Goal: Task Accomplishment & Management: Manage account settings

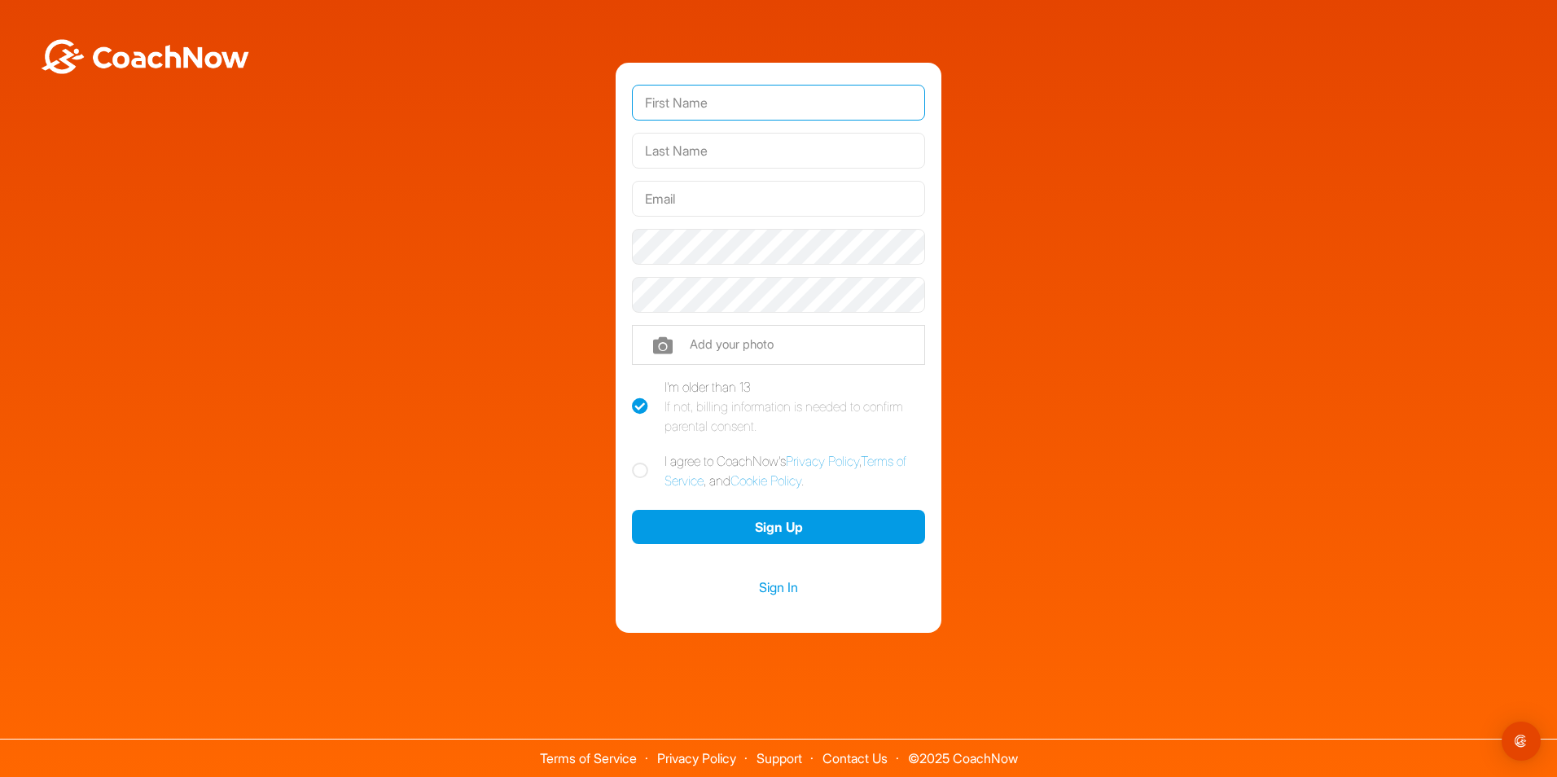
click at [706, 115] on input "text" at bounding box center [778, 103] width 293 height 36
type input "[PERSON_NAME]"
type input "[PERSON_NAME][EMAIL_ADDRESS][DOMAIN_NAME]"
click at [641, 471] on icon at bounding box center [640, 470] width 16 height 16
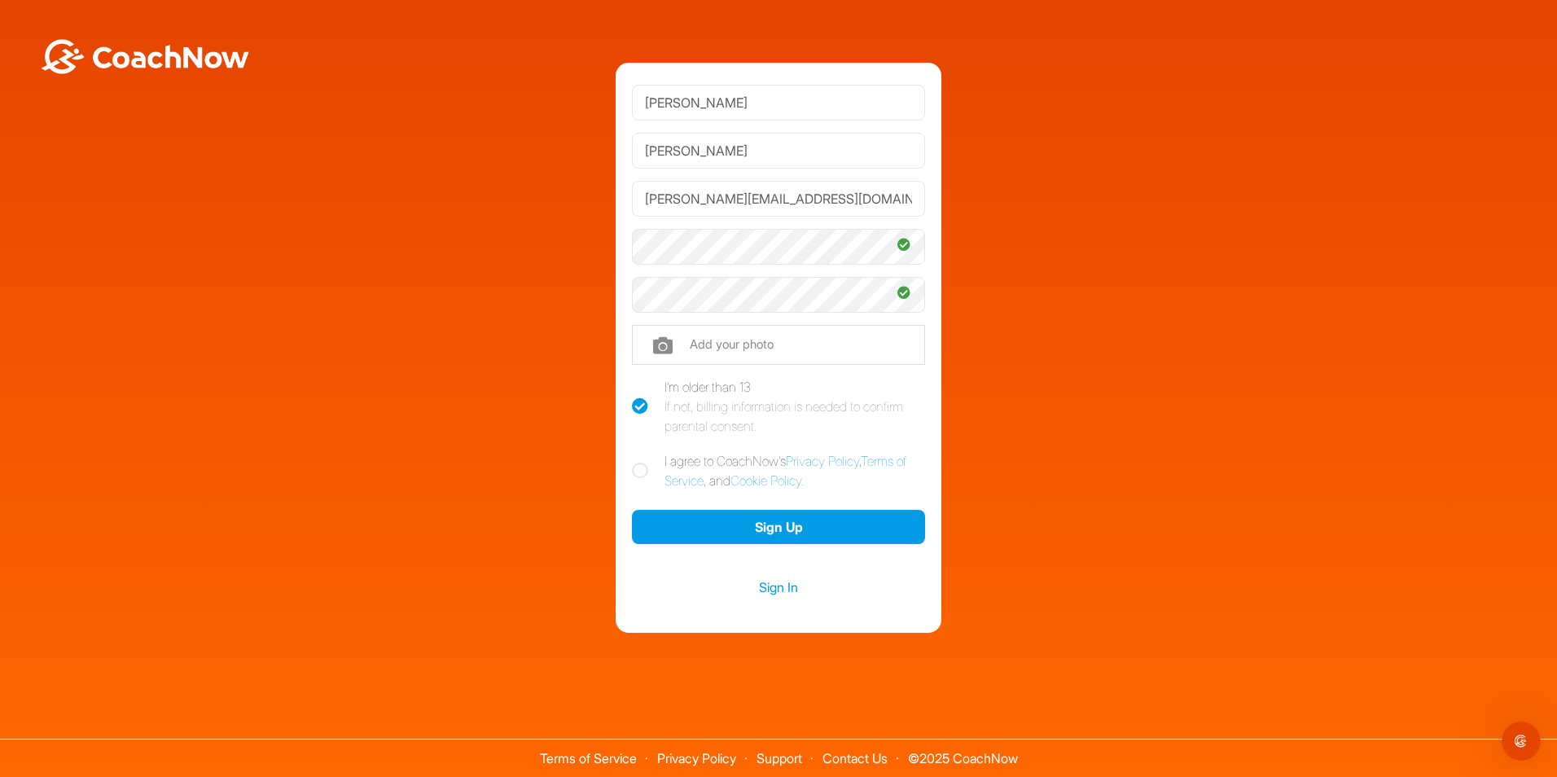
click at [641, 462] on input "I agree to CoachNow's Privacy Policy , Terms of Service , and Cookie Policy ." at bounding box center [637, 456] width 11 height 11
checkbox input "true"
click at [774, 528] on button "Sign Up" at bounding box center [778, 527] width 293 height 35
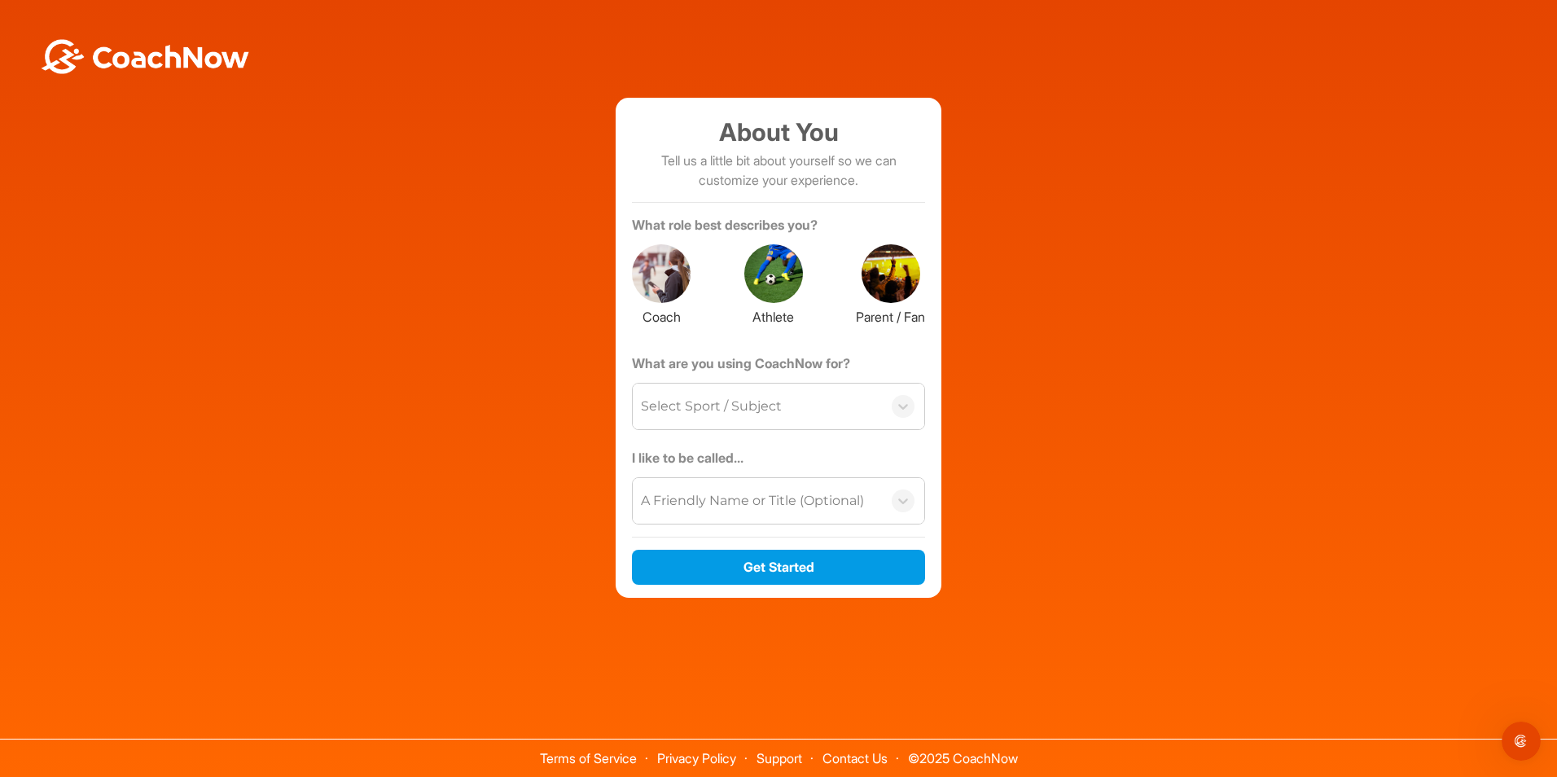
click at [673, 276] on div at bounding box center [661, 273] width 59 height 59
click at [730, 407] on div "Select Sport / Subject" at bounding box center [711, 406] width 141 height 20
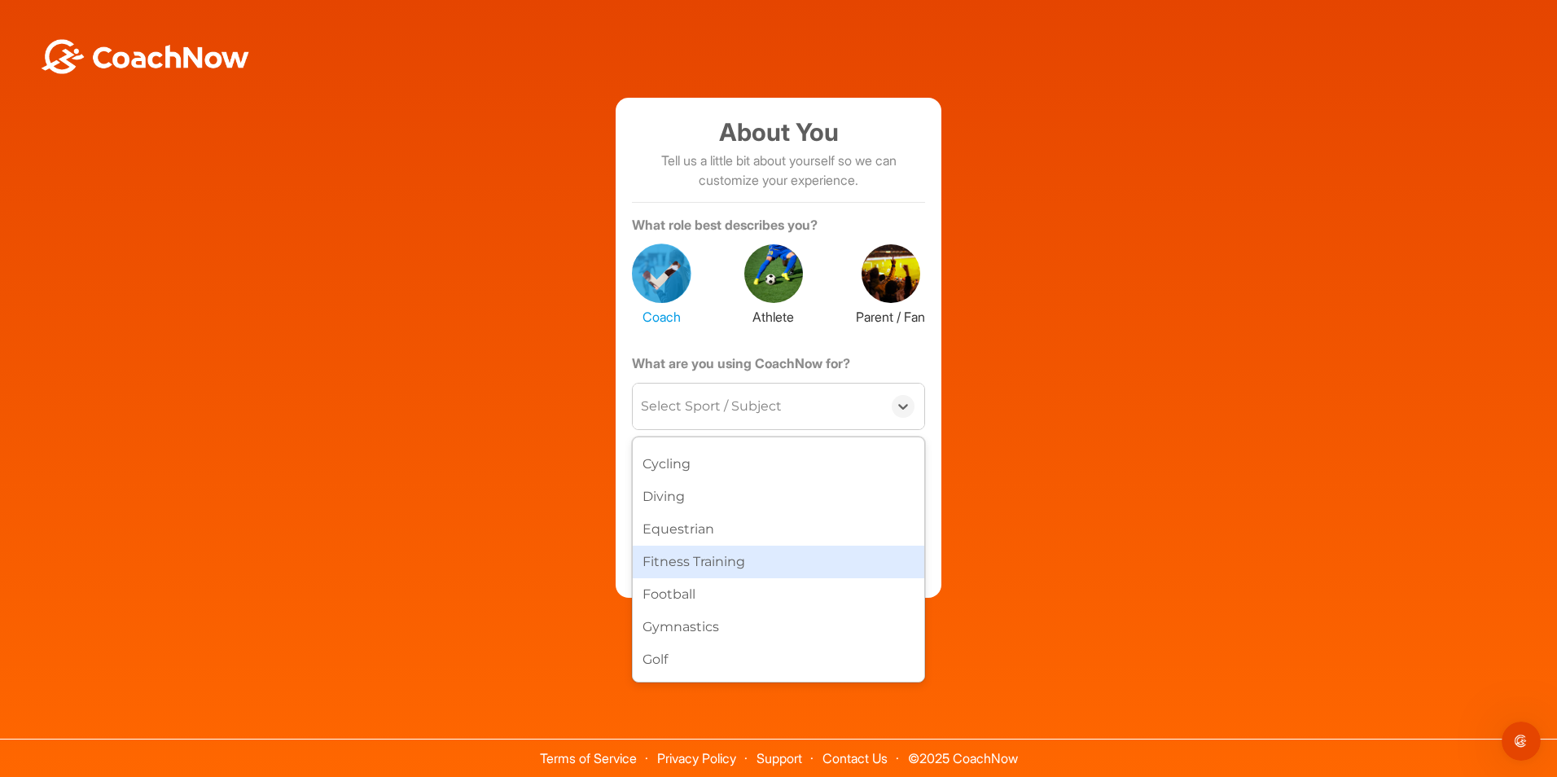
scroll to position [244, 0]
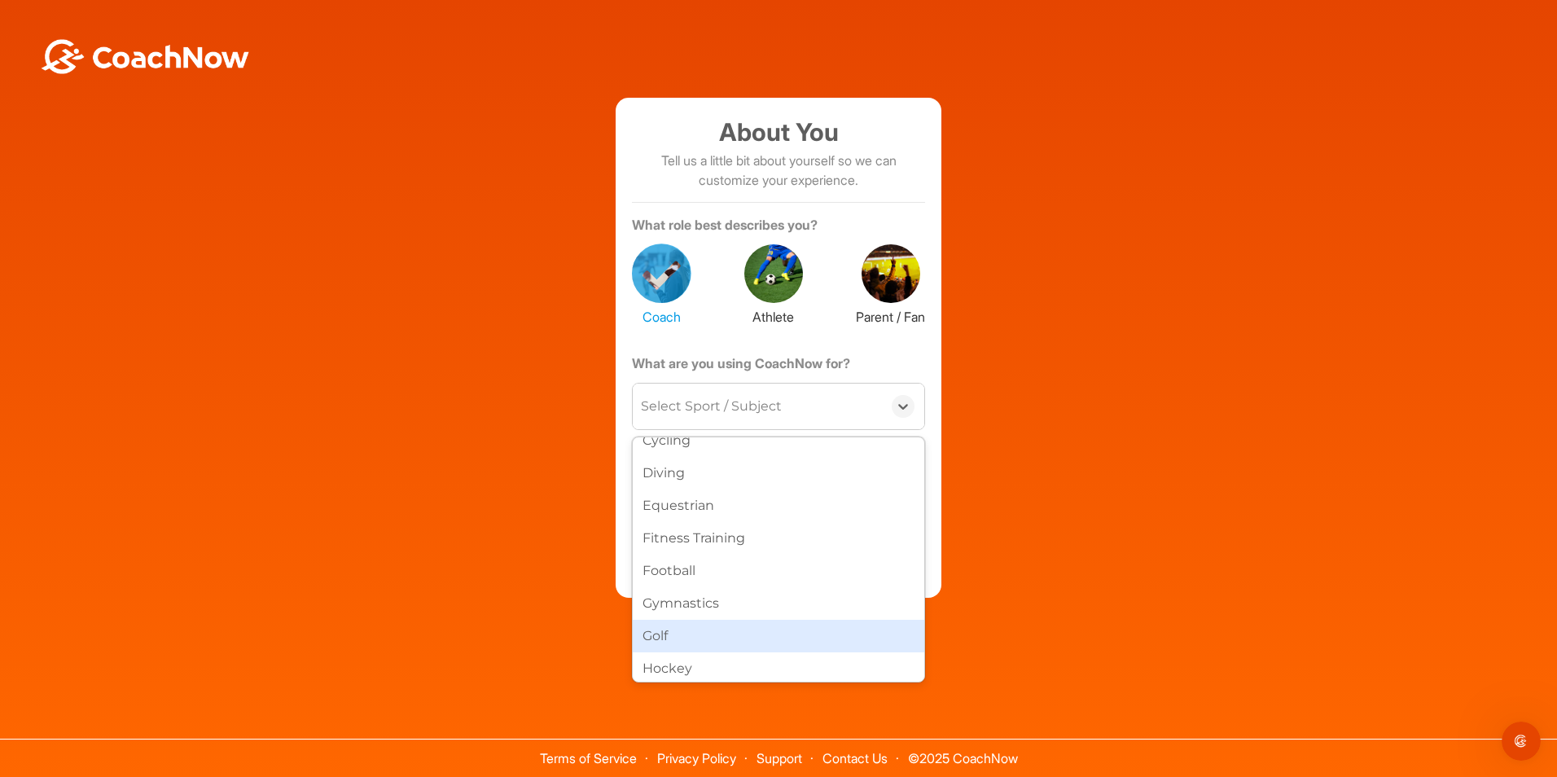
click at [672, 629] on div "Golf" at bounding box center [778, 636] width 291 height 33
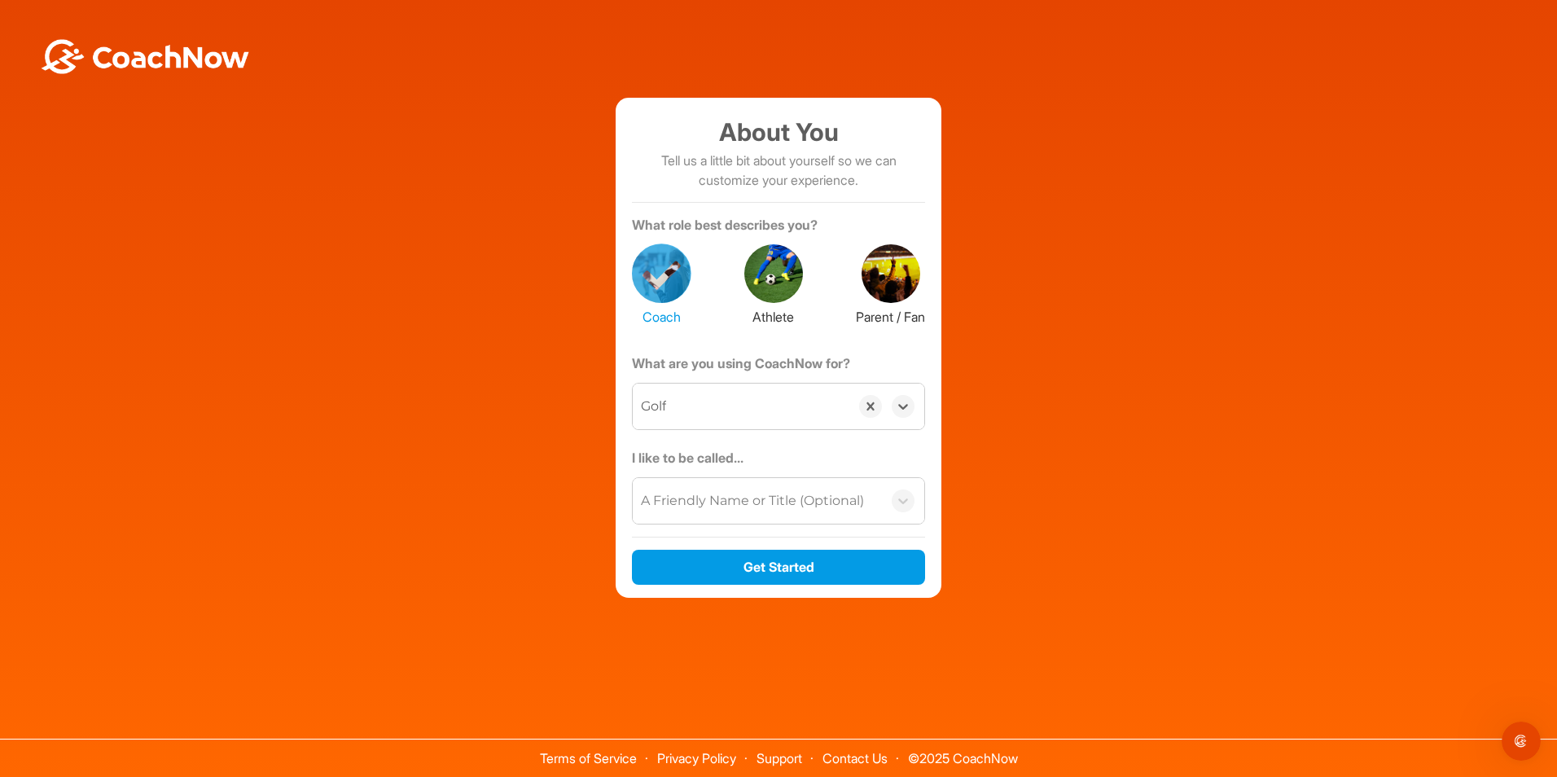
click at [728, 509] on div "A Friendly Name or Title (Optional)" at bounding box center [752, 501] width 223 height 20
type input "[PERSON_NAME]"
click at [1228, 438] on div "About You Tell us a little bit about yourself so we can customize your experien…" at bounding box center [778, 348] width 1540 height 500
click at [836, 500] on div "A Friendly Name or Title (Optional)" at bounding box center [752, 501] width 223 height 20
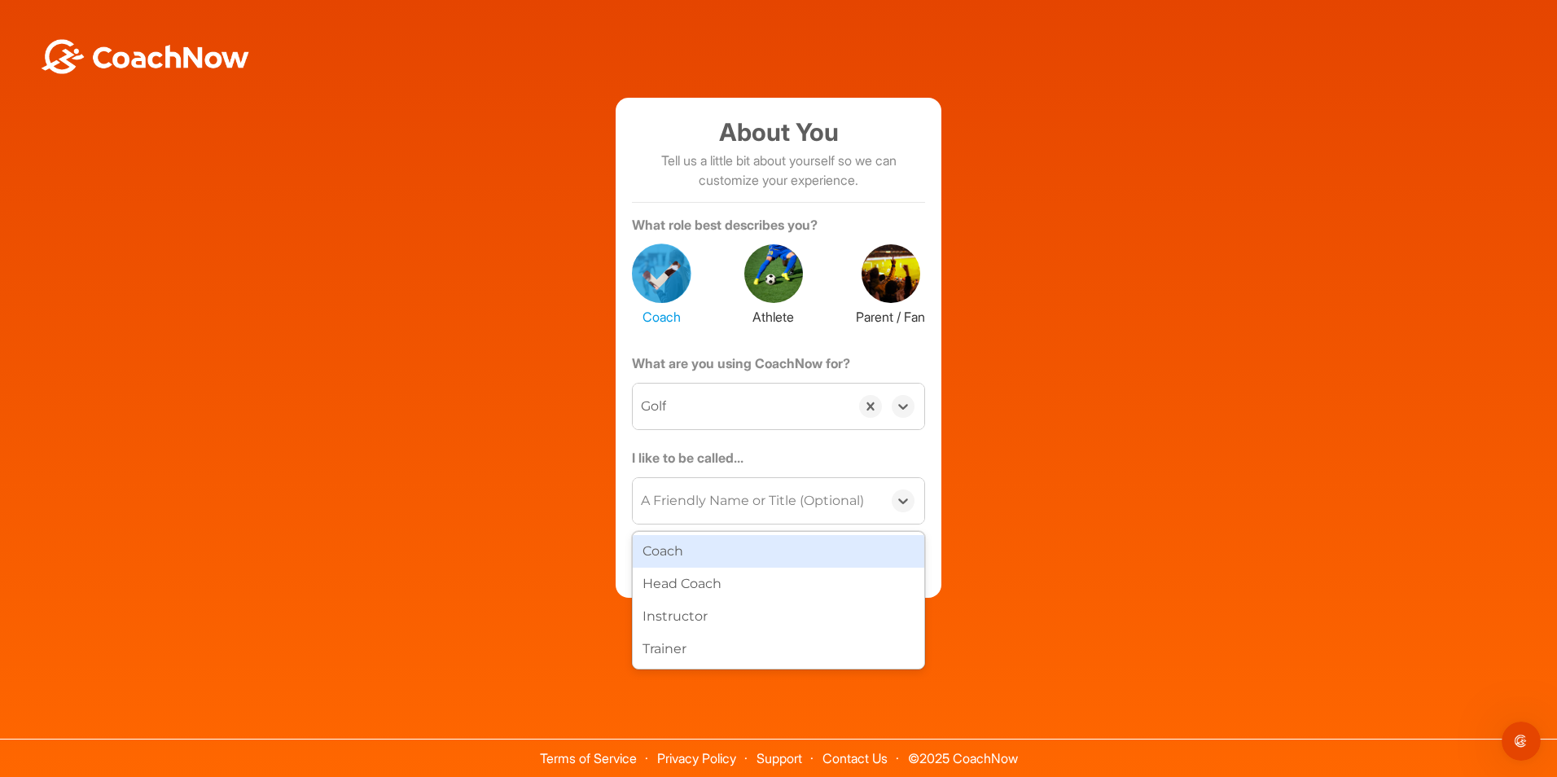
click at [672, 554] on div "Coach" at bounding box center [778, 551] width 291 height 33
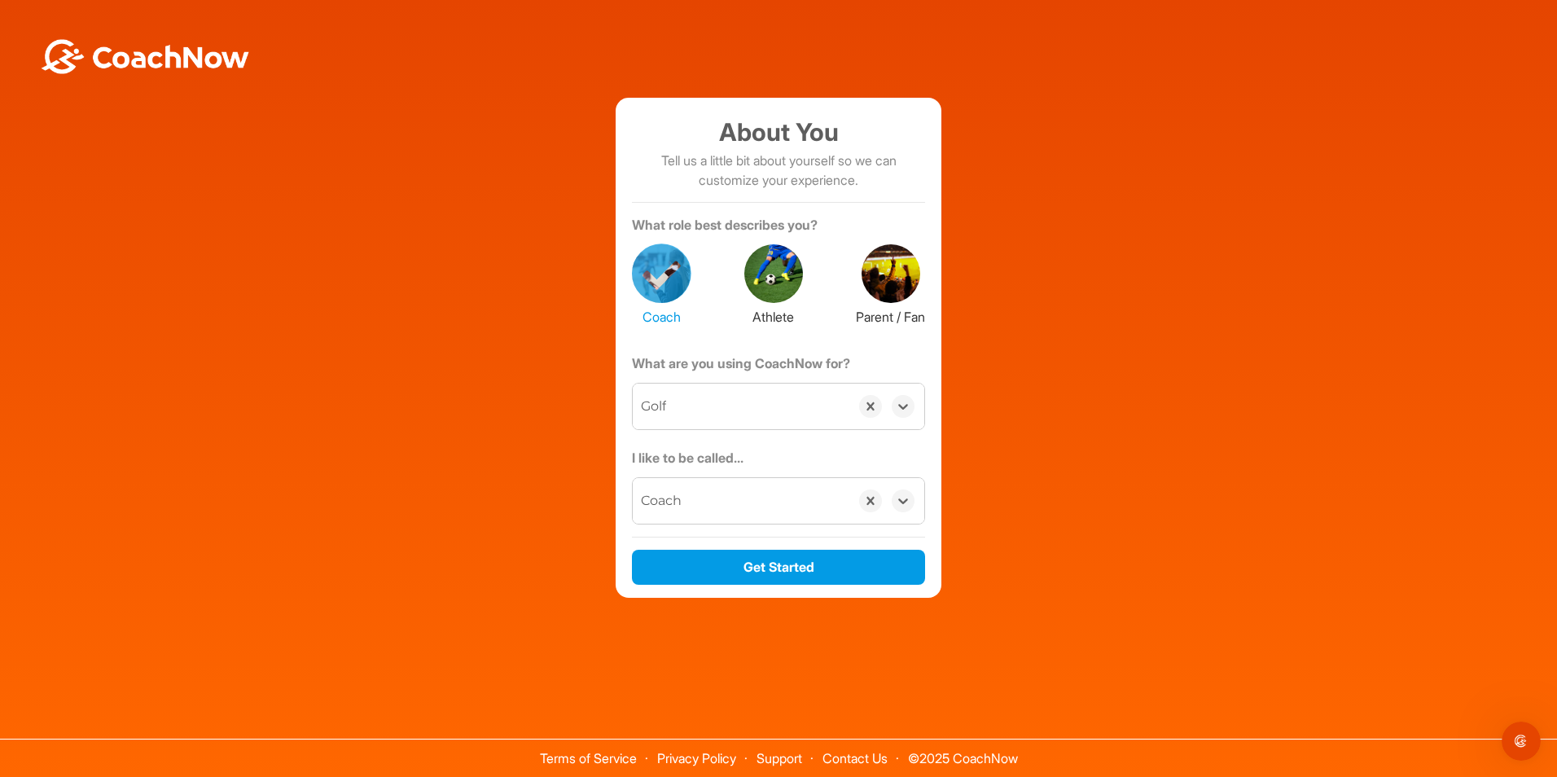
click at [738, 500] on div "Coach" at bounding box center [741, 501] width 217 height 46
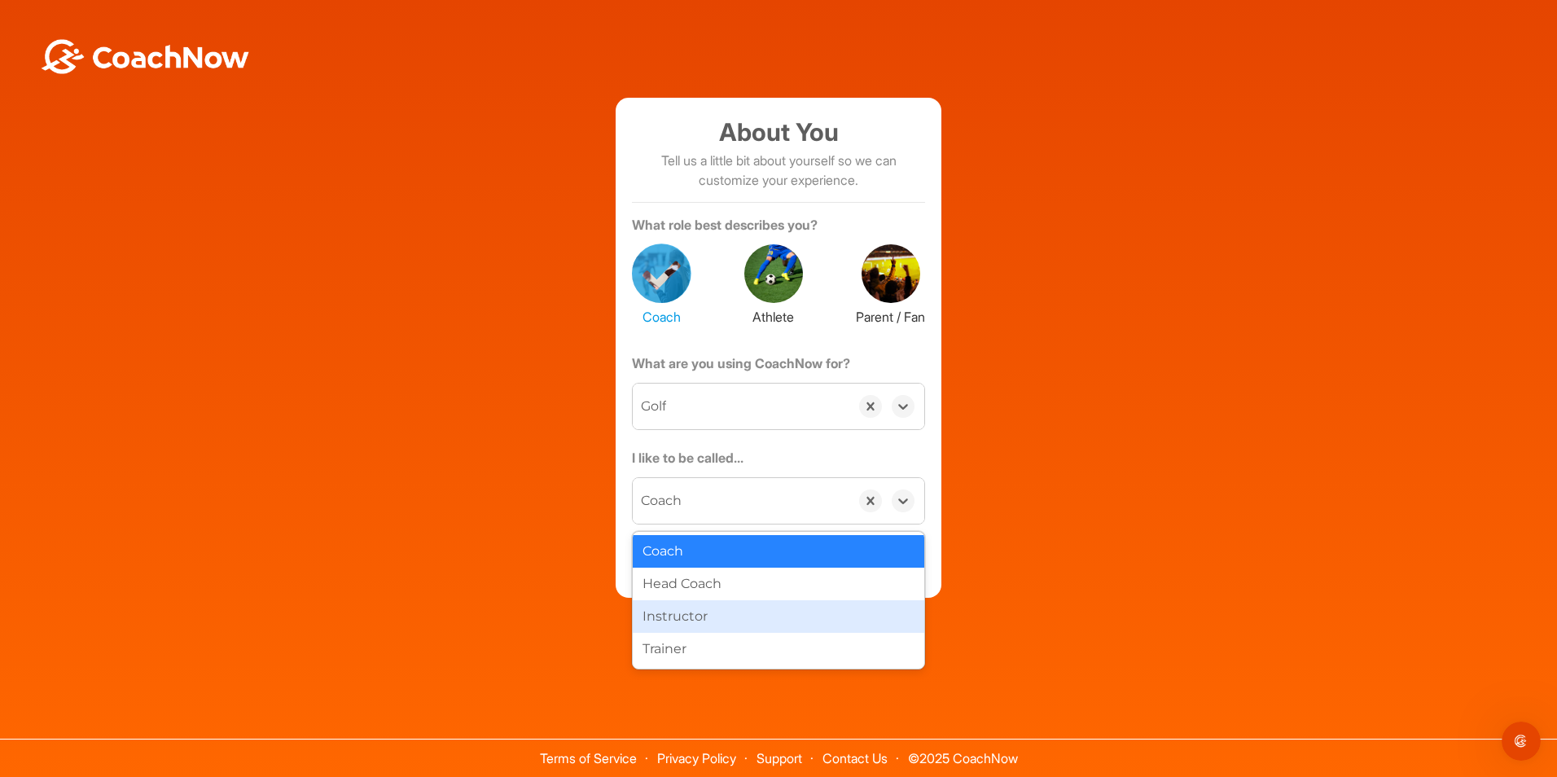
click at [679, 615] on div "Instructor" at bounding box center [778, 616] width 291 height 33
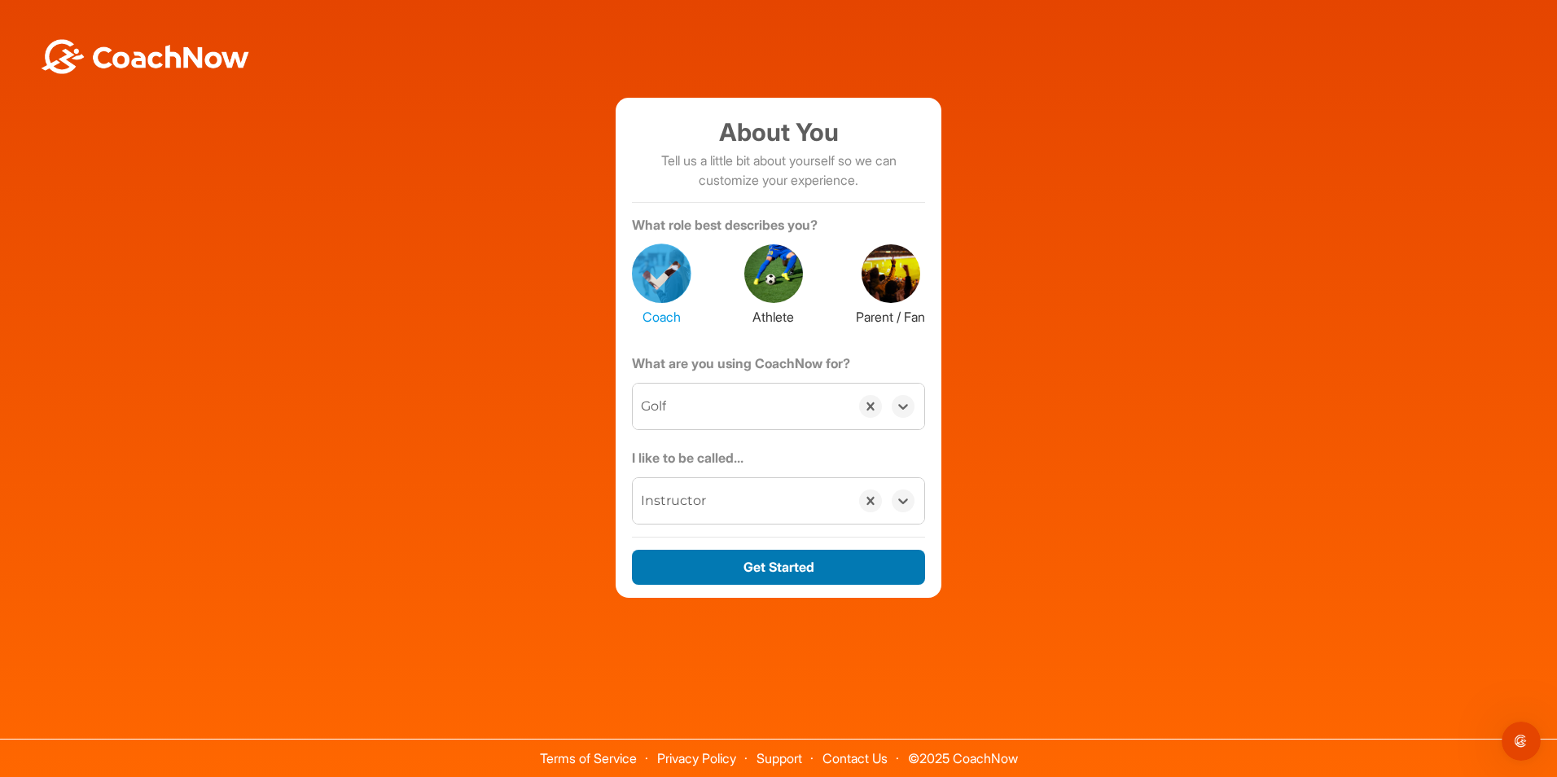
click at [774, 565] on button "Get Started" at bounding box center [778, 566] width 293 height 35
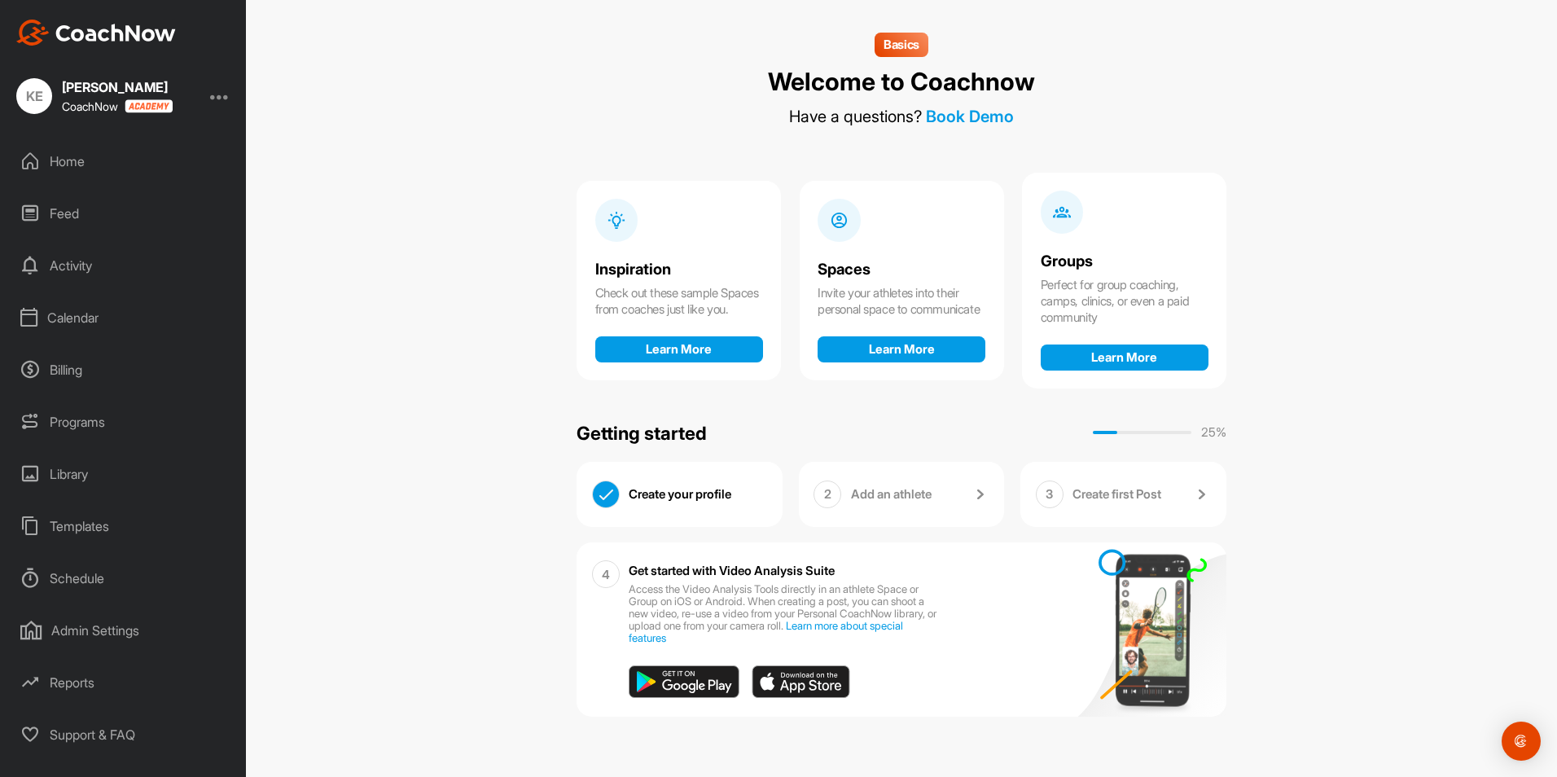
click at [58, 159] on div "Home" at bounding box center [124, 161] width 230 height 41
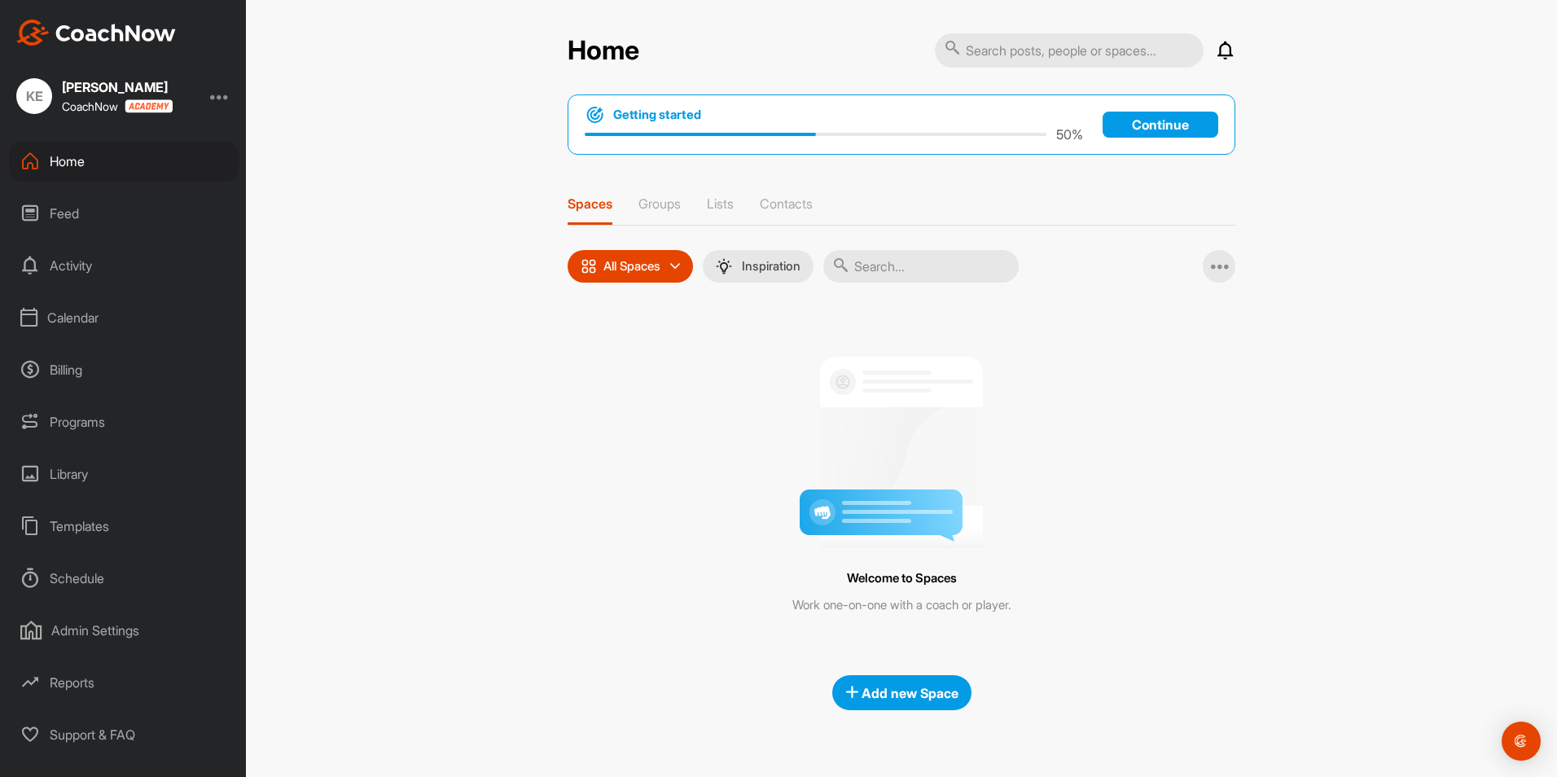
click at [1180, 128] on p "Continue" at bounding box center [1160, 125] width 116 height 26
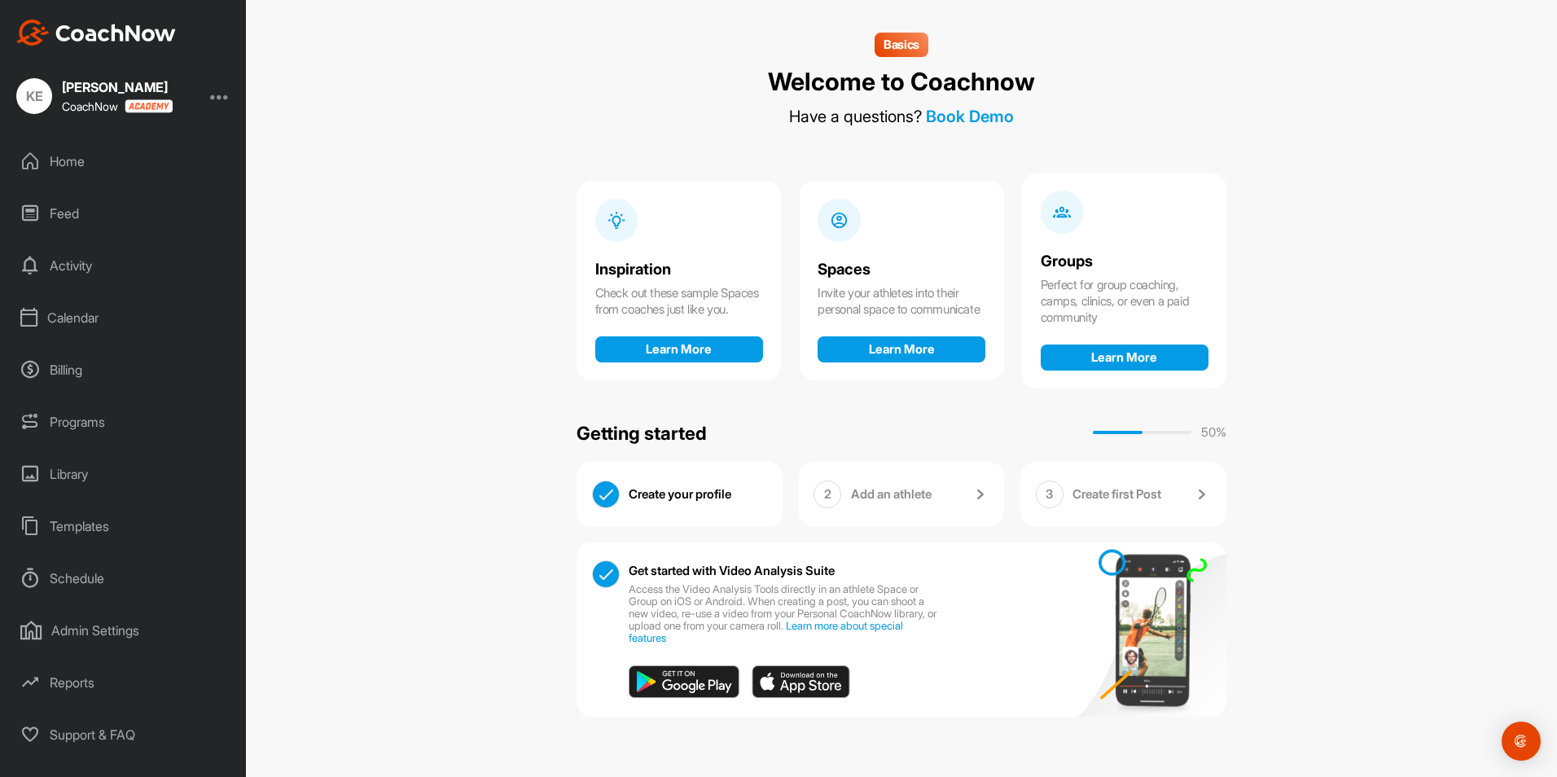
click at [71, 160] on div "Home" at bounding box center [124, 161] width 230 height 41
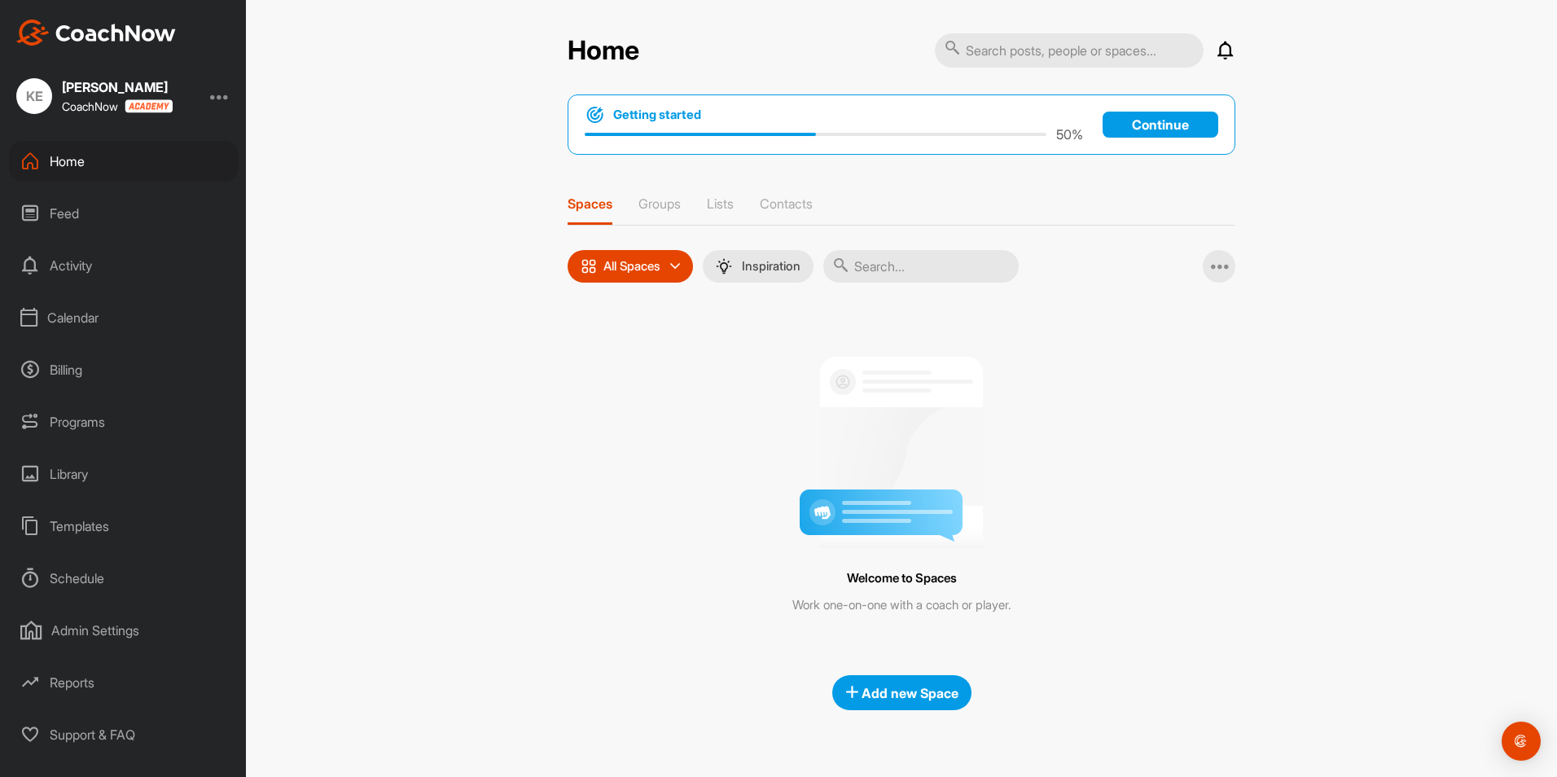
click at [81, 582] on div "Schedule" at bounding box center [124, 578] width 230 height 41
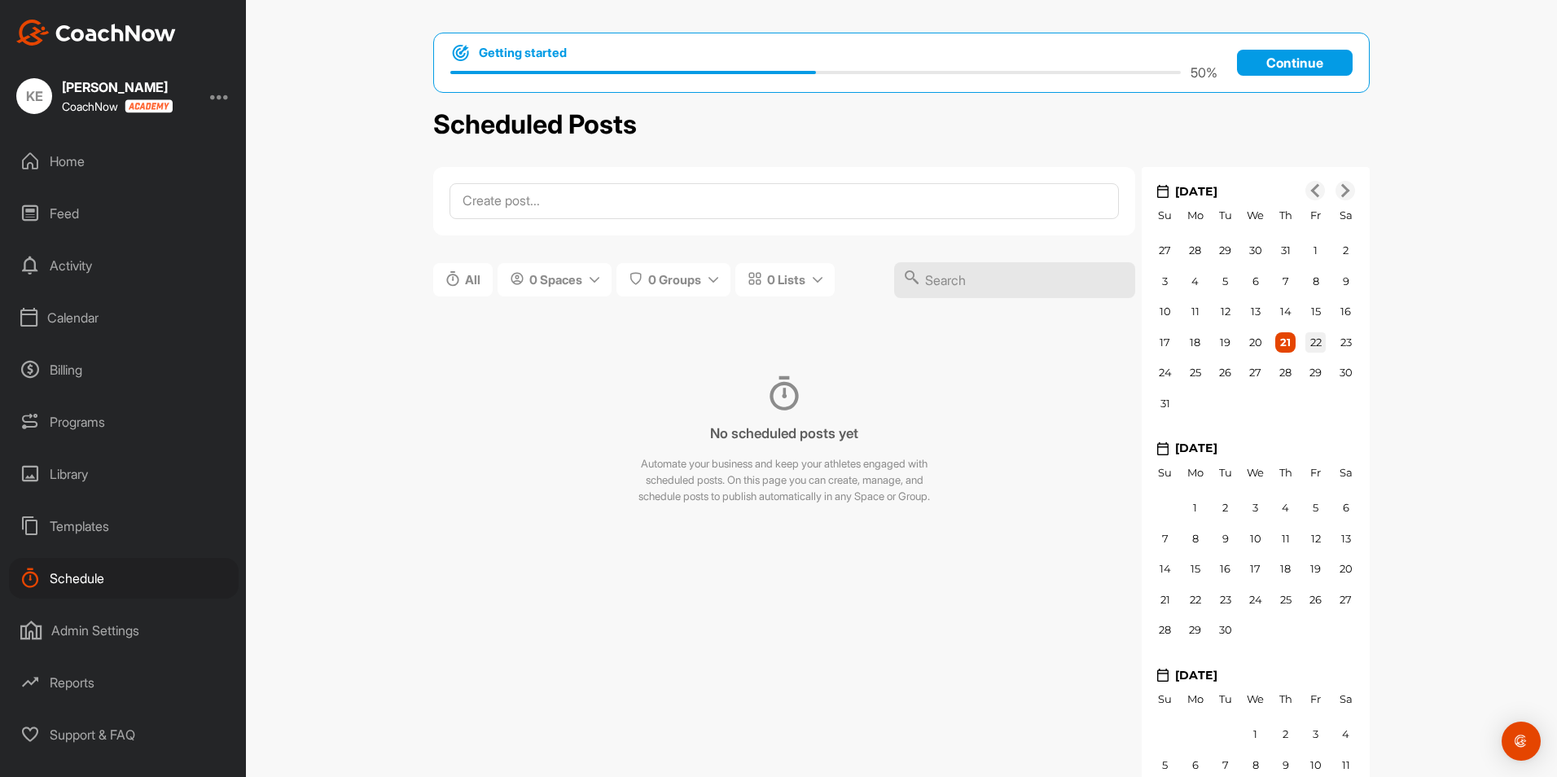
click at [1313, 342] on span "22" at bounding box center [1315, 341] width 11 height 13
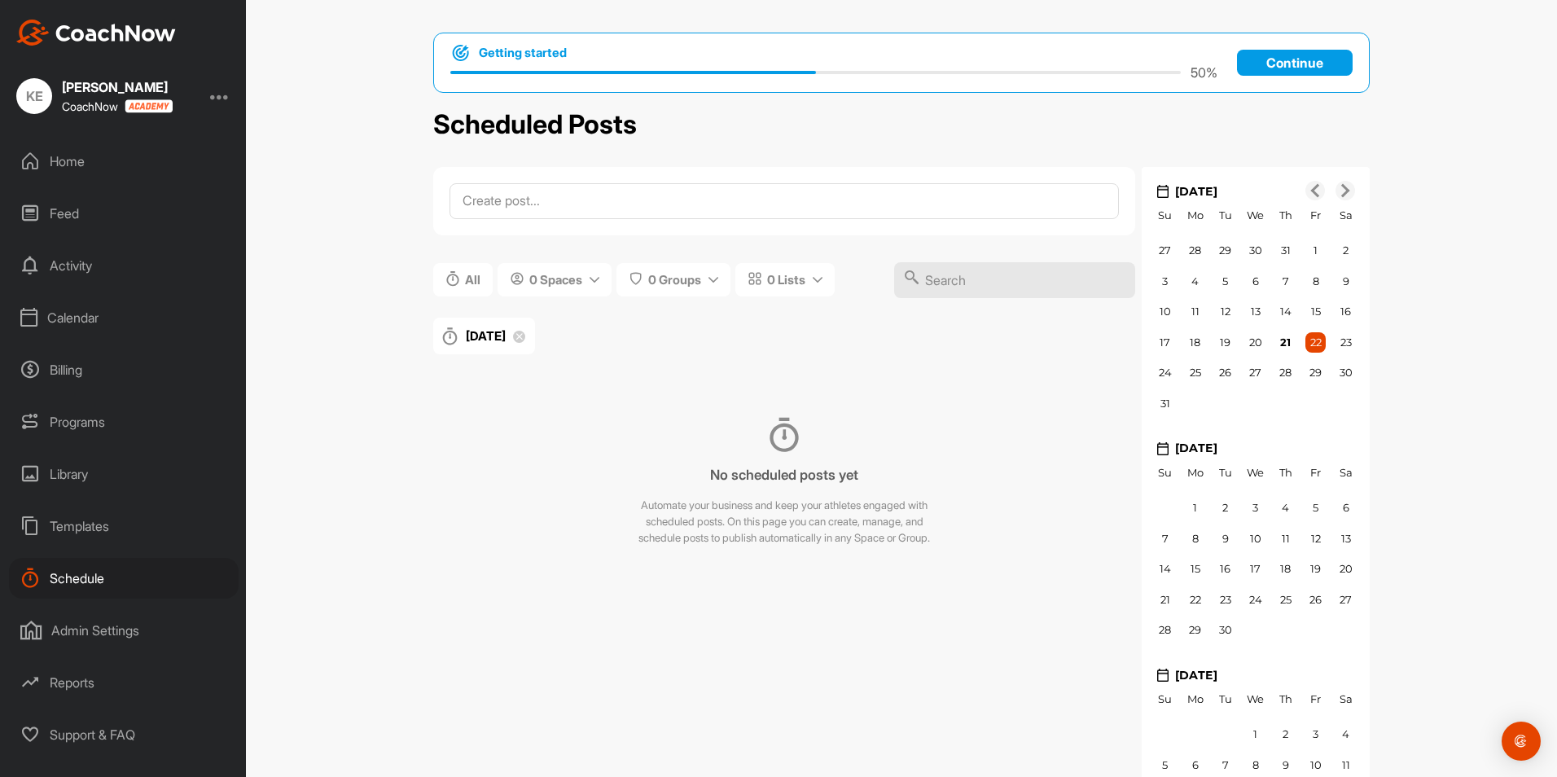
click at [525, 336] on icon at bounding box center [519, 337] width 12 height 12
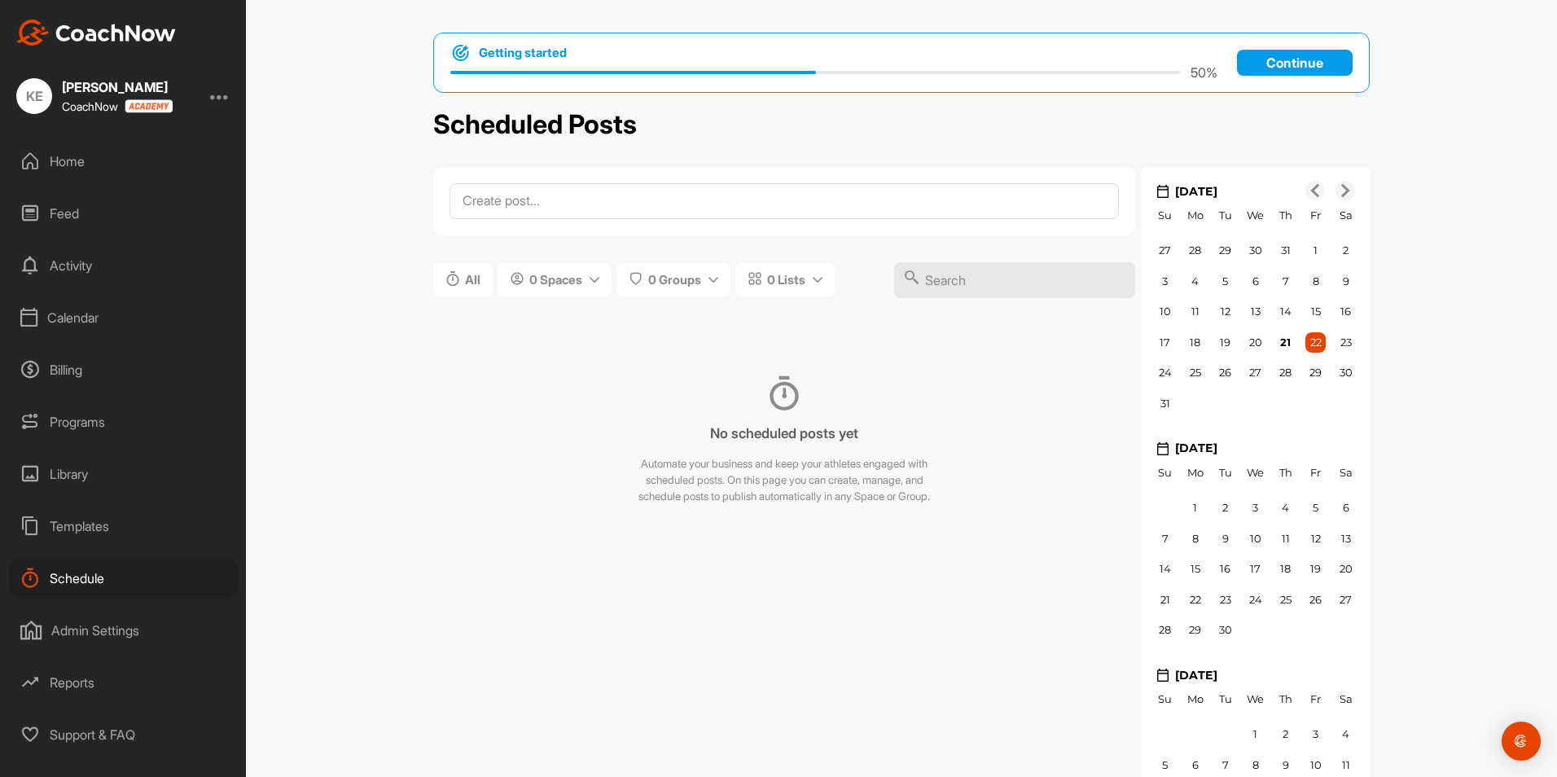
click at [81, 529] on div "Templates" at bounding box center [124, 526] width 230 height 41
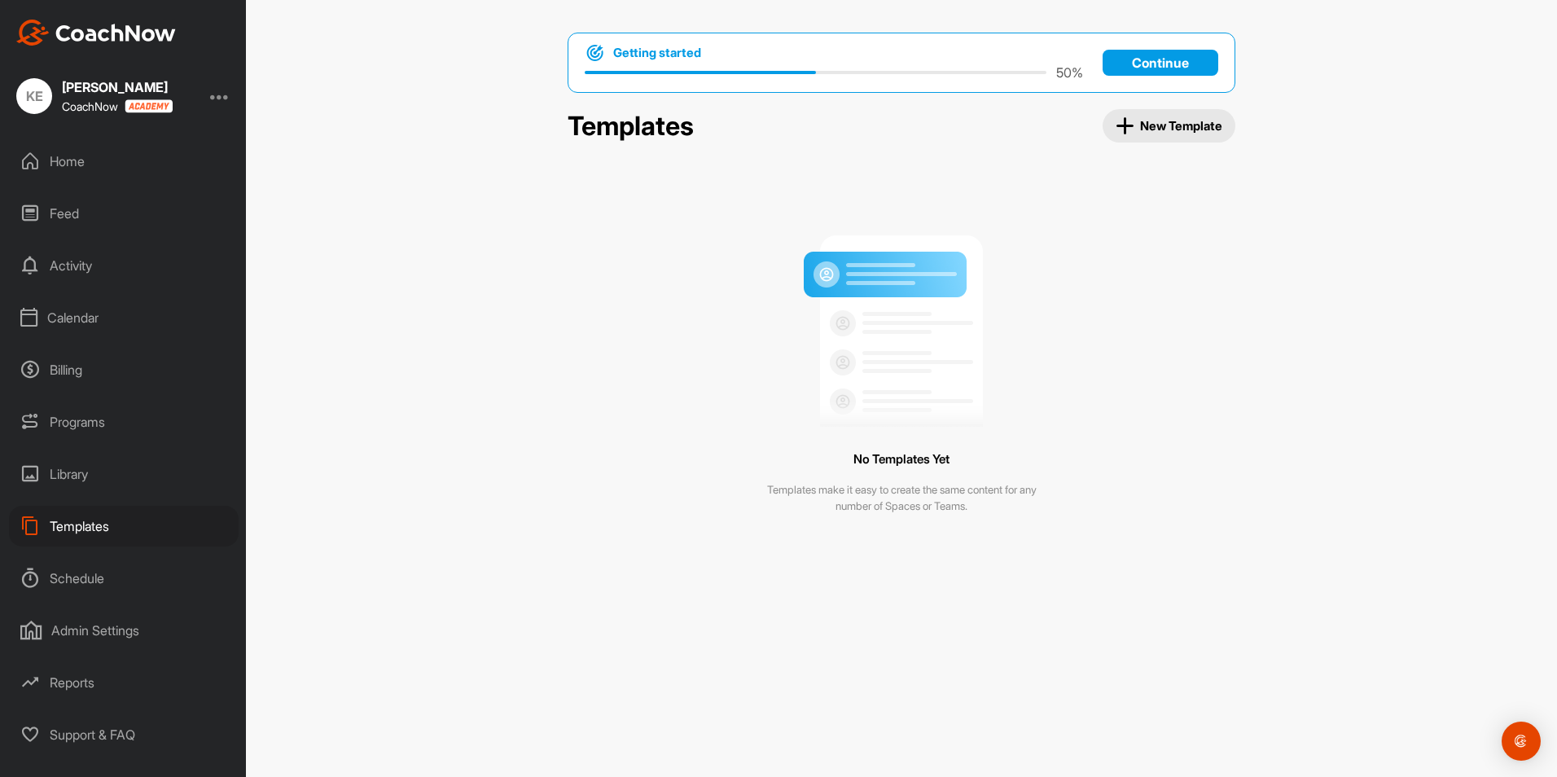
click at [80, 474] on div "Library" at bounding box center [124, 473] width 230 height 41
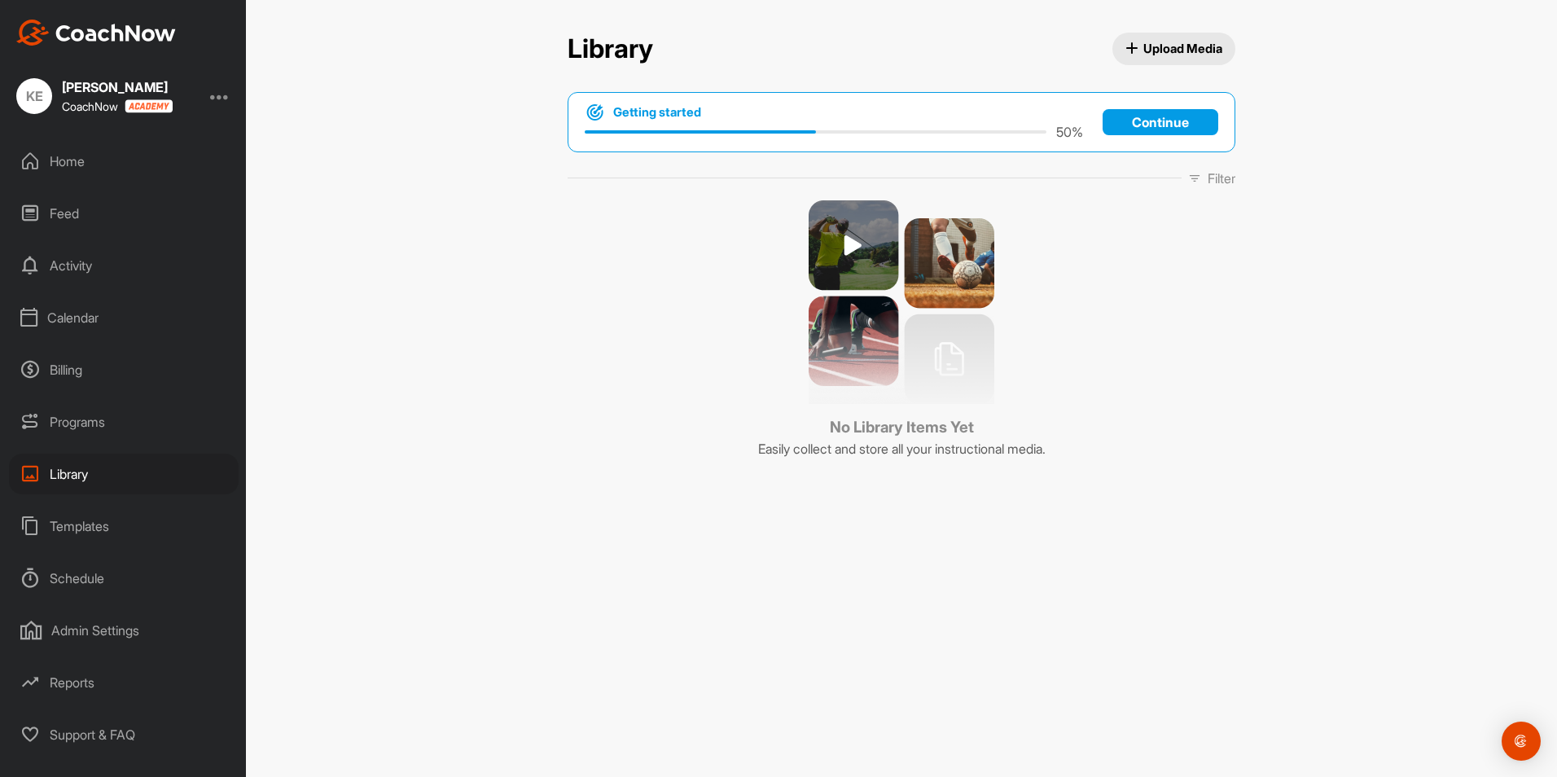
click at [73, 317] on div "Calendar" at bounding box center [124, 317] width 230 height 41
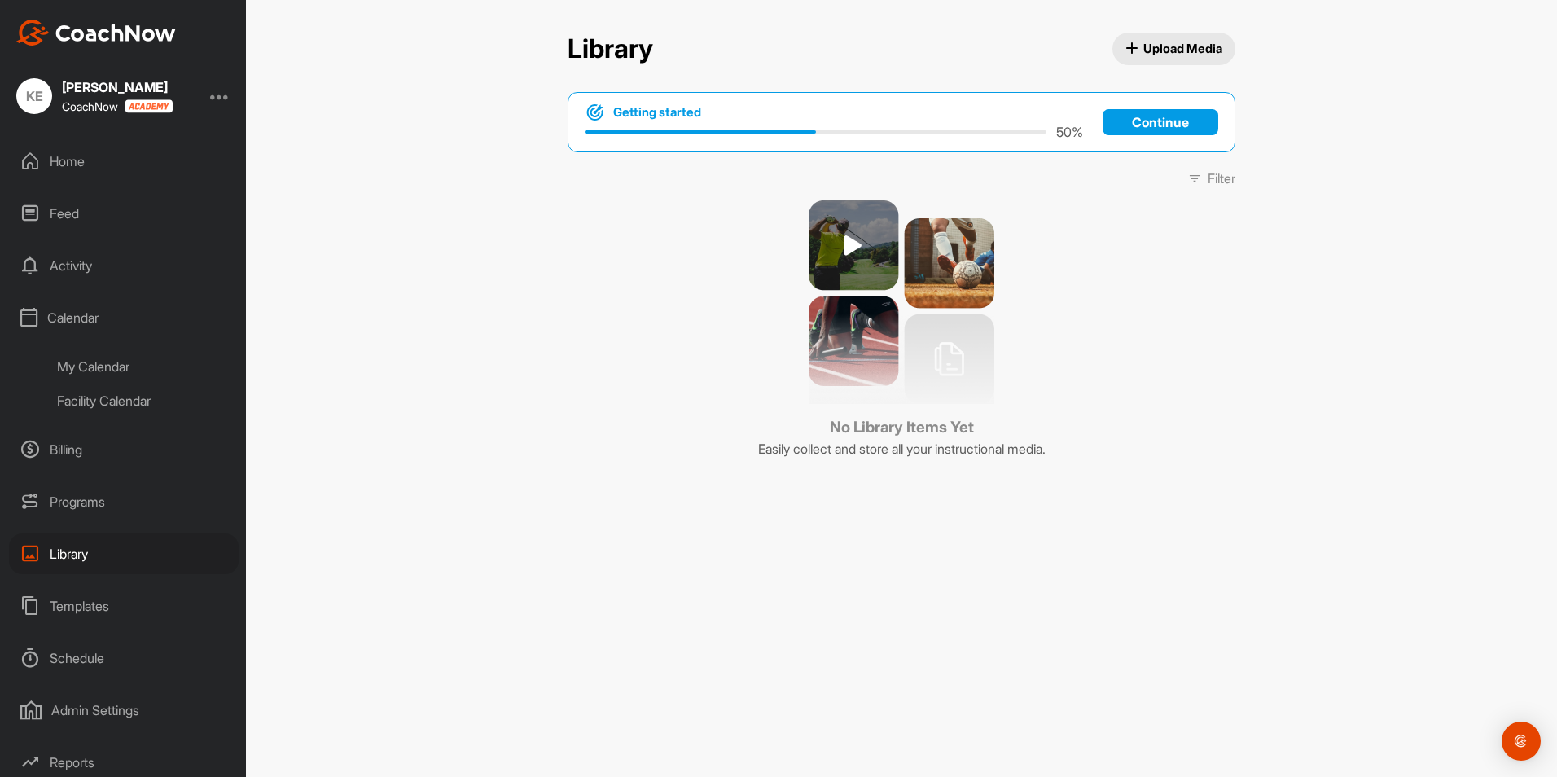
click at [94, 366] on div "My Calendar" at bounding box center [142, 366] width 193 height 34
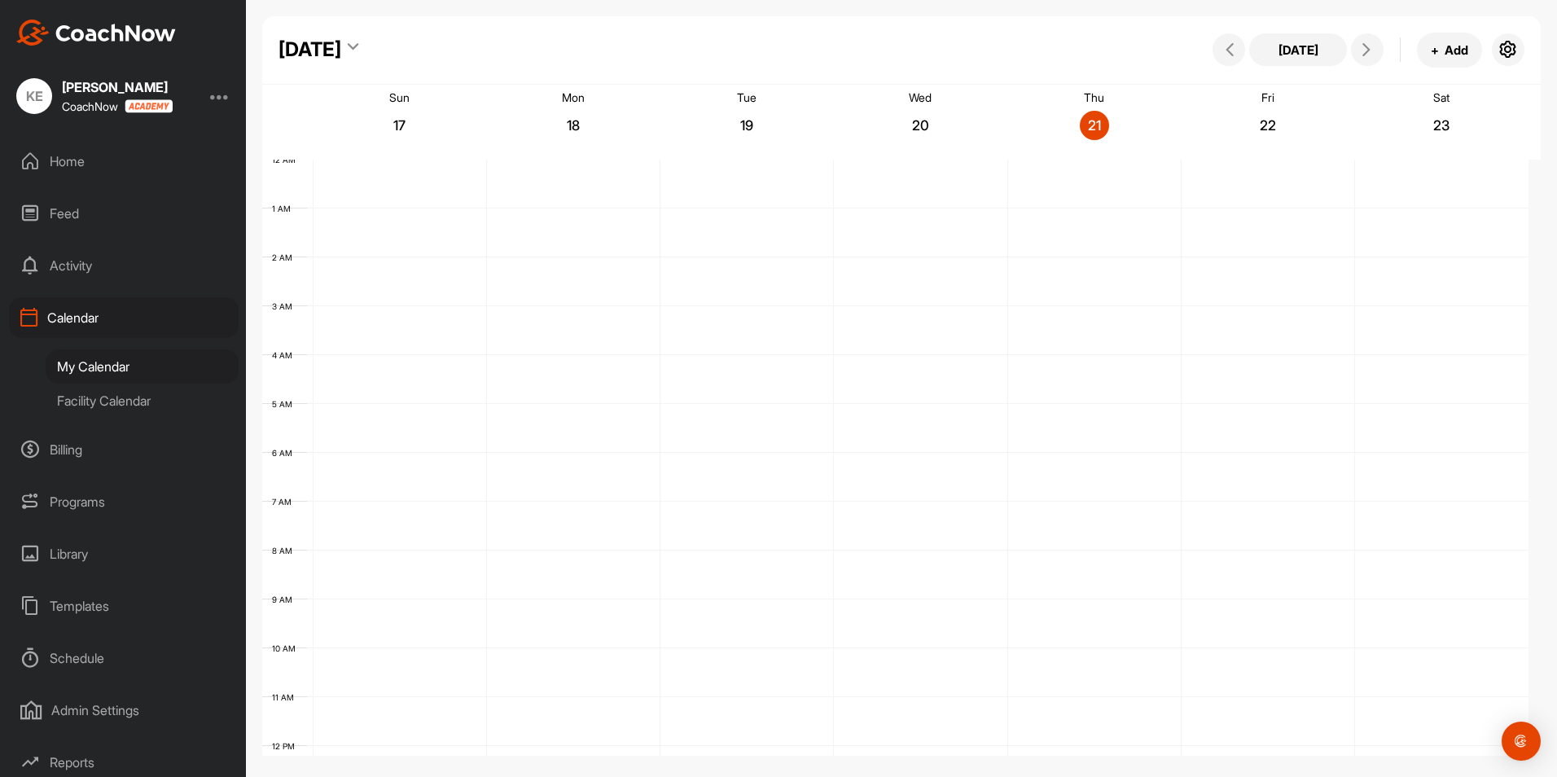
scroll to position [282, 0]
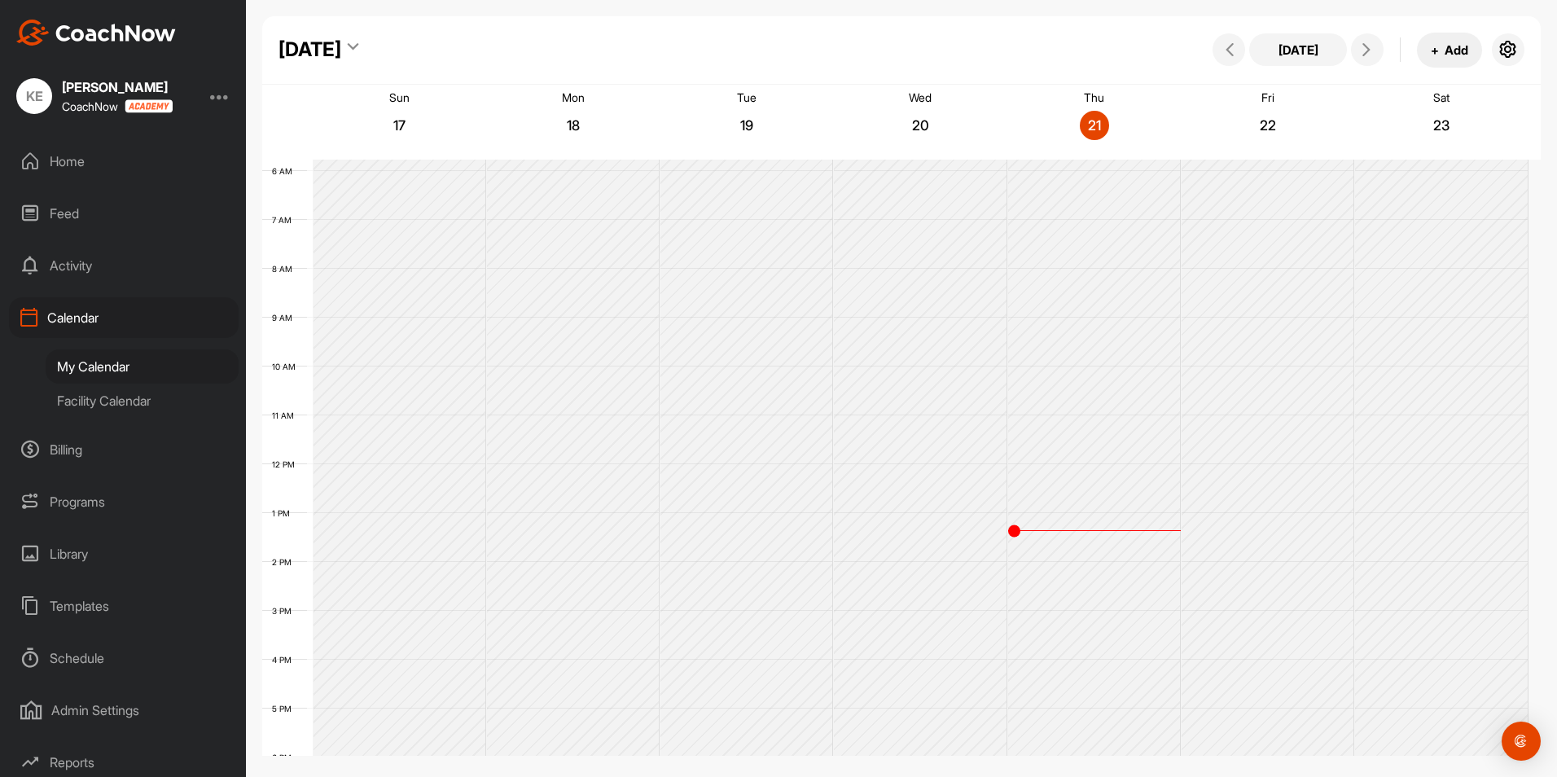
click at [1446, 48] on button "+ Add" at bounding box center [1448, 50] width 65 height 35
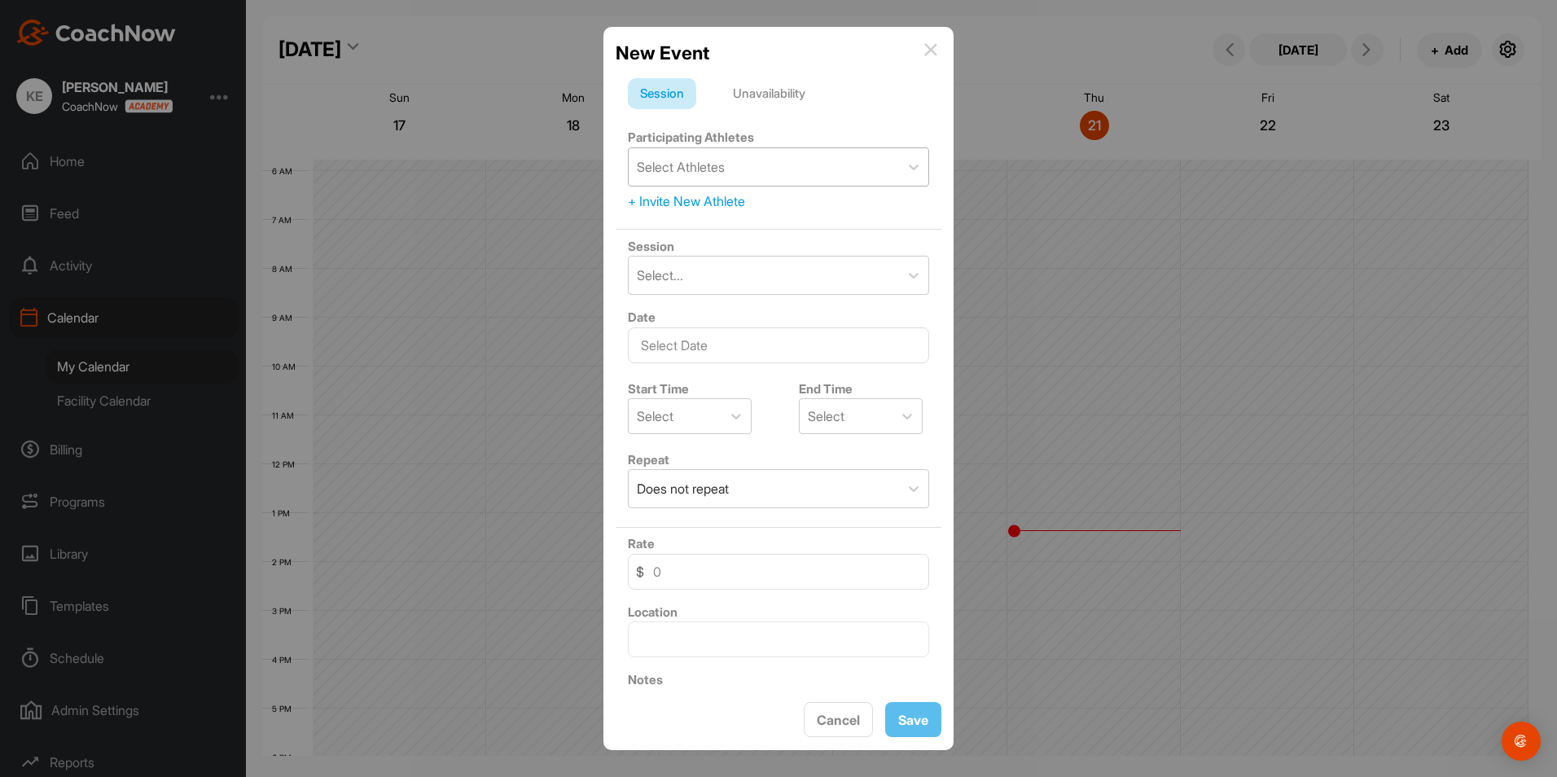
click at [718, 163] on div "Select Athletes" at bounding box center [681, 167] width 88 height 20
click at [681, 278] on div "Select..." at bounding box center [660, 275] width 46 height 20
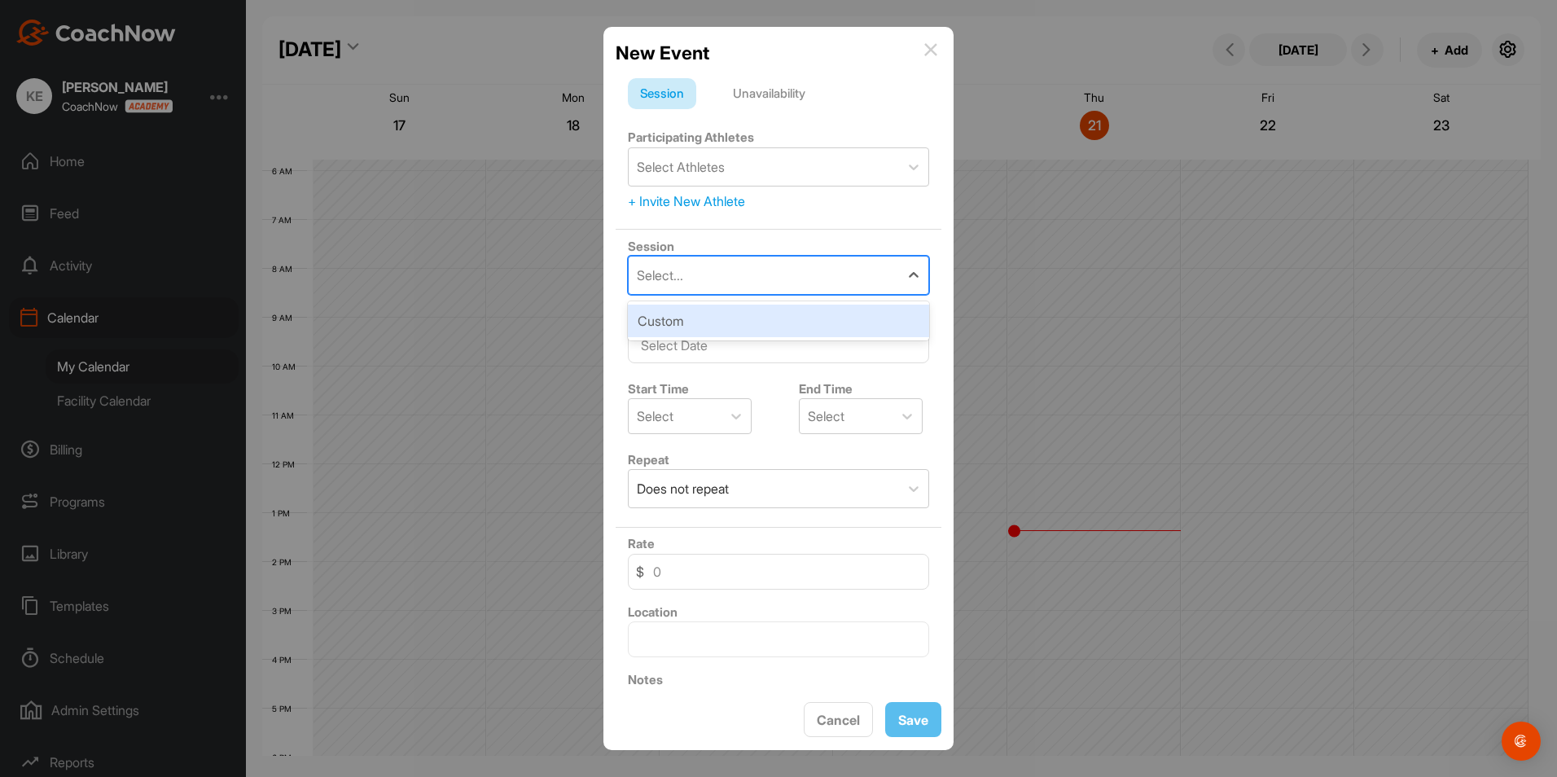
click at [681, 278] on div "Select..." at bounding box center [660, 275] width 46 height 20
click at [768, 89] on div "Unavailability" at bounding box center [768, 93] width 97 height 31
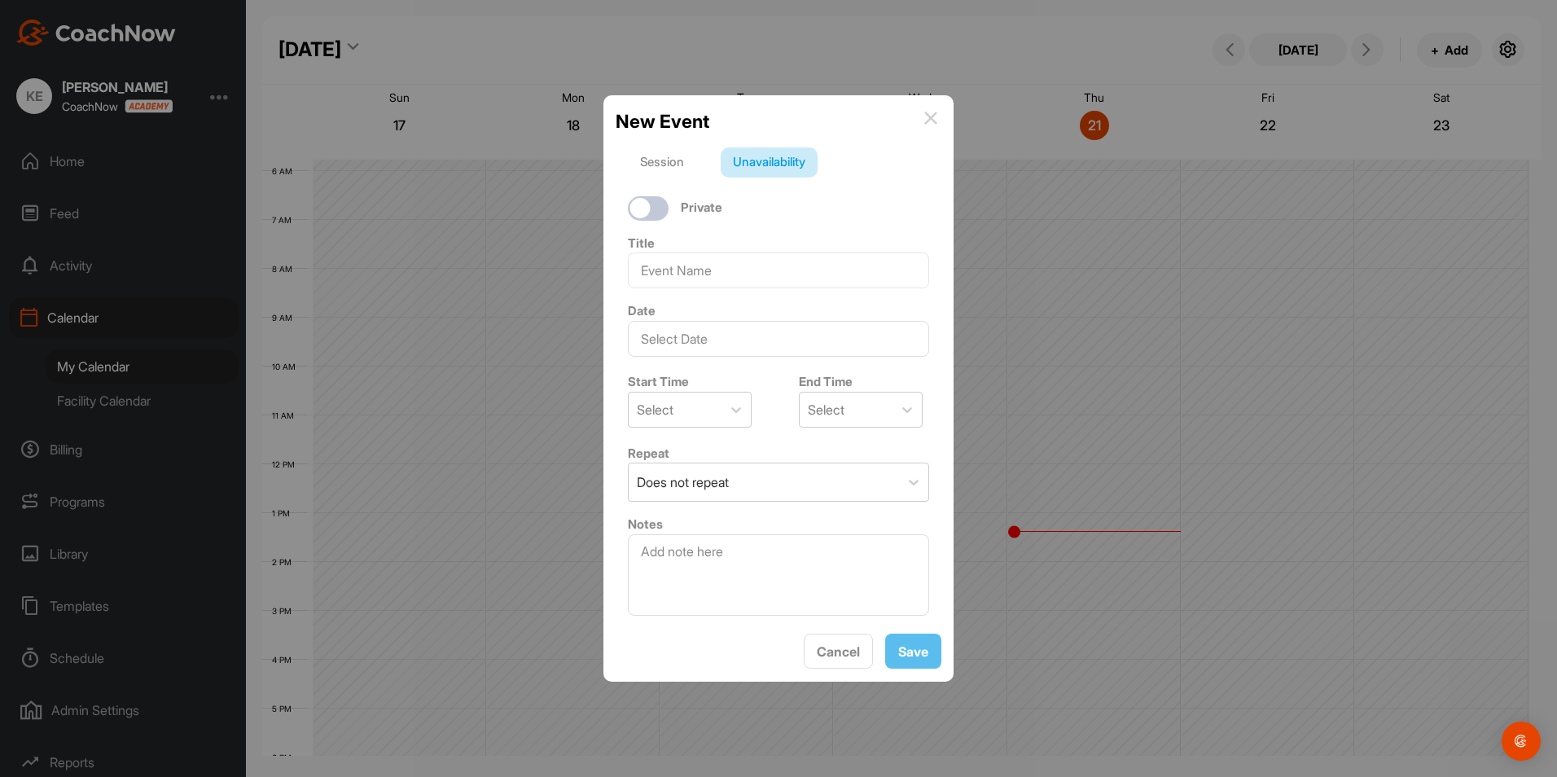
drag, startPoint x: 768, startPoint y: 89, endPoint x: 822, endPoint y: 229, distance: 150.0
click at [822, 229] on div "Title" at bounding box center [778, 260] width 326 height 68
click at [672, 158] on div "Session" at bounding box center [662, 162] width 68 height 31
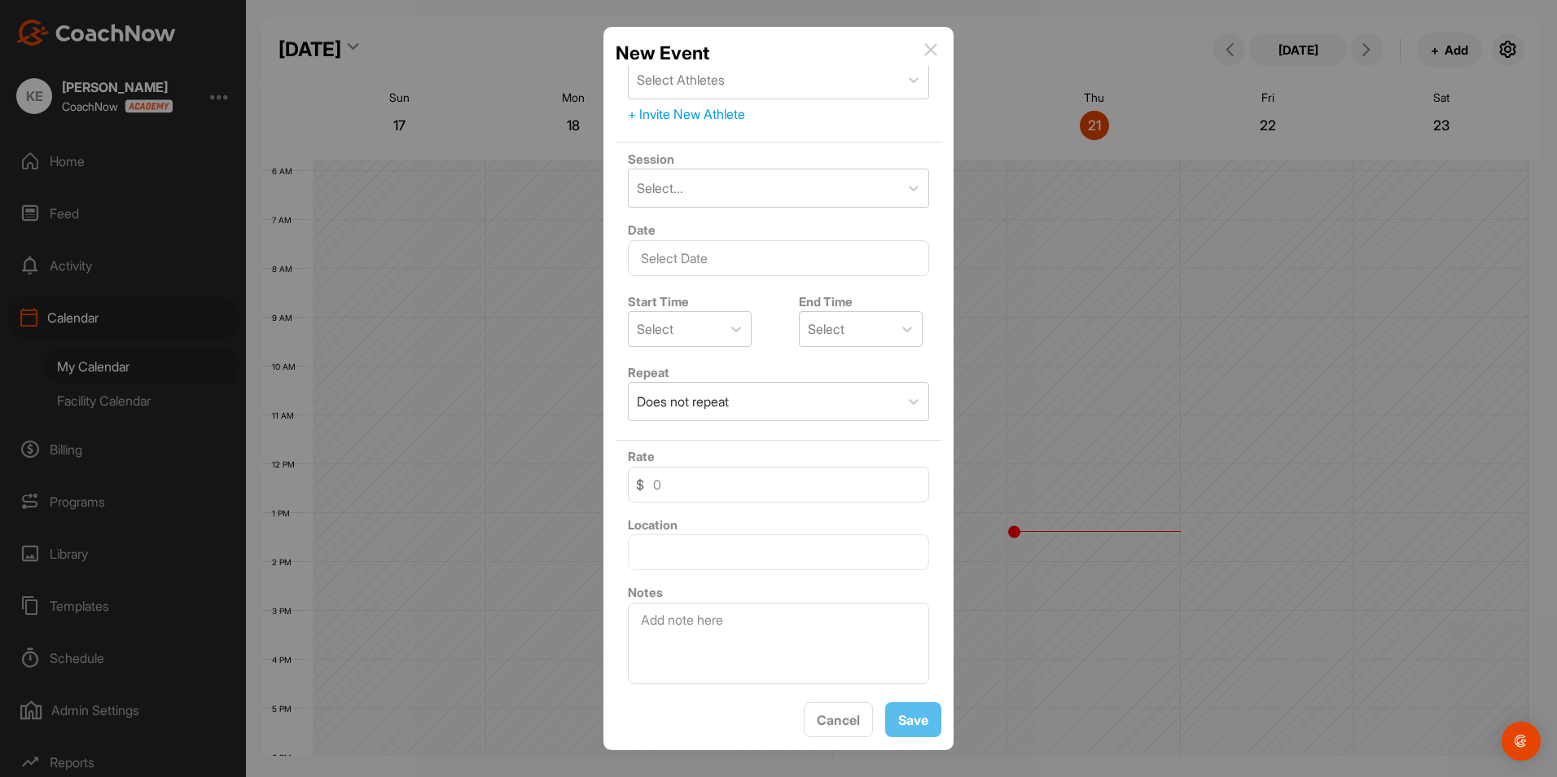
scroll to position [0, 0]
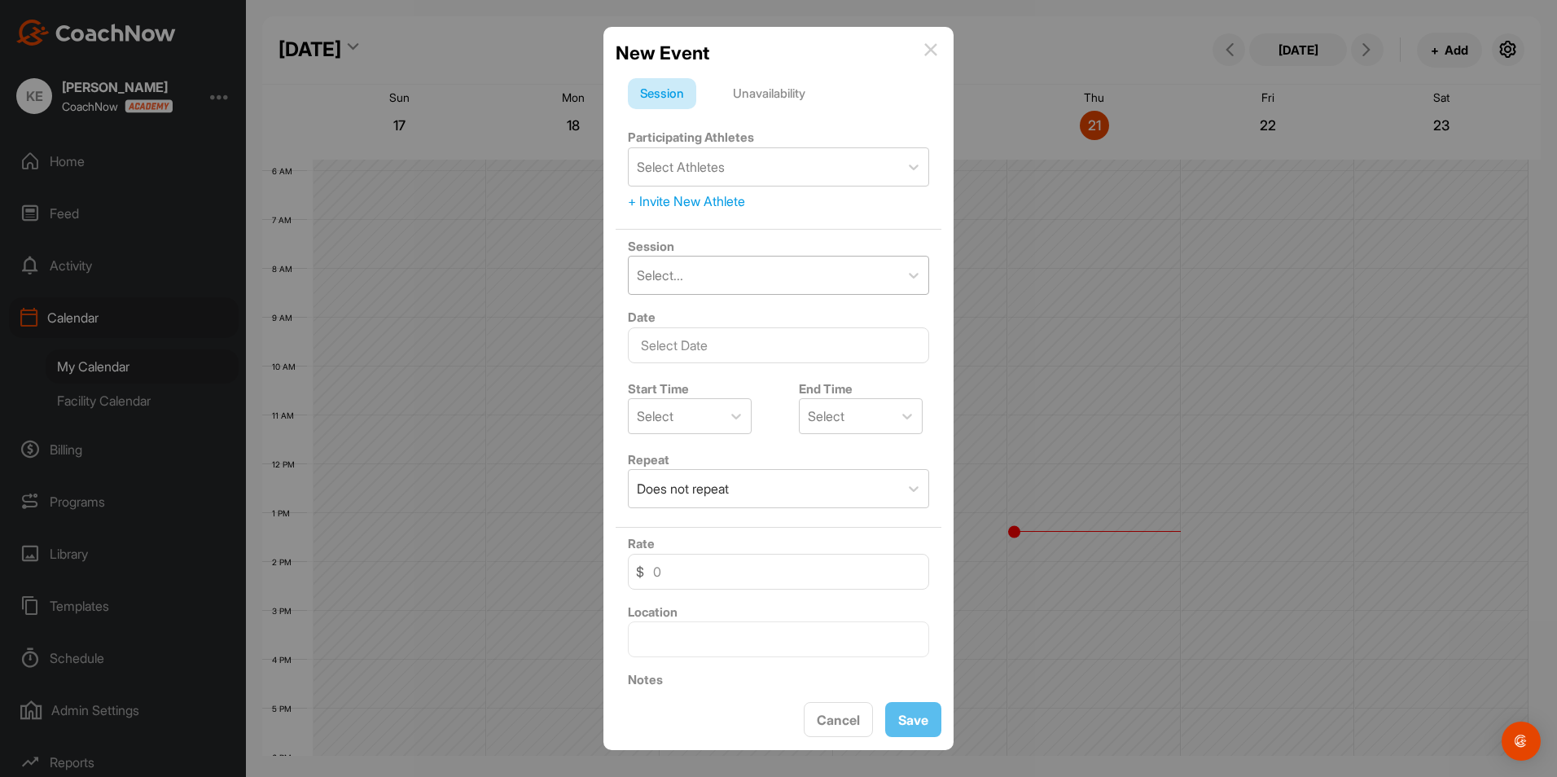
click at [717, 279] on div "Select..." at bounding box center [763, 274] width 270 height 37
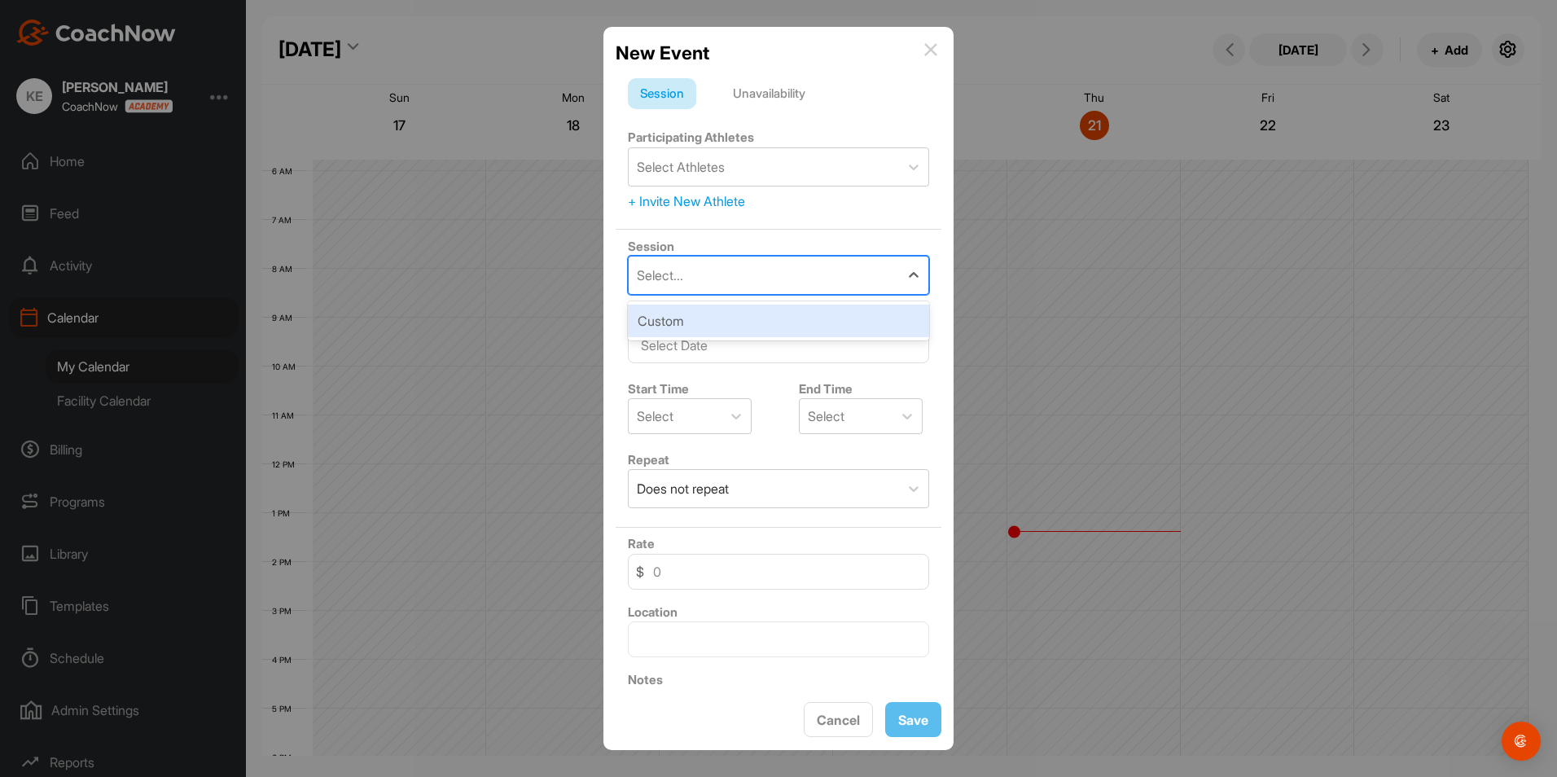
click at [717, 279] on div "Select..." at bounding box center [763, 274] width 270 height 37
click at [696, 320] on div "Custom" at bounding box center [778, 320] width 301 height 33
click at [719, 309] on div "Date" at bounding box center [778, 335] width 326 height 68
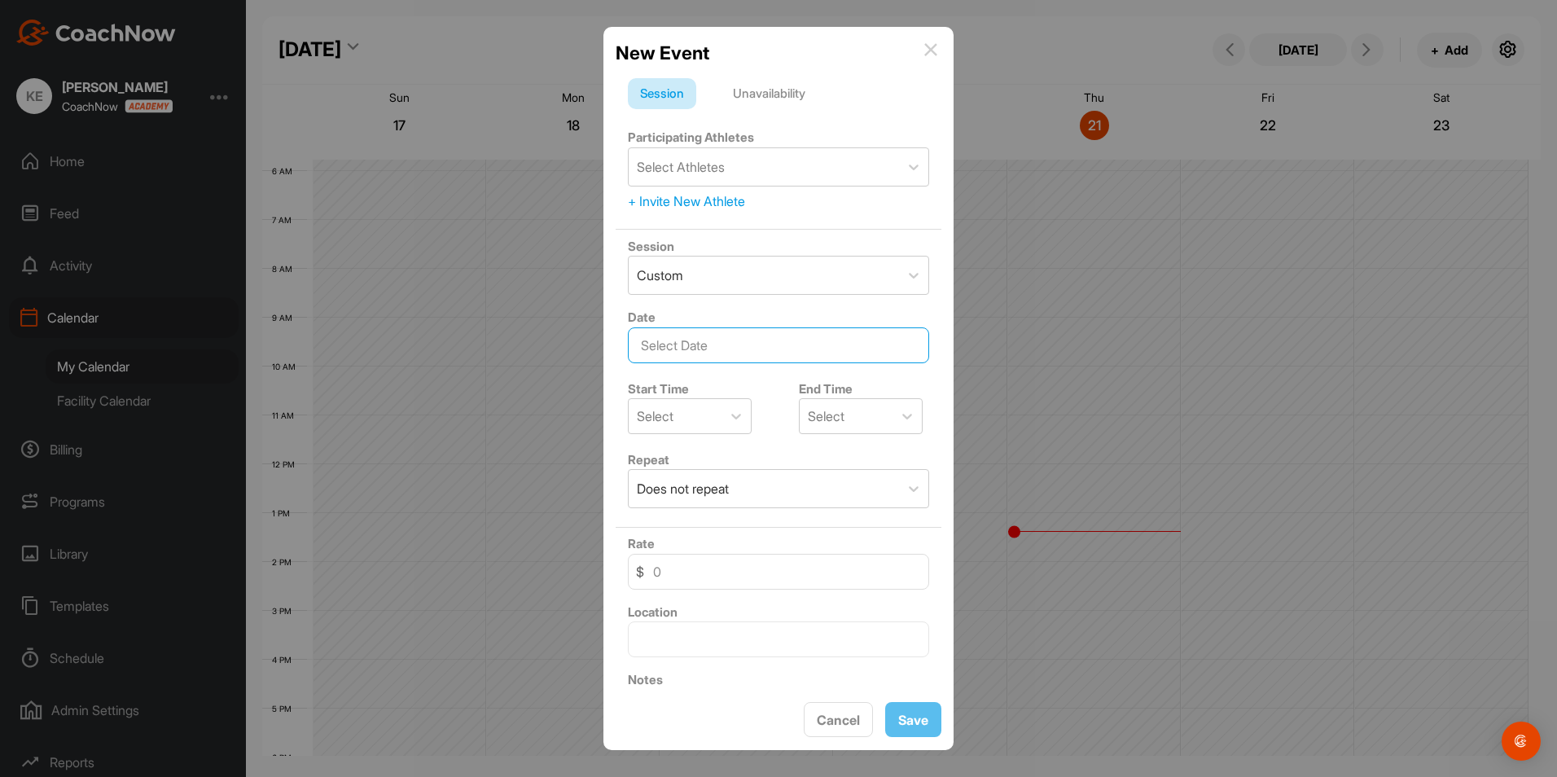
click at [703, 339] on input "text" at bounding box center [778, 345] width 301 height 36
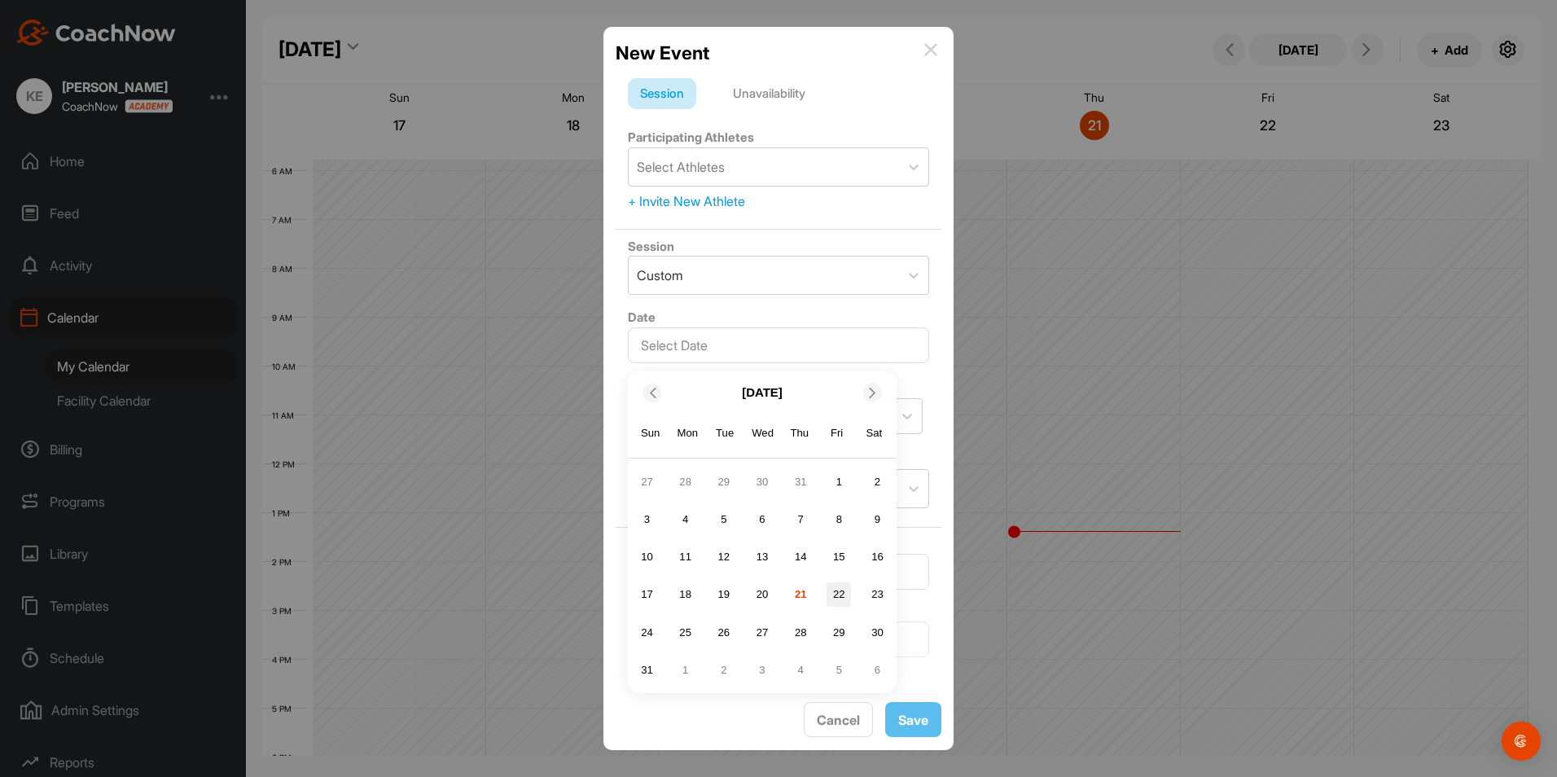
click at [838, 593] on div "22" at bounding box center [838, 594] width 24 height 24
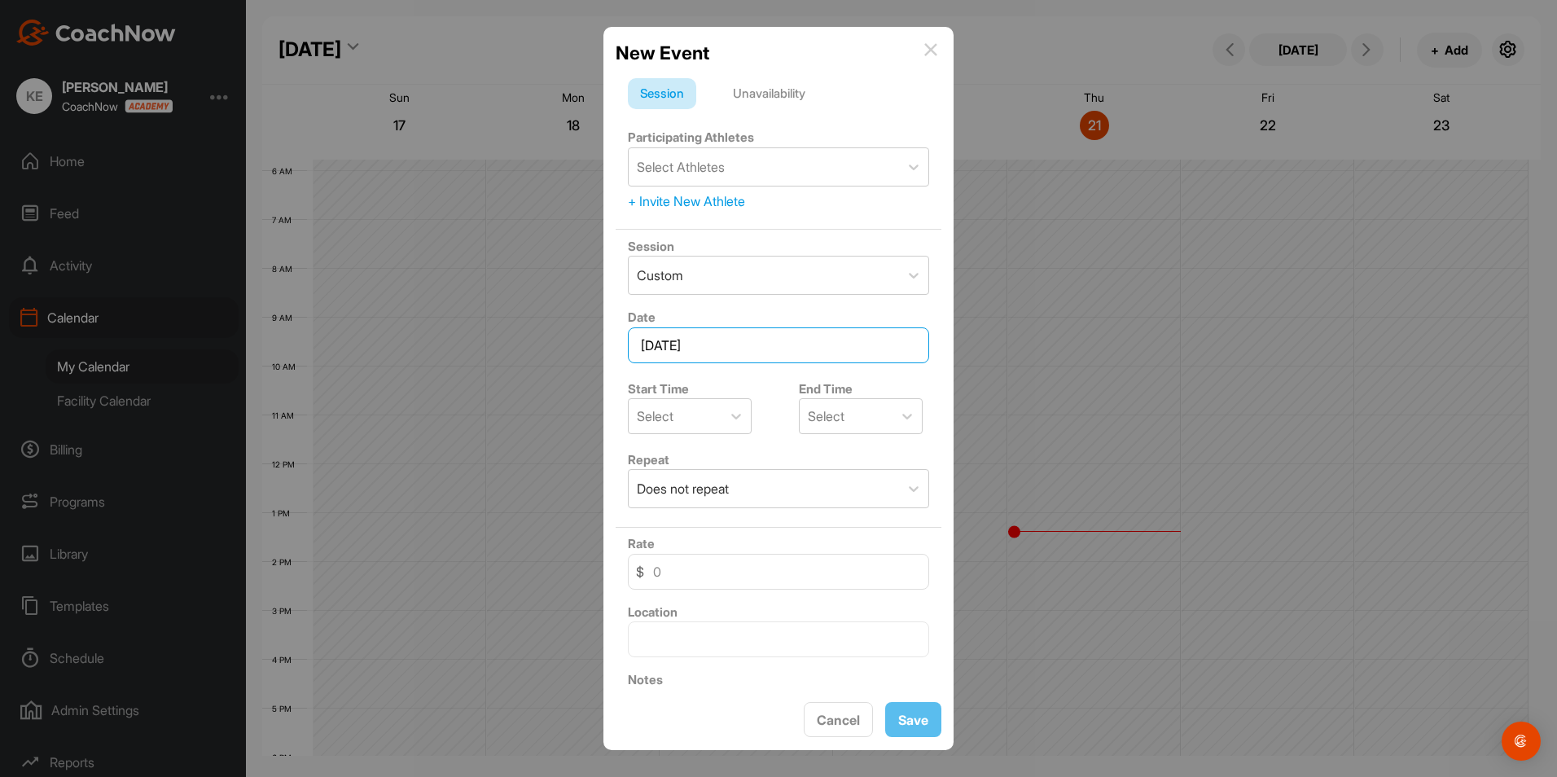
click at [763, 339] on input "[DATE]" at bounding box center [778, 345] width 301 height 36
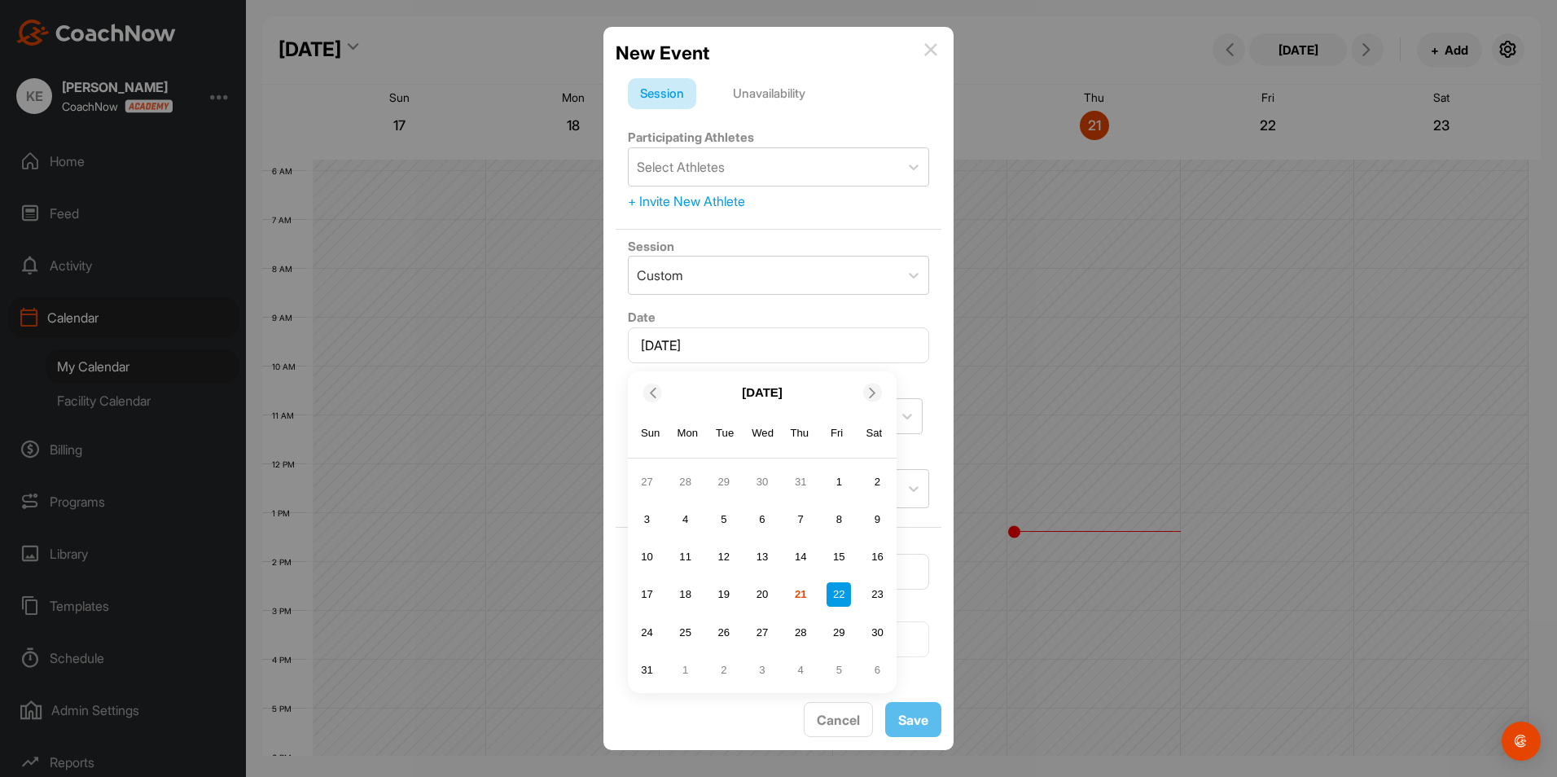
click at [797, 92] on div "Unavailability" at bounding box center [768, 93] width 97 height 31
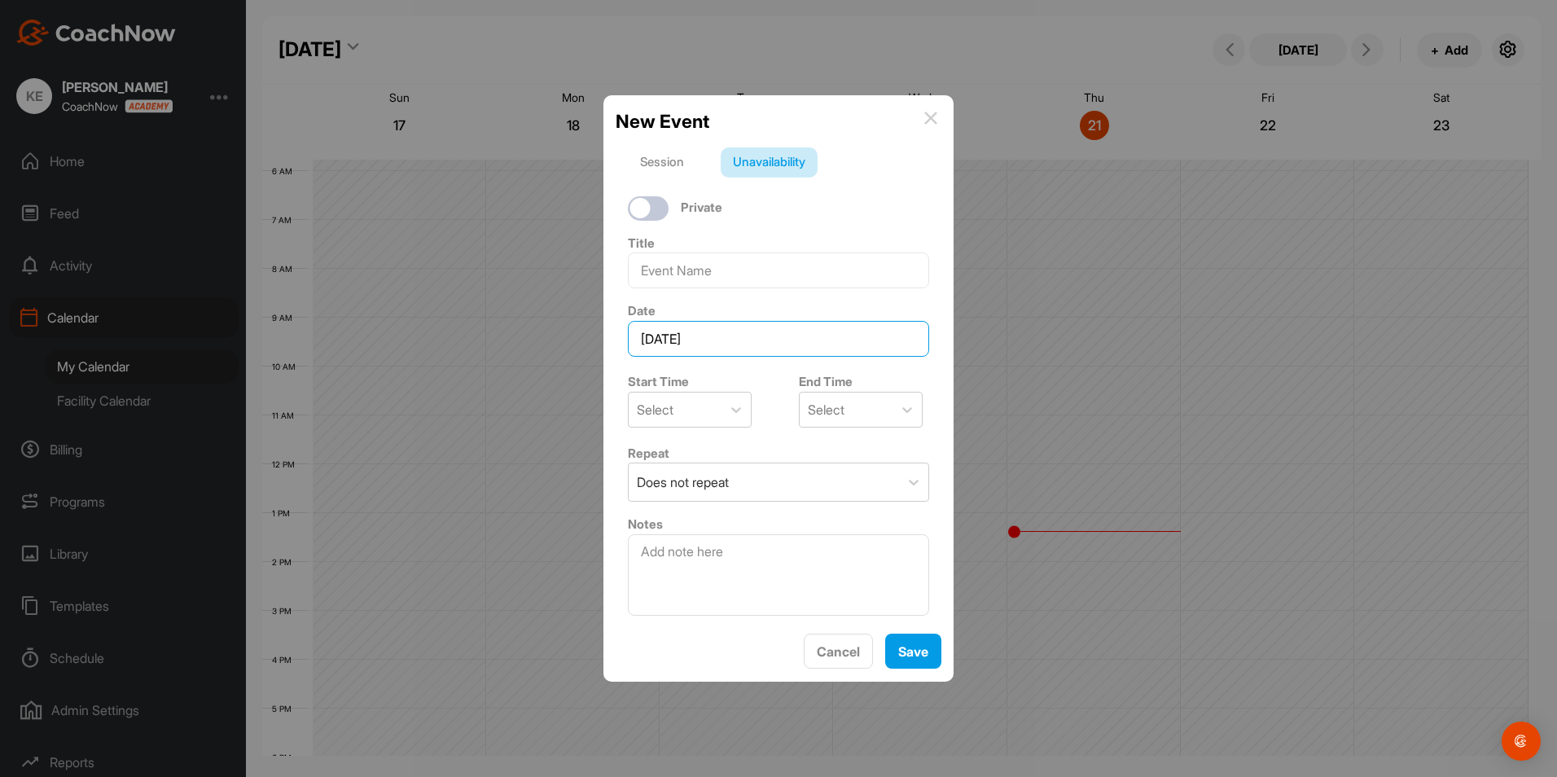
click at [716, 339] on input "[DATE]" at bounding box center [778, 339] width 301 height 36
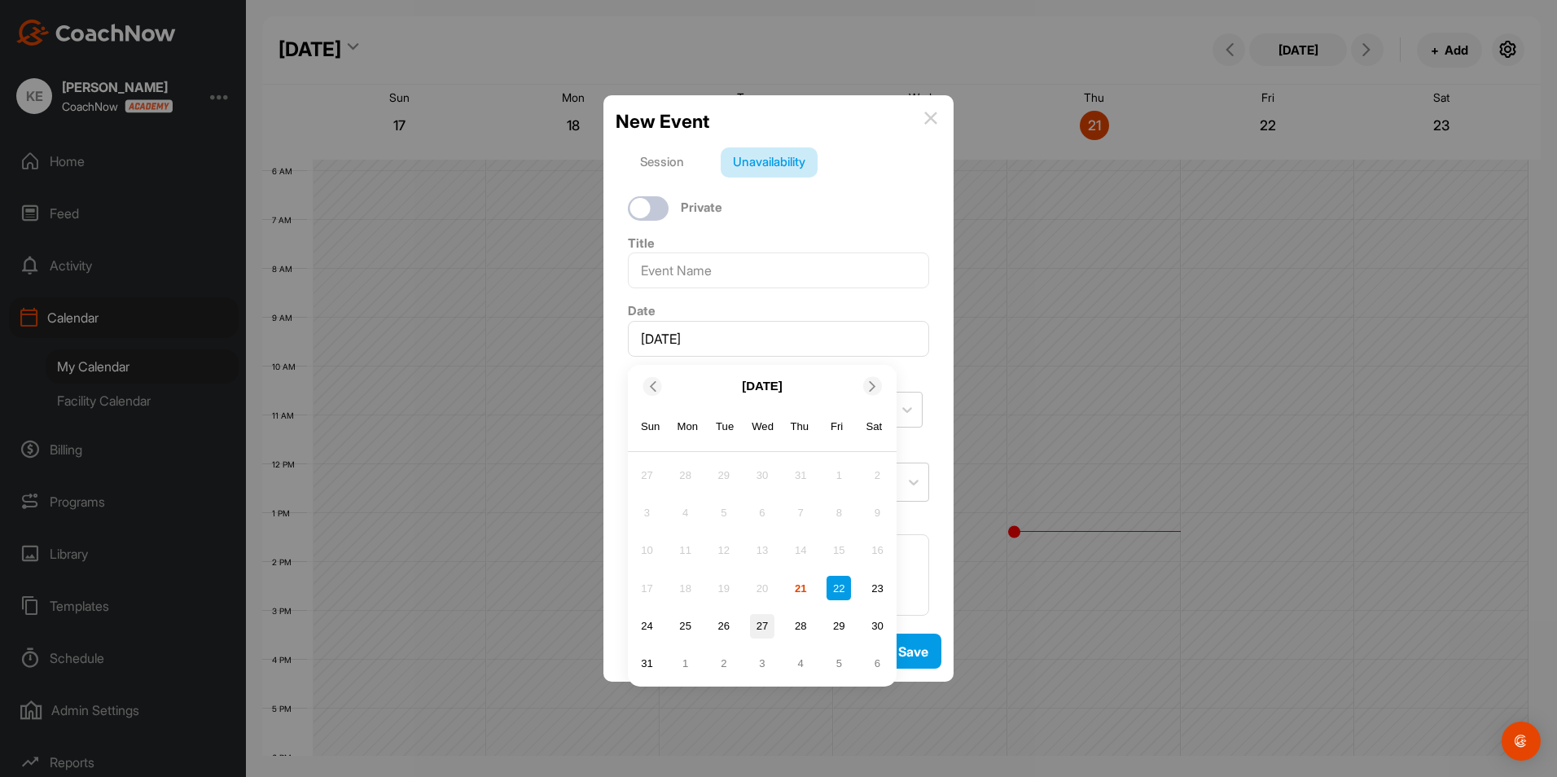
click at [765, 622] on div "27" at bounding box center [762, 626] width 24 height 24
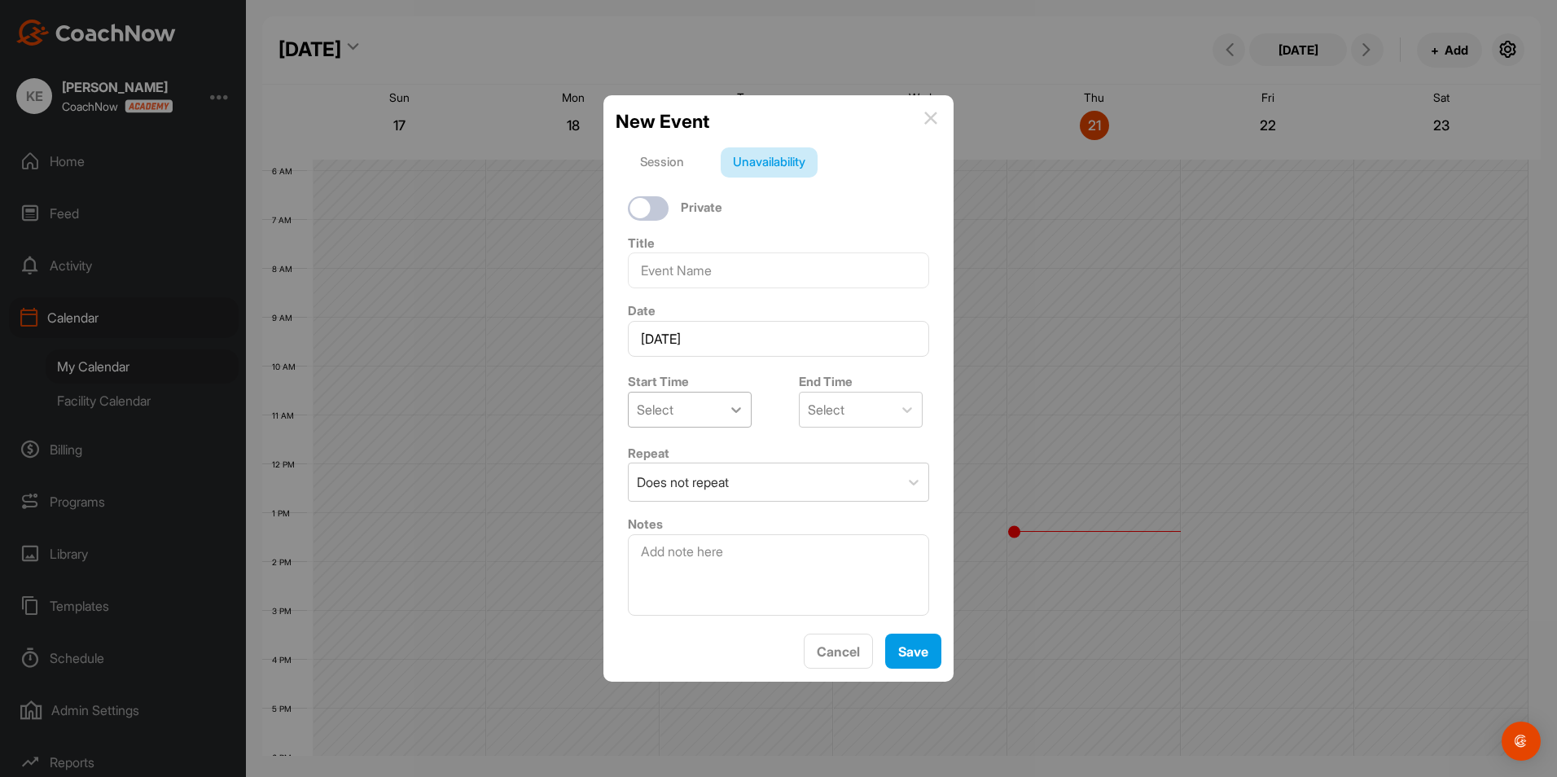
click at [737, 401] on div at bounding box center [735, 409] width 29 height 29
click at [734, 406] on icon at bounding box center [736, 409] width 16 height 16
click at [757, 405] on div "Start Time Select" at bounding box center [692, 400] width 155 height 68
click at [634, 201] on div at bounding box center [640, 208] width 20 height 20
click at [658, 205] on div at bounding box center [656, 208] width 20 height 20
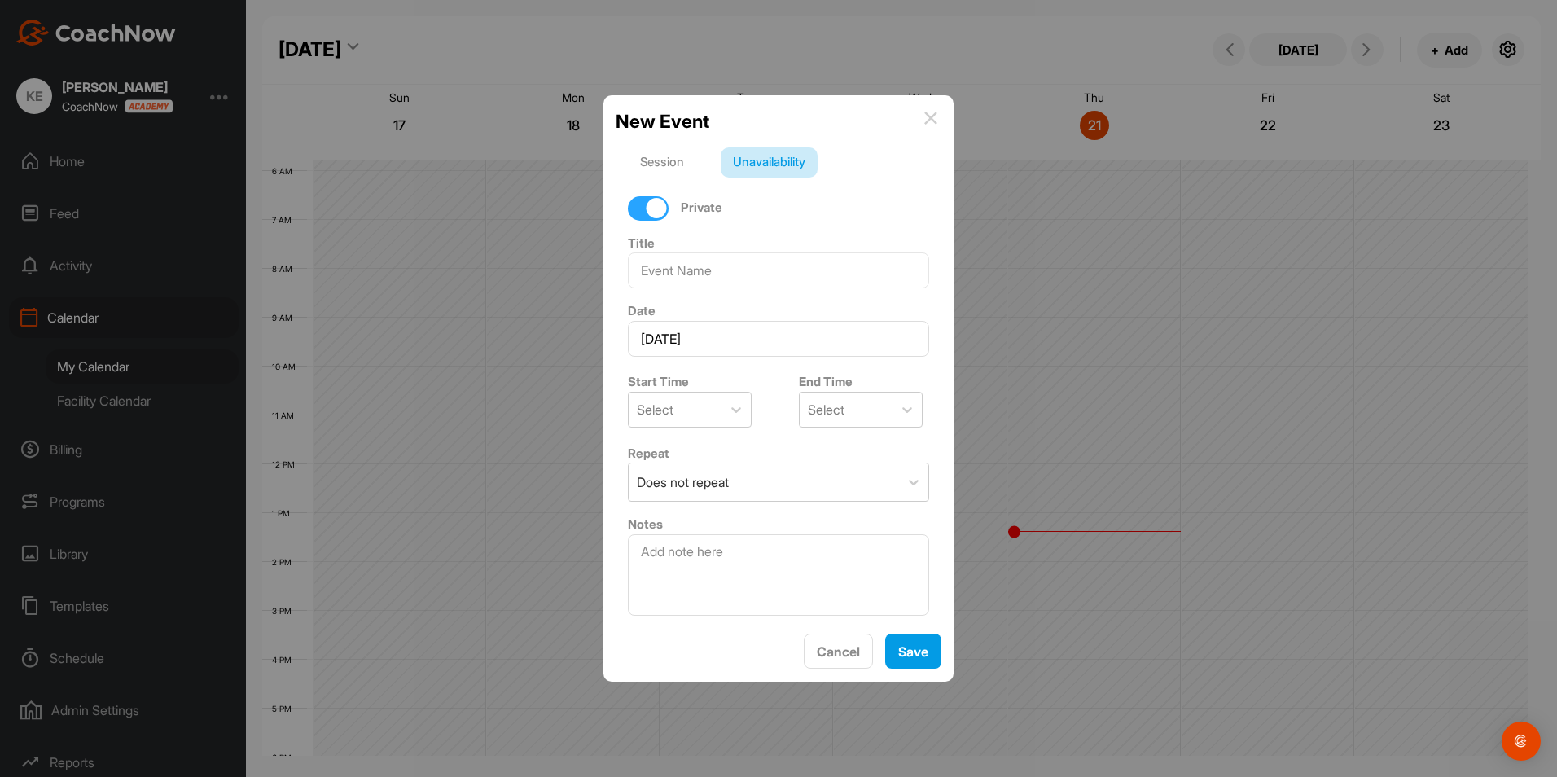
checkbox input "false"
click at [926, 120] on img at bounding box center [930, 118] width 13 height 13
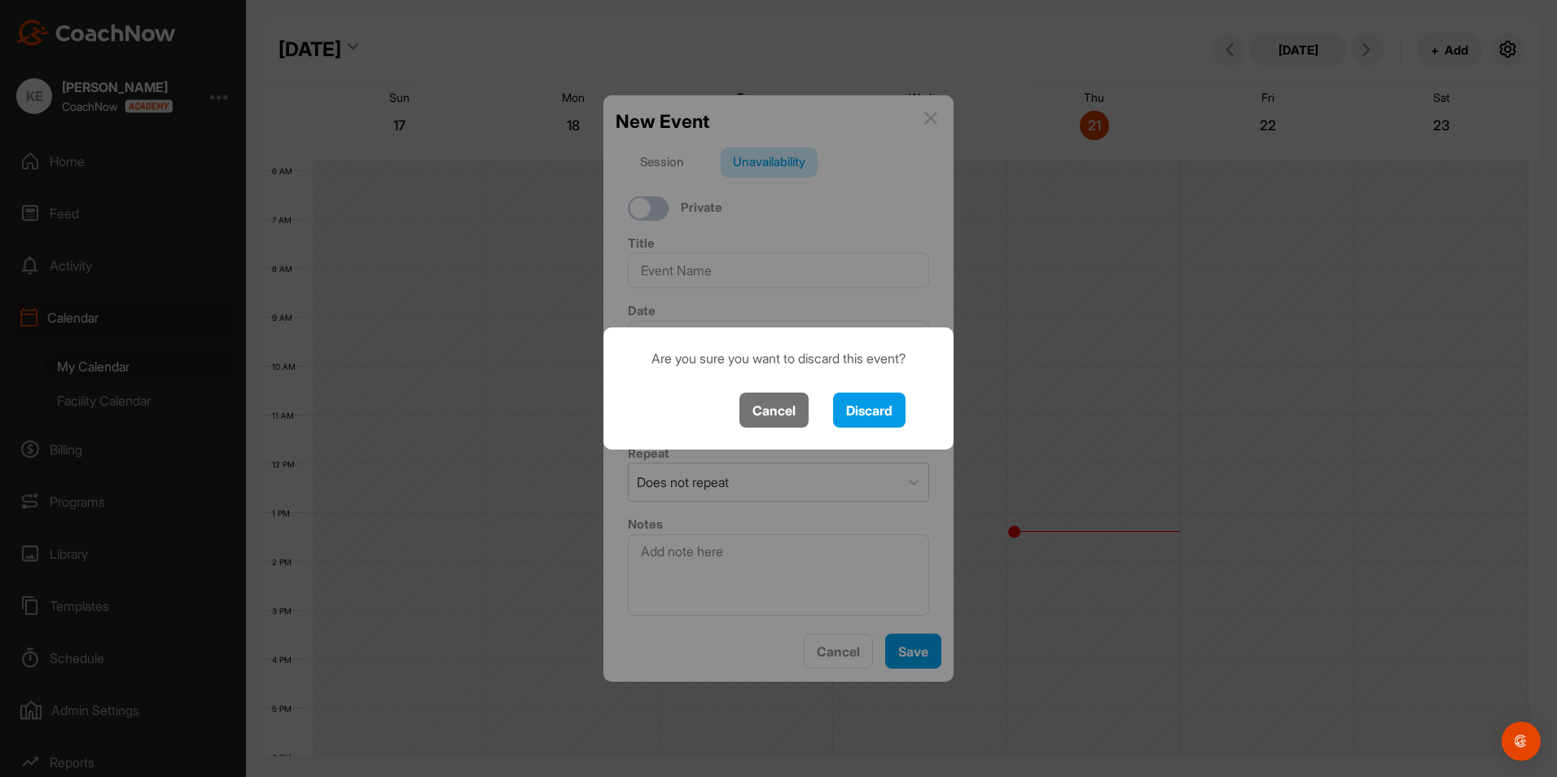
click at [782, 404] on button "Cancel" at bounding box center [773, 409] width 69 height 35
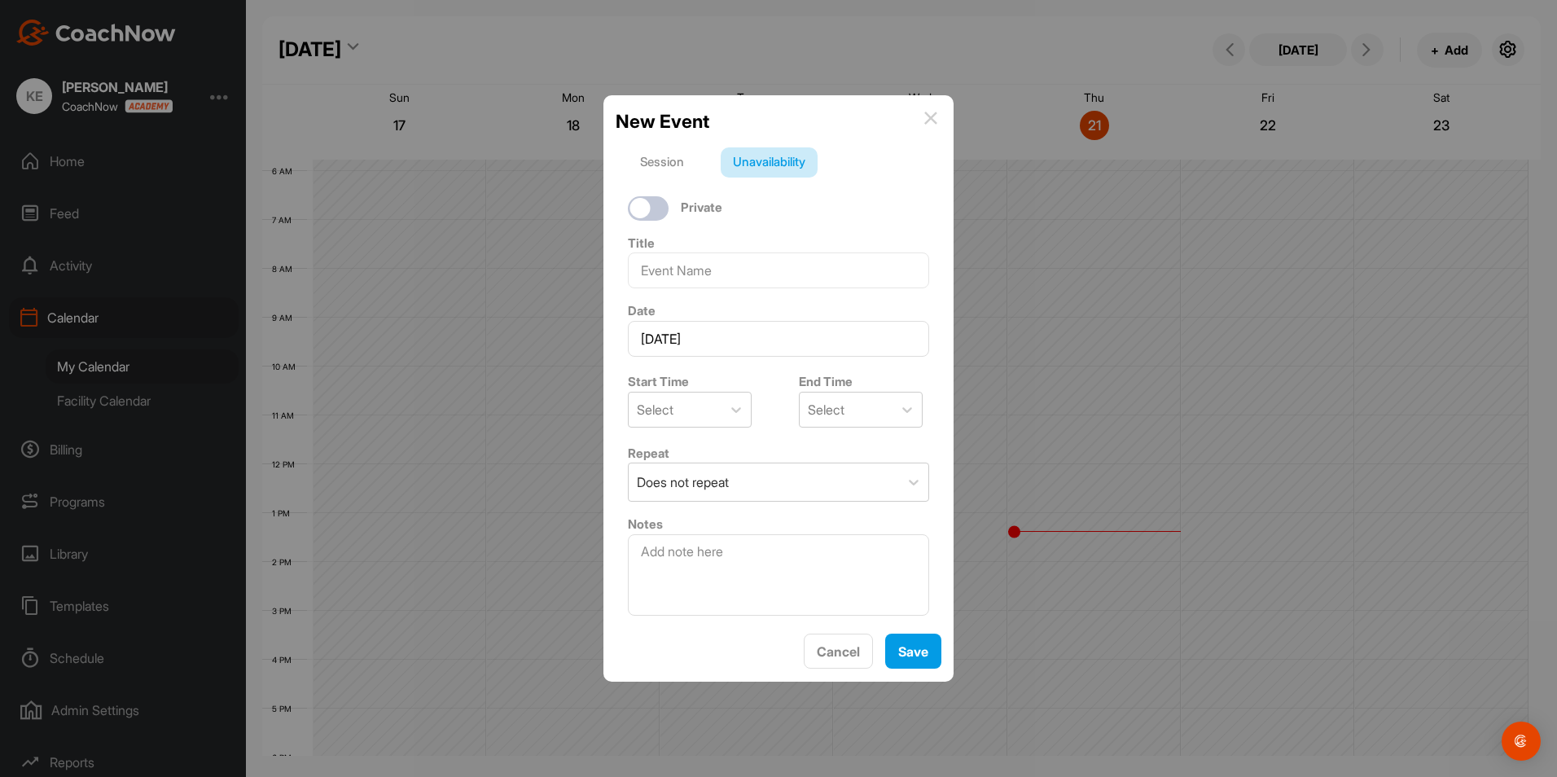
click at [929, 115] on img at bounding box center [930, 118] width 13 height 13
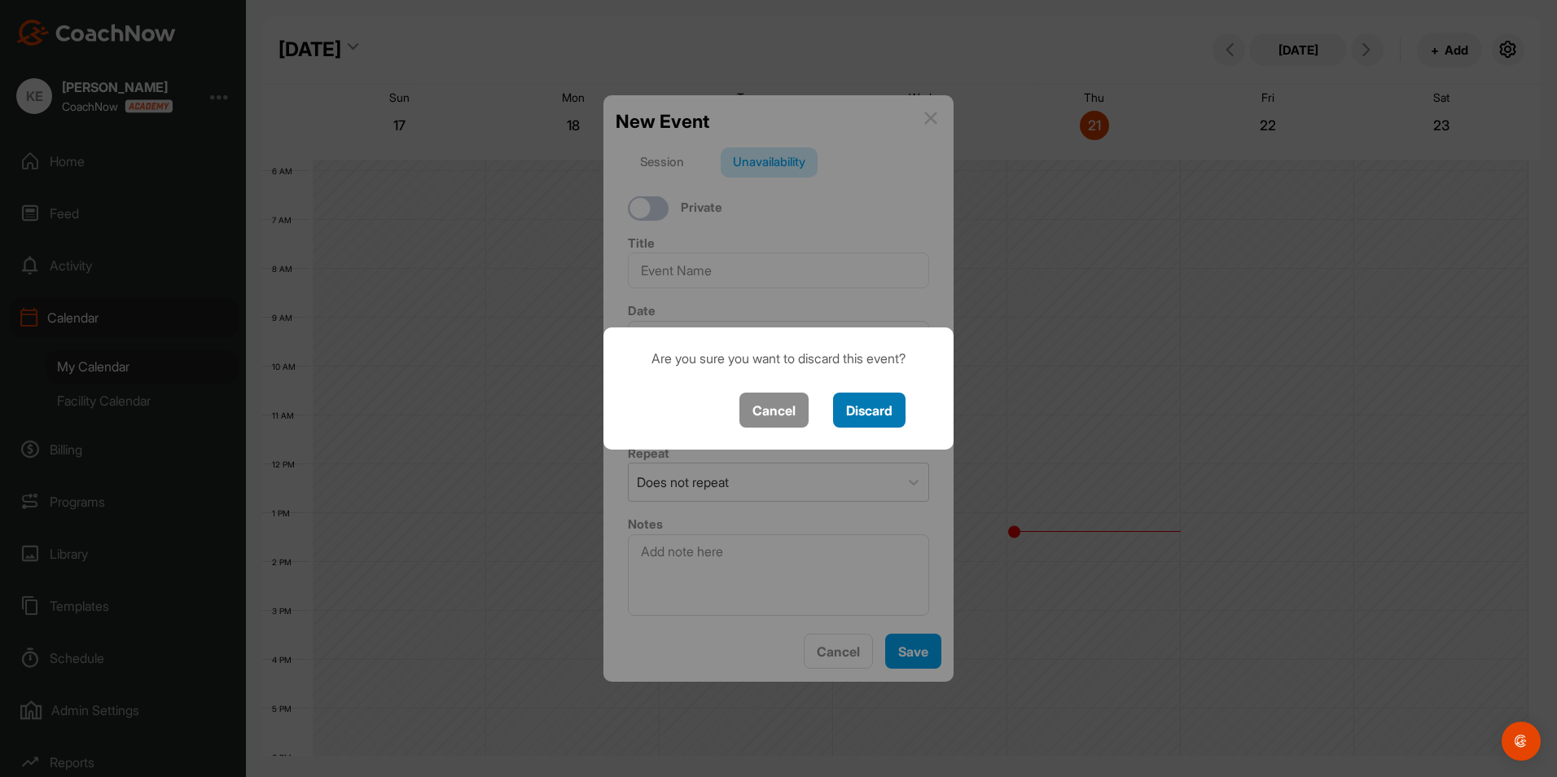
click at [865, 410] on button "Discard" at bounding box center [869, 409] width 72 height 35
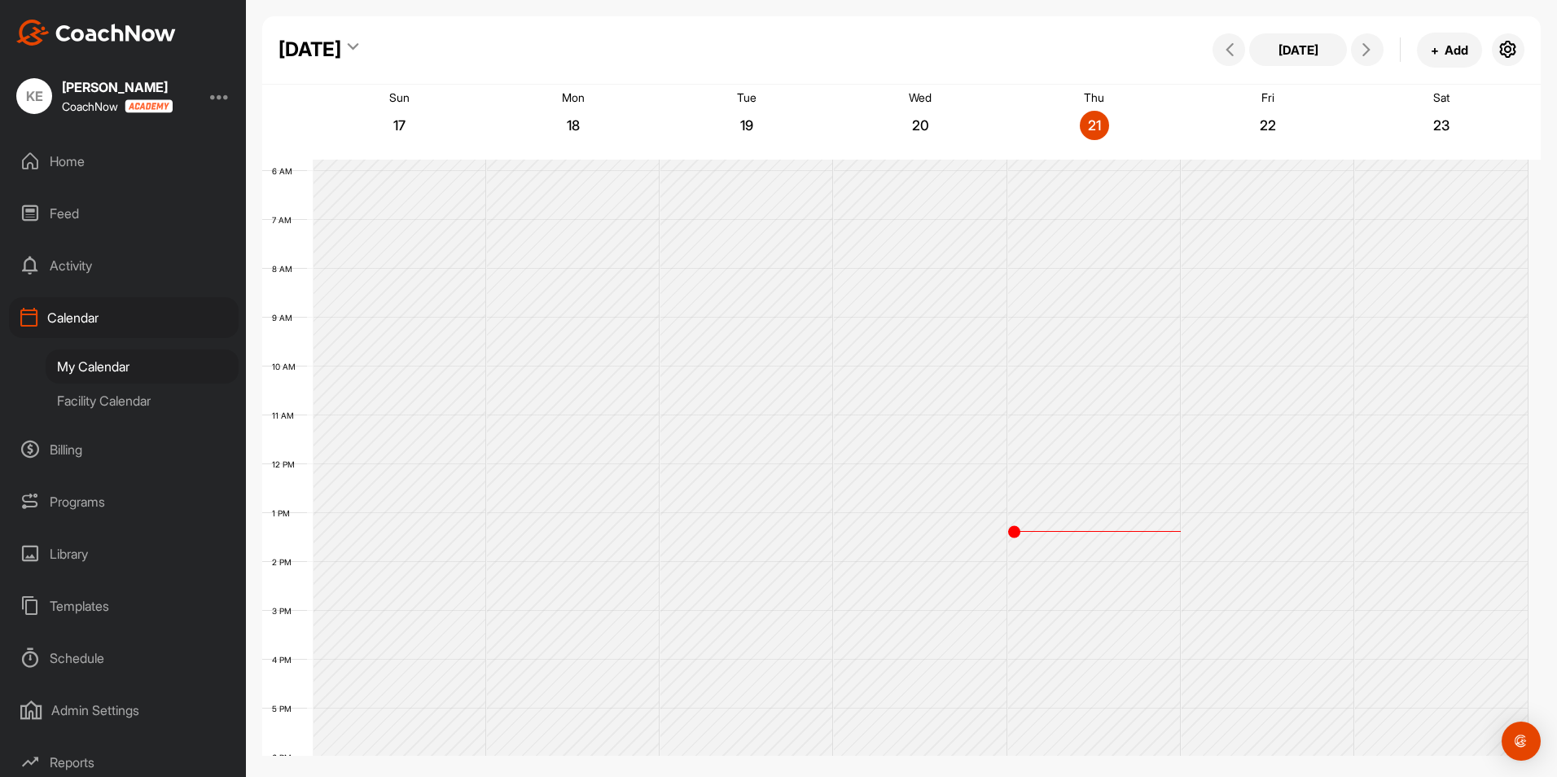
click at [160, 396] on div "Facility Calendar" at bounding box center [142, 400] width 193 height 34
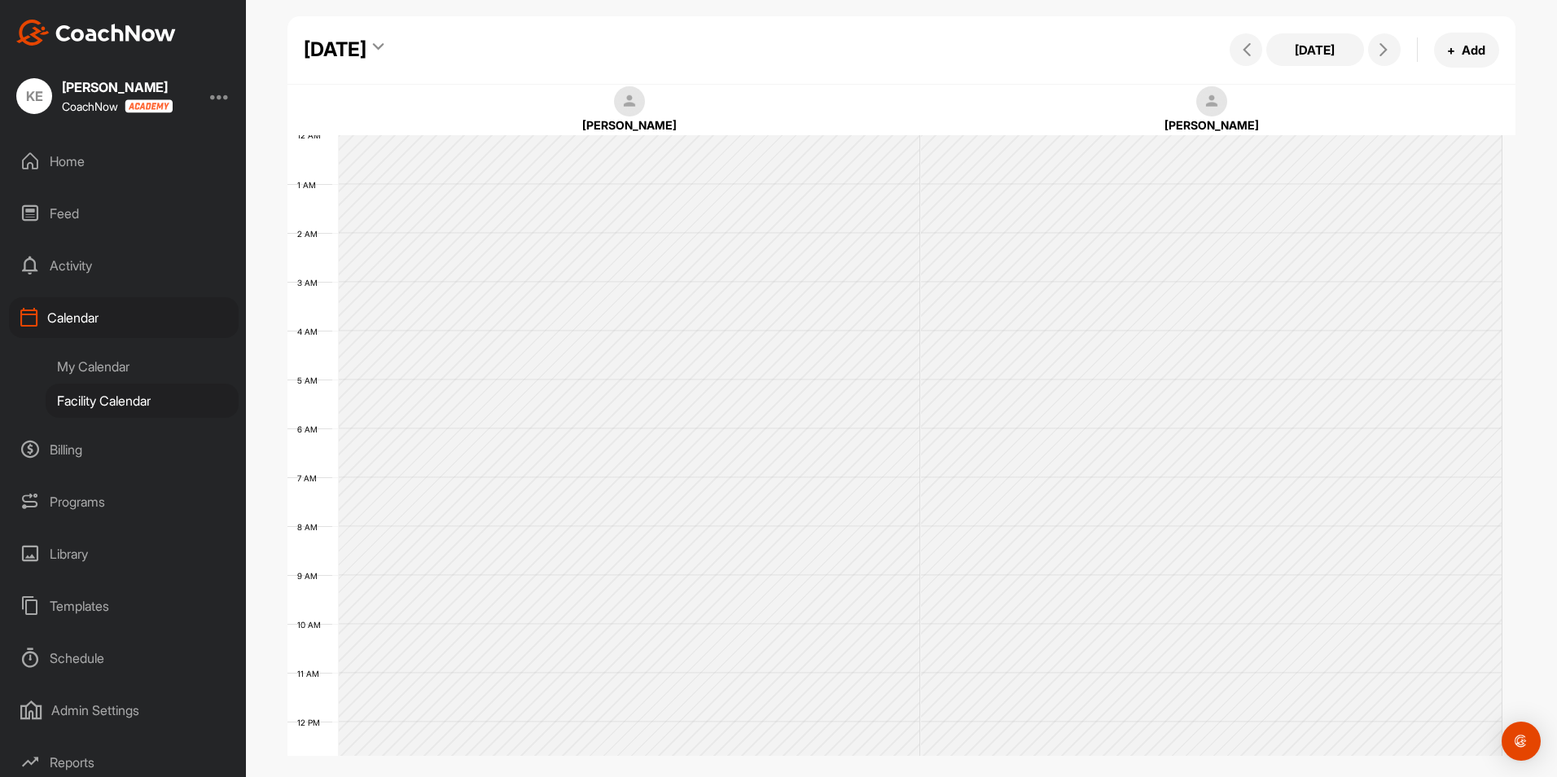
scroll to position [282, 0]
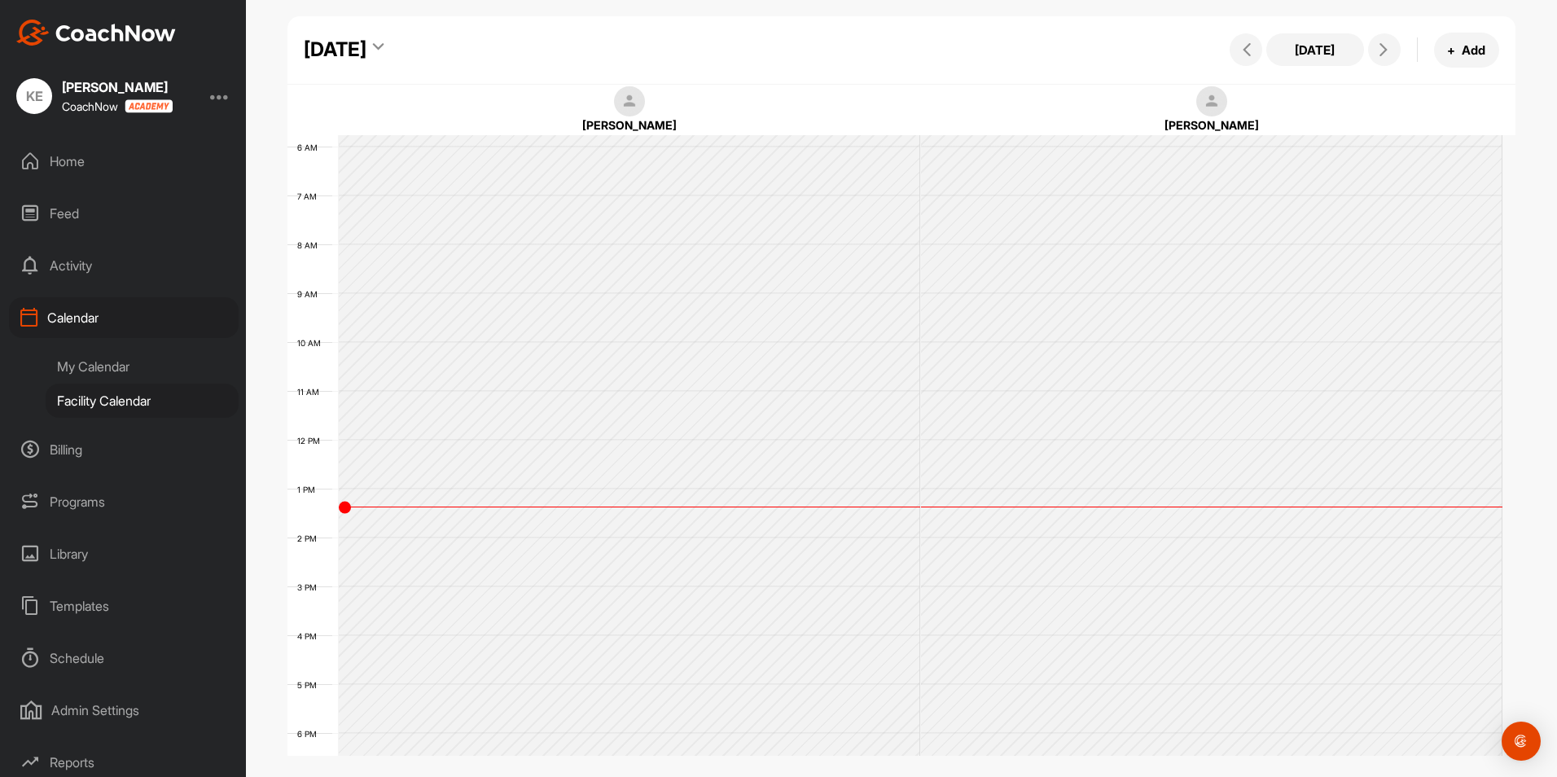
click at [632, 102] on img at bounding box center [629, 101] width 31 height 31
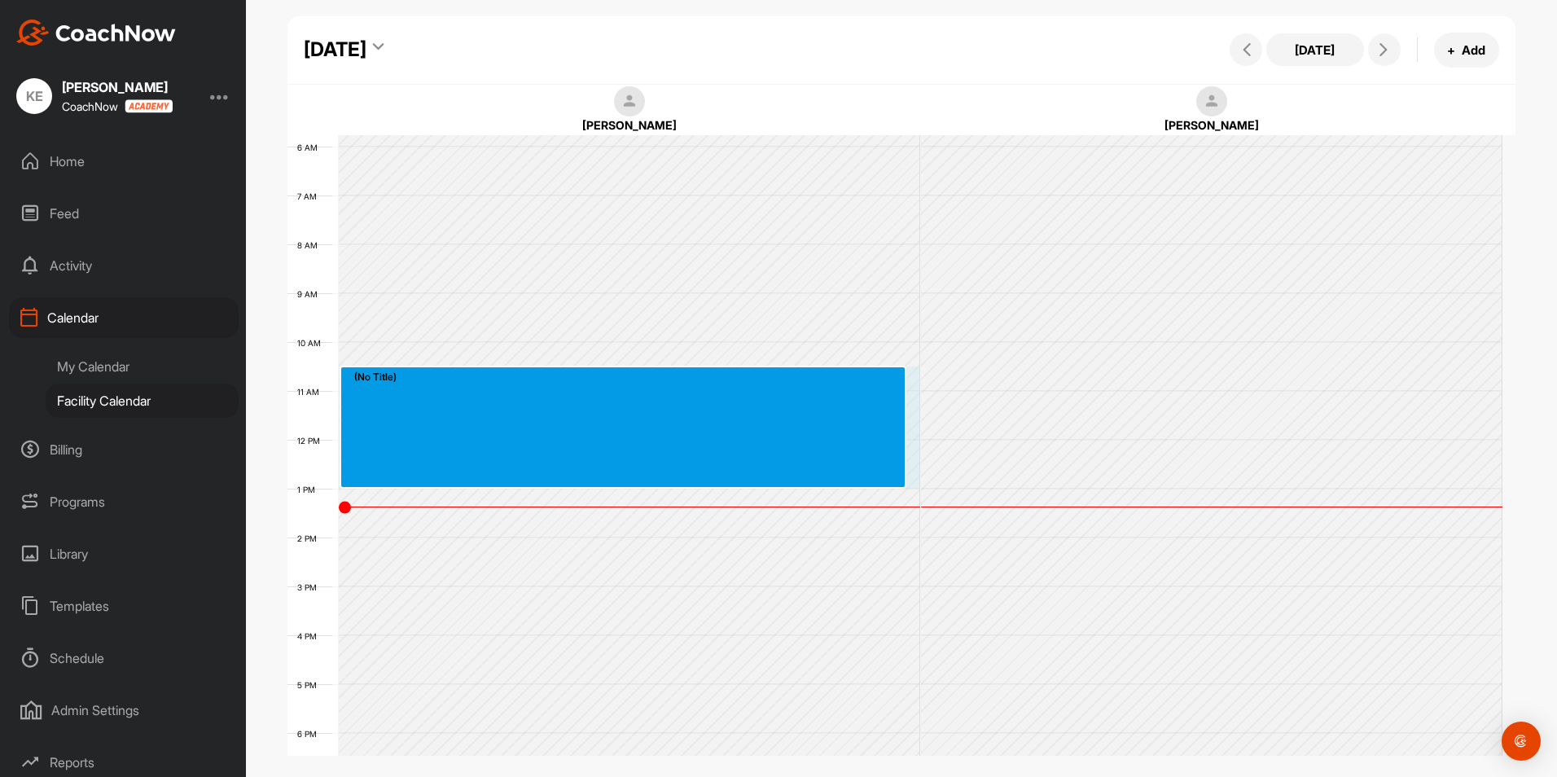
drag, startPoint x: 429, startPoint y: 385, endPoint x: 429, endPoint y: 466, distance: 80.6
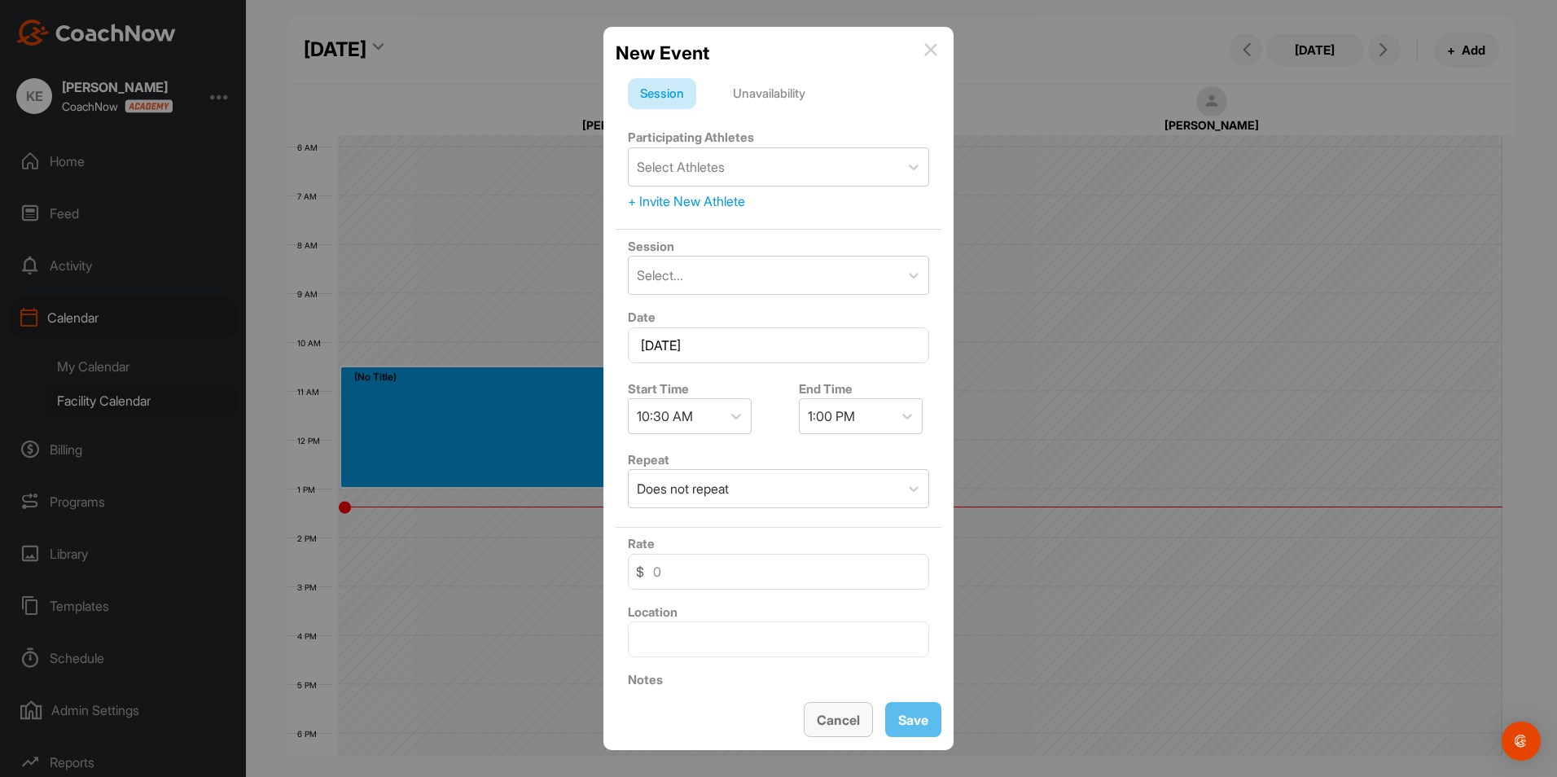
click at [841, 727] on button "Cancel" at bounding box center [837, 719] width 69 height 35
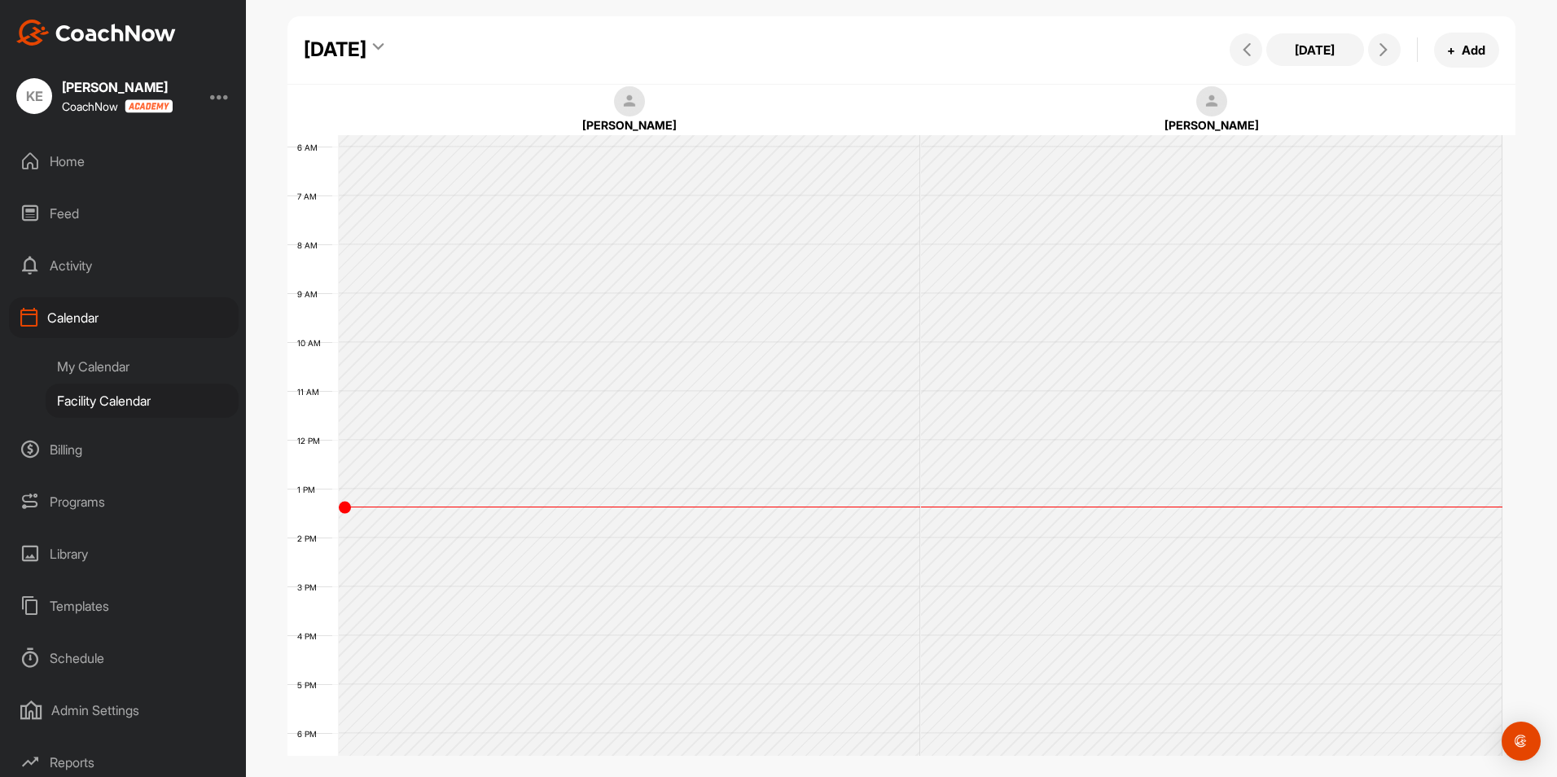
click at [383, 43] on icon at bounding box center [378, 50] width 11 height 16
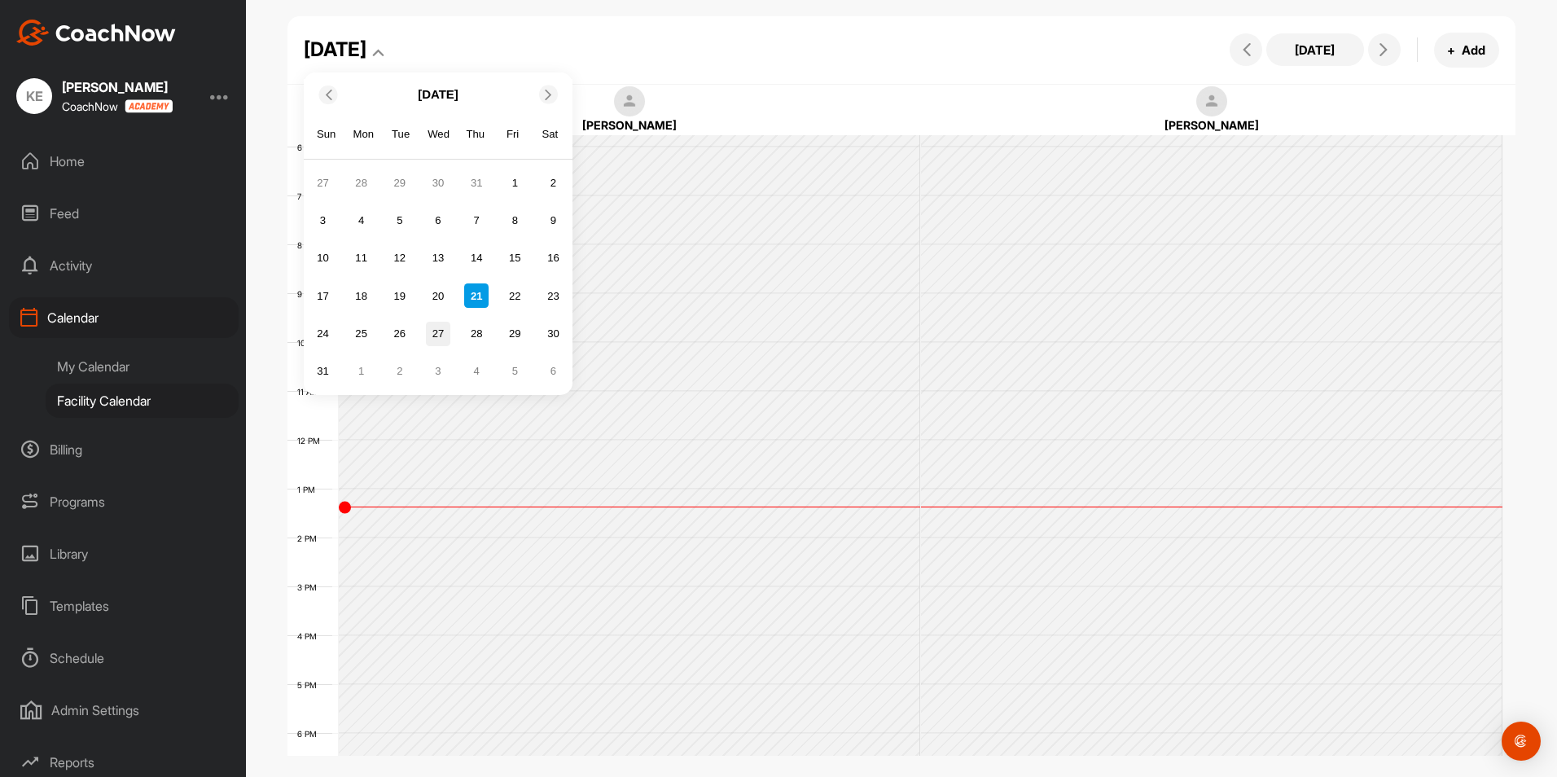
click at [442, 331] on div "27" at bounding box center [438, 334] width 24 height 24
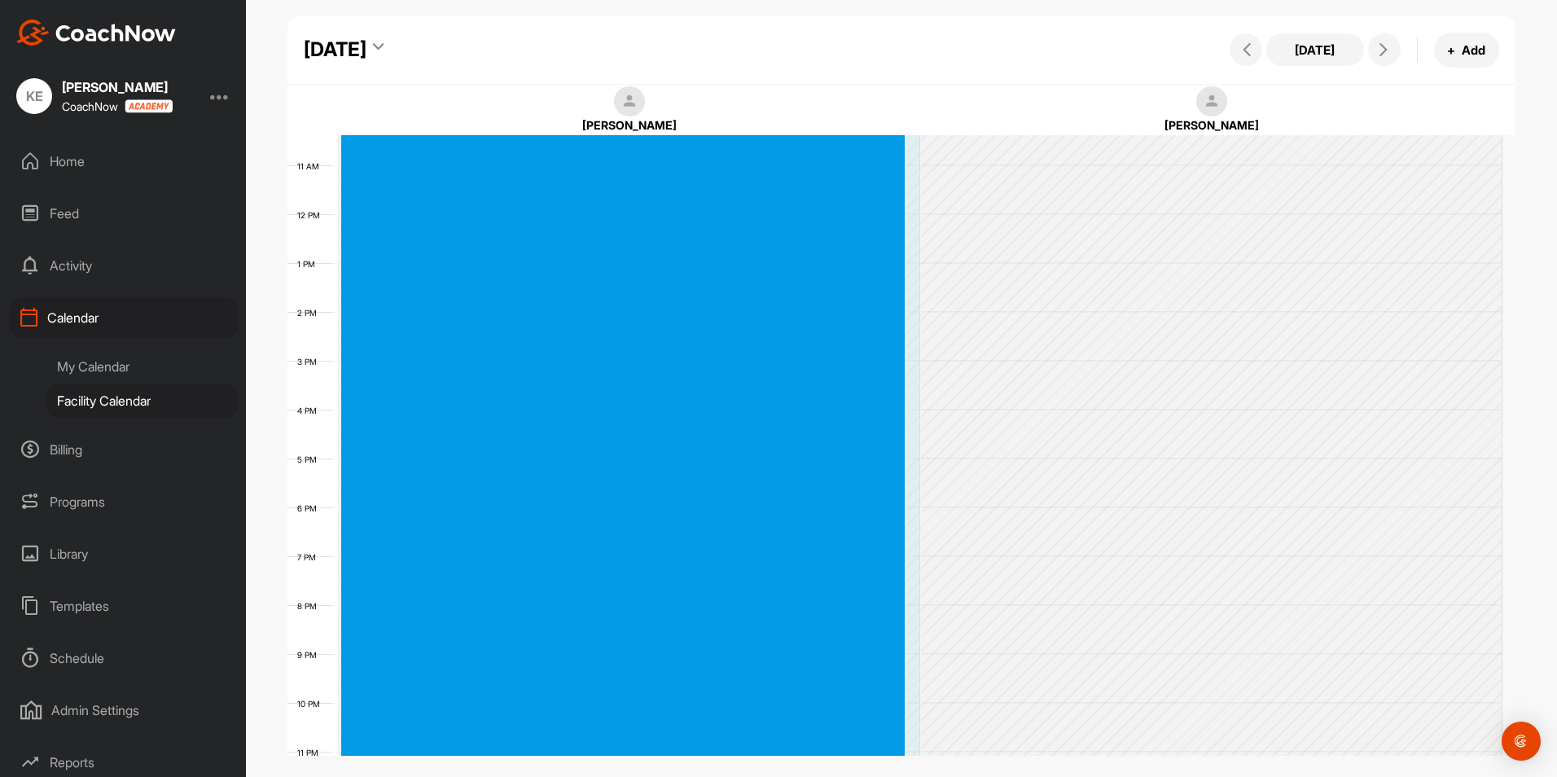
scroll to position [552, 0]
drag, startPoint x: 437, startPoint y: 137, endPoint x: 482, endPoint y: 753, distance: 617.9
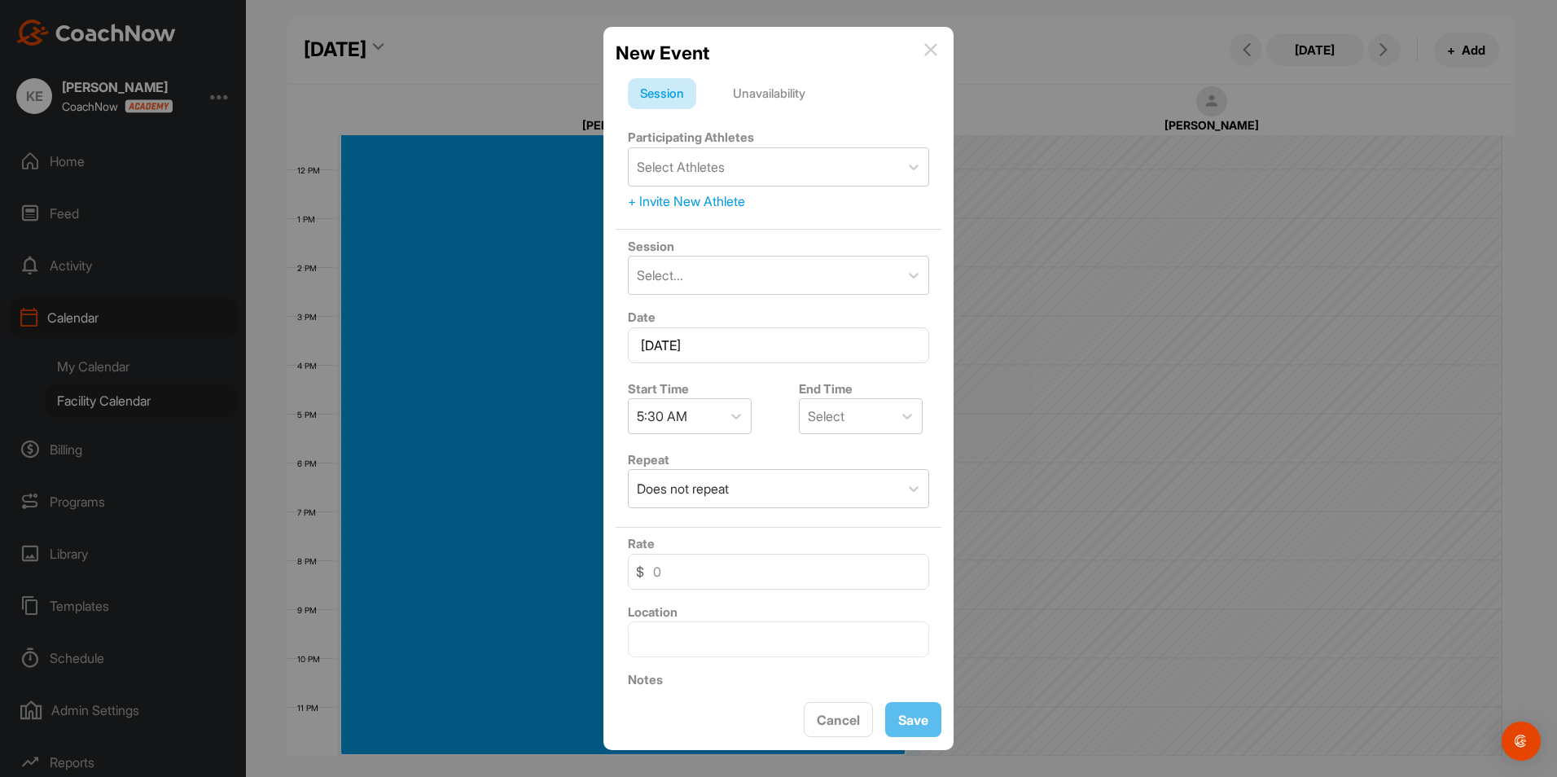
click at [771, 95] on div "Unavailability" at bounding box center [768, 93] width 97 height 31
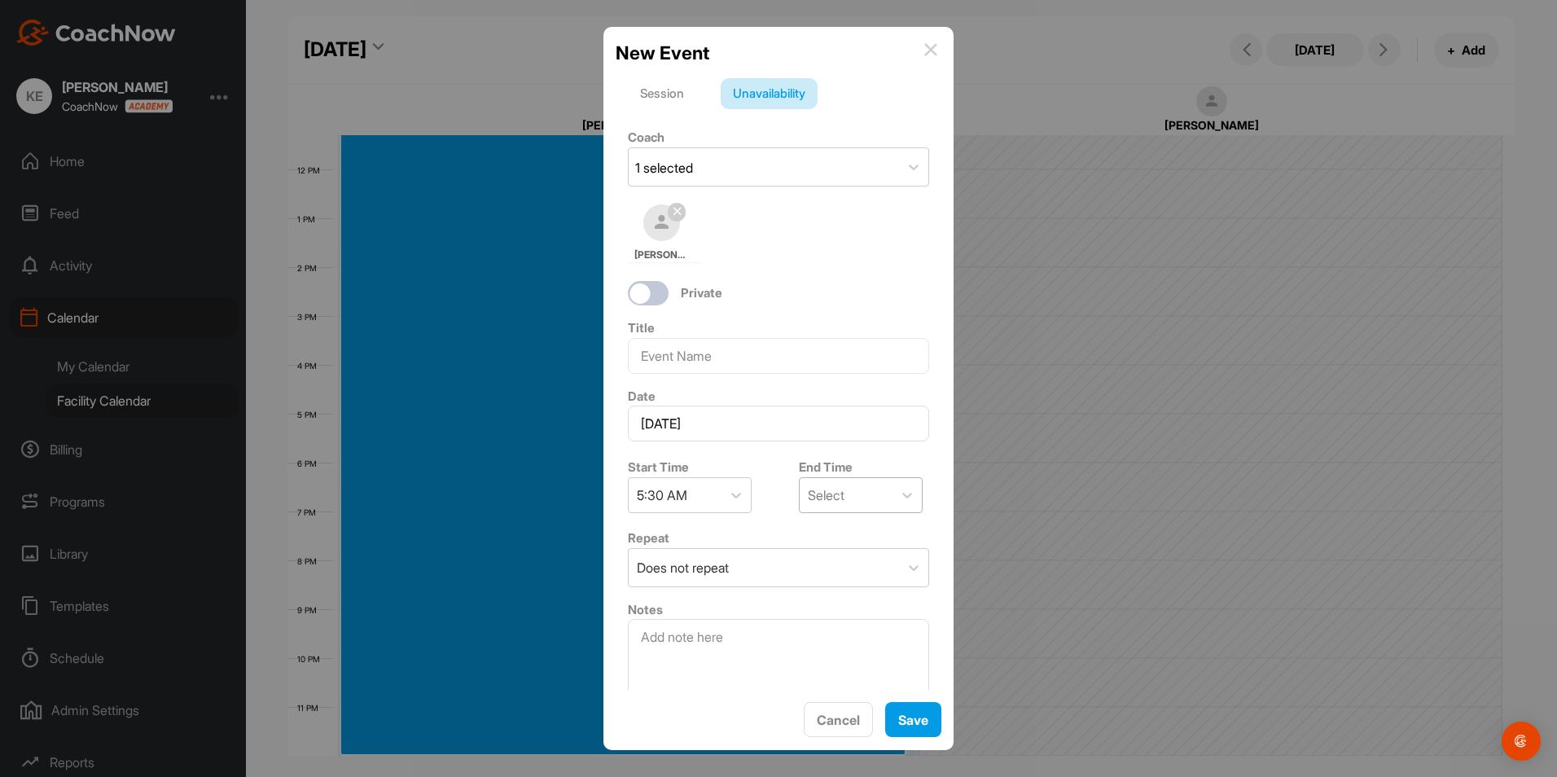
click at [873, 493] on div "Select" at bounding box center [845, 495] width 93 height 34
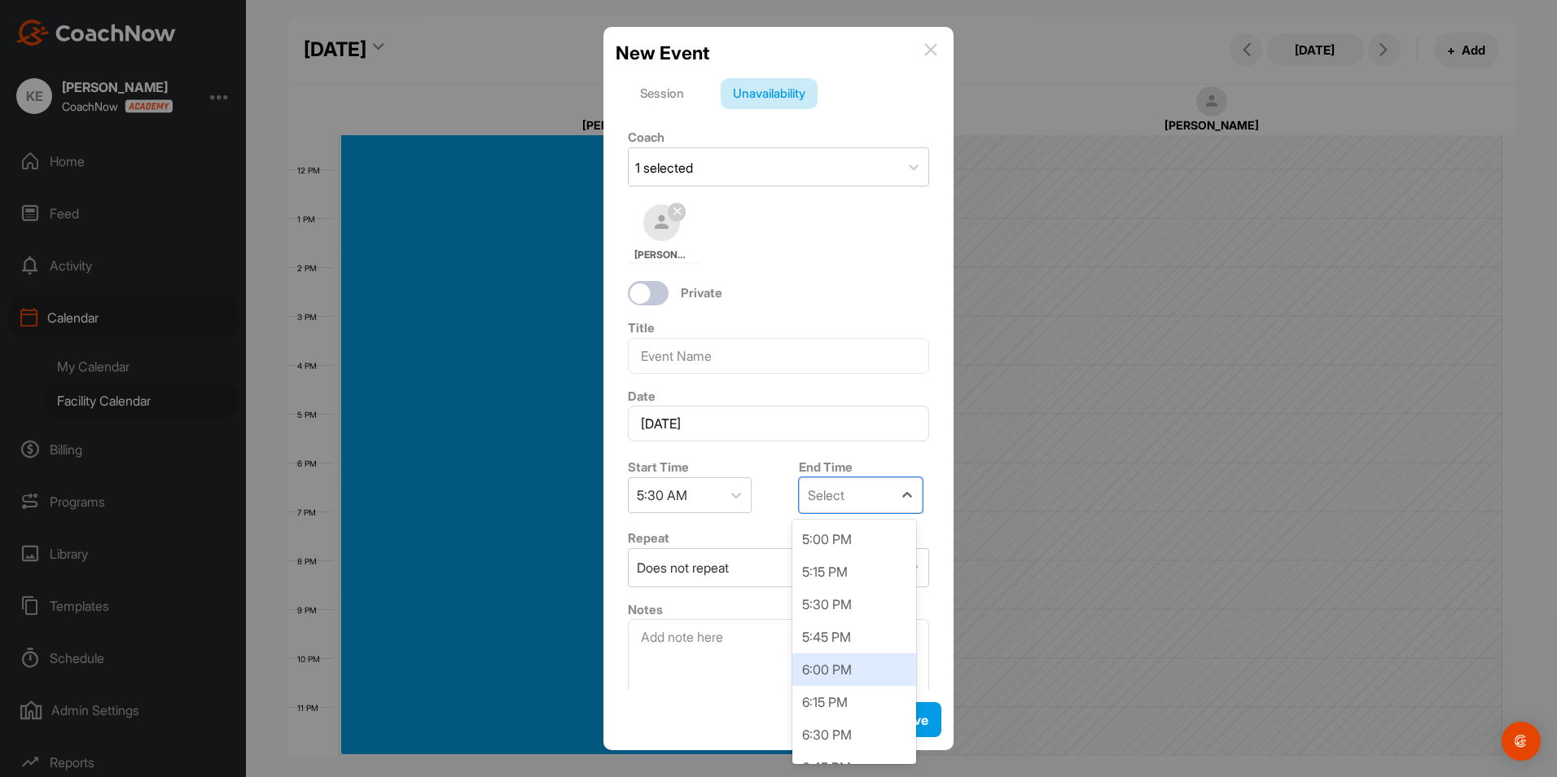
click at [834, 661] on div "6:00 PM" at bounding box center [854, 669] width 124 height 33
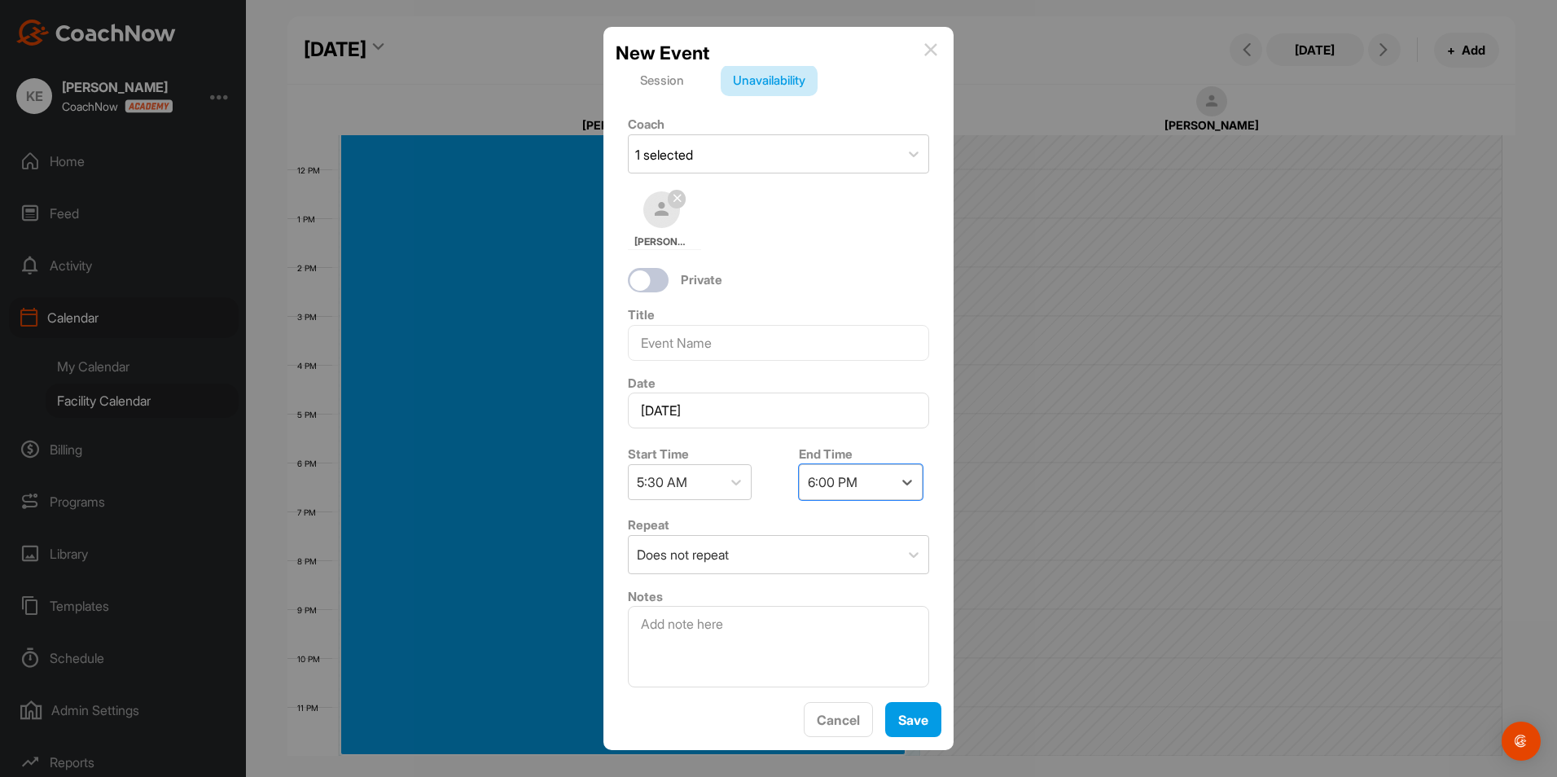
scroll to position [17, 0]
click at [782, 549] on div "Does not repeat" at bounding box center [763, 550] width 270 height 37
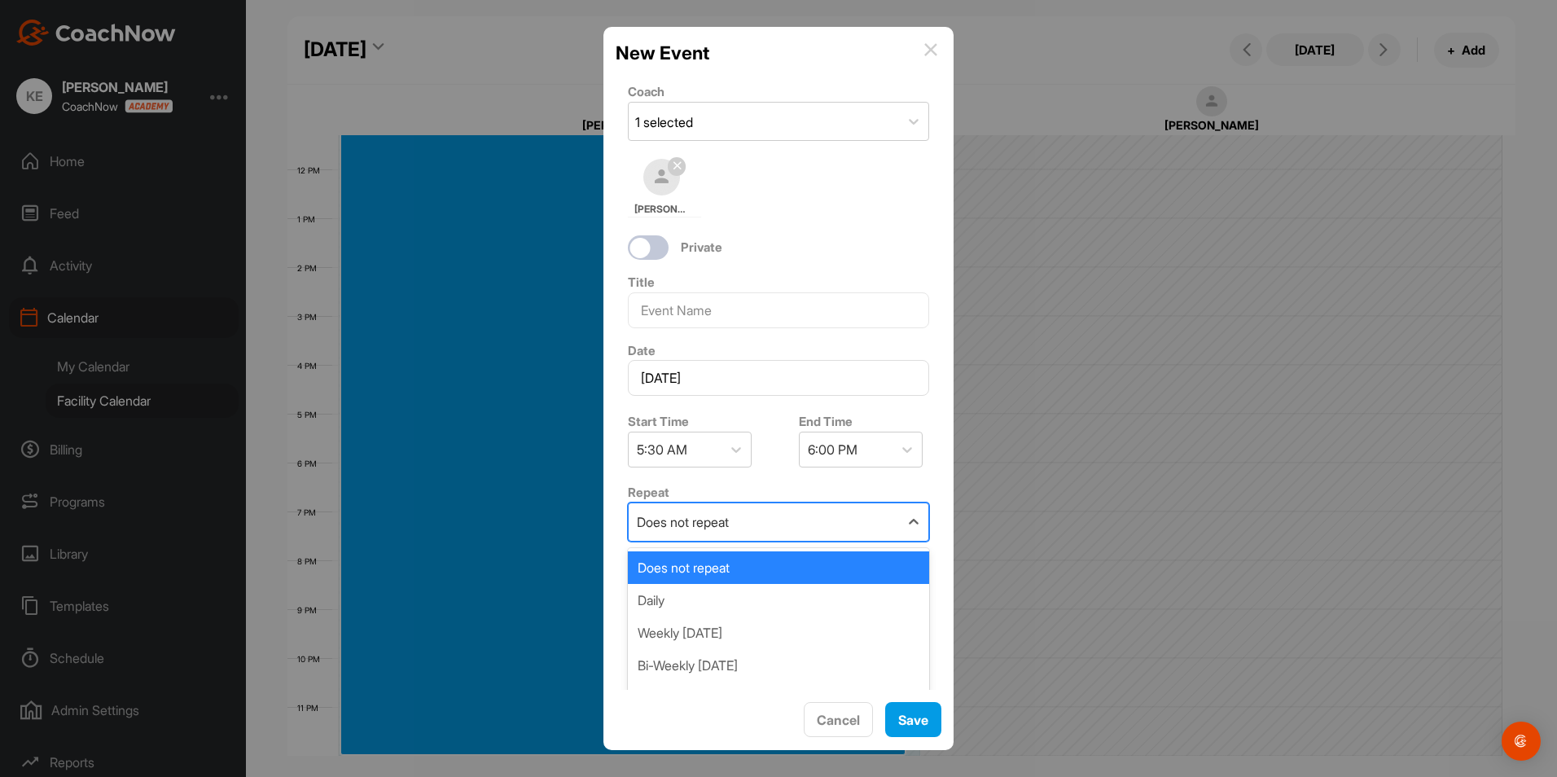
scroll to position [73, 0]
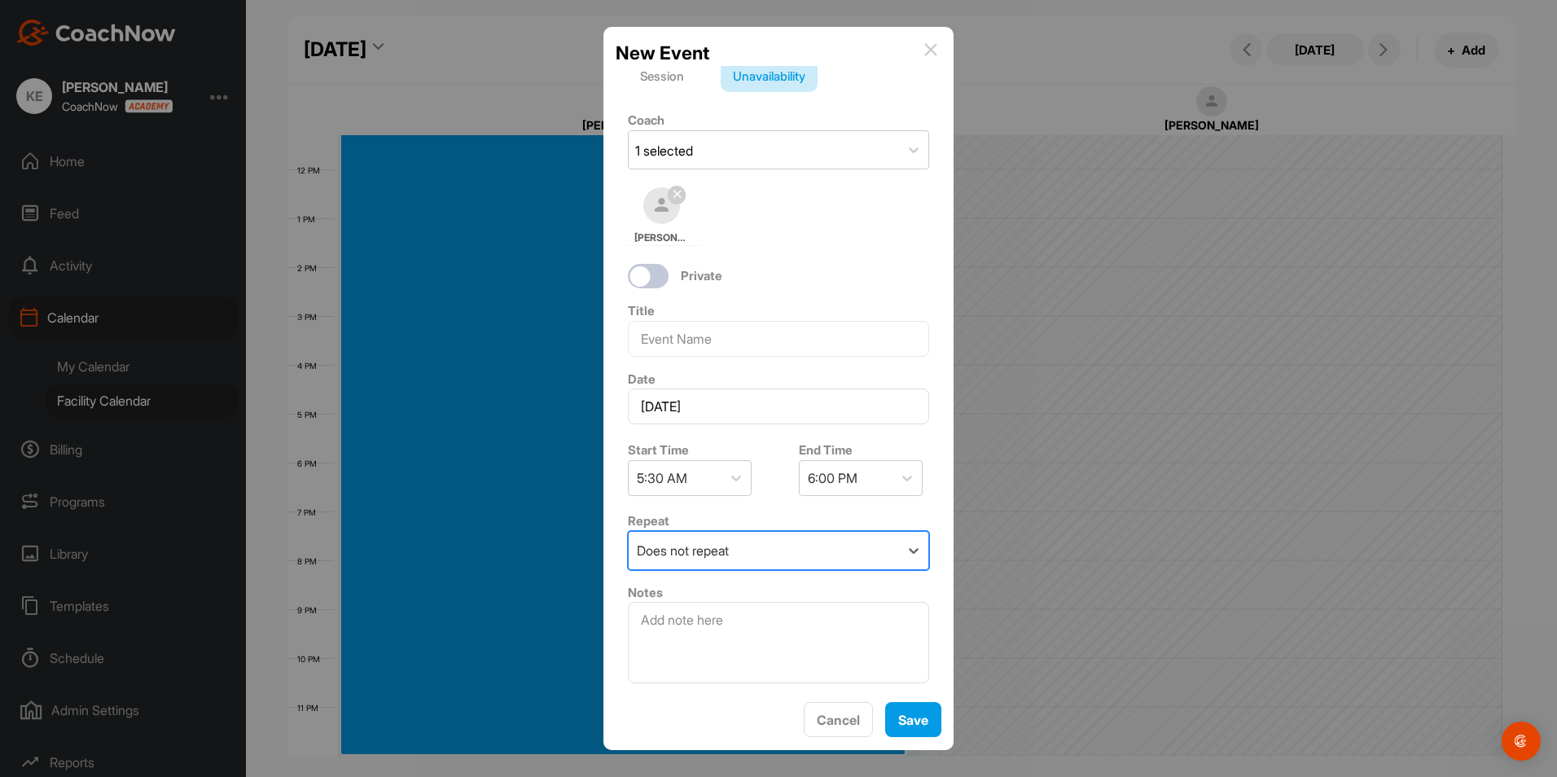
click at [739, 487] on form "Session Unavailability Coach 1 selected [PERSON_NAME] Private Title Date [DATE]…" at bounding box center [778, 375] width 326 height 628
click at [910, 720] on button "Save" at bounding box center [913, 719] width 56 height 35
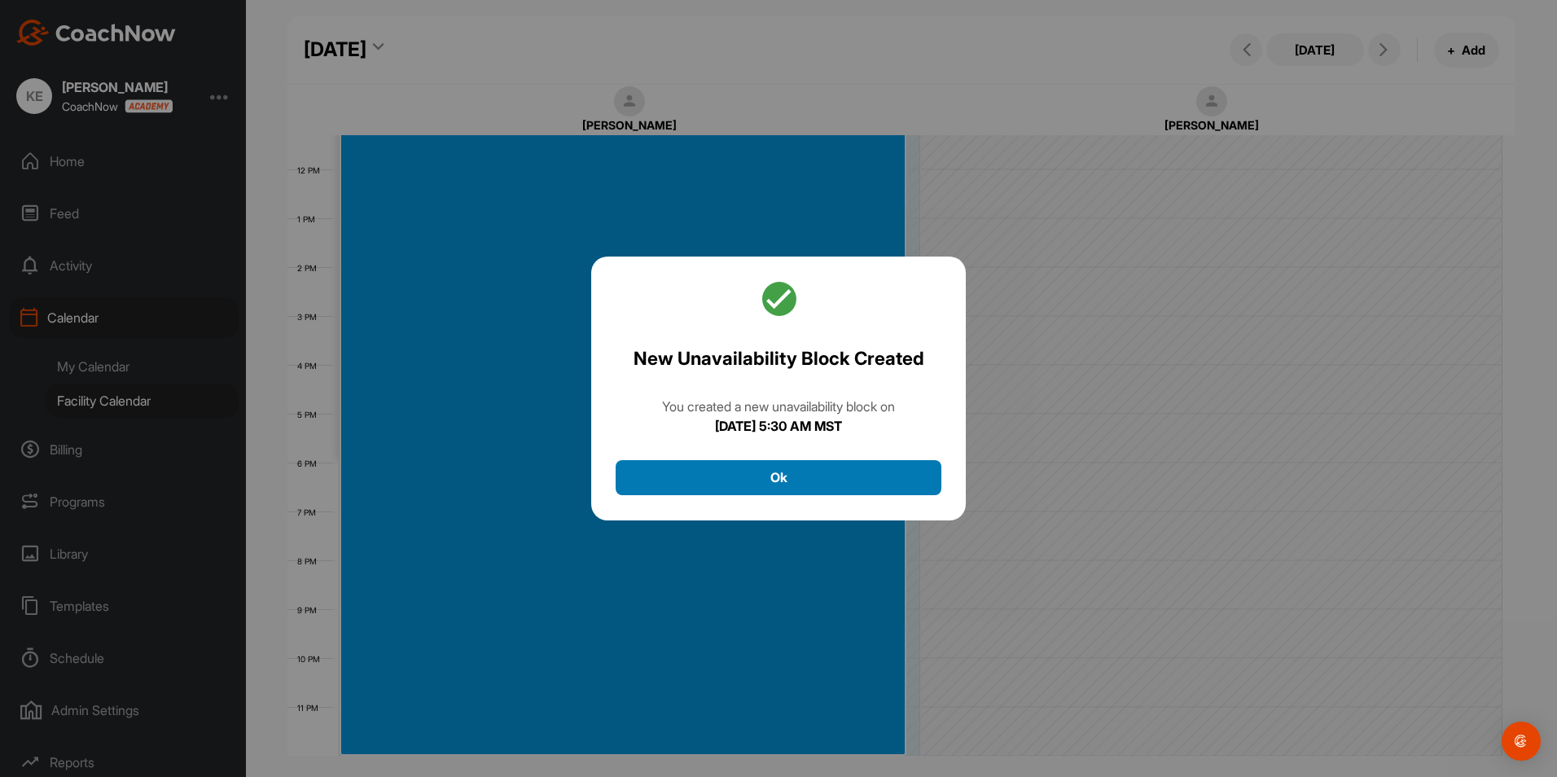
click at [774, 475] on button "Ok" at bounding box center [778, 477] width 326 height 35
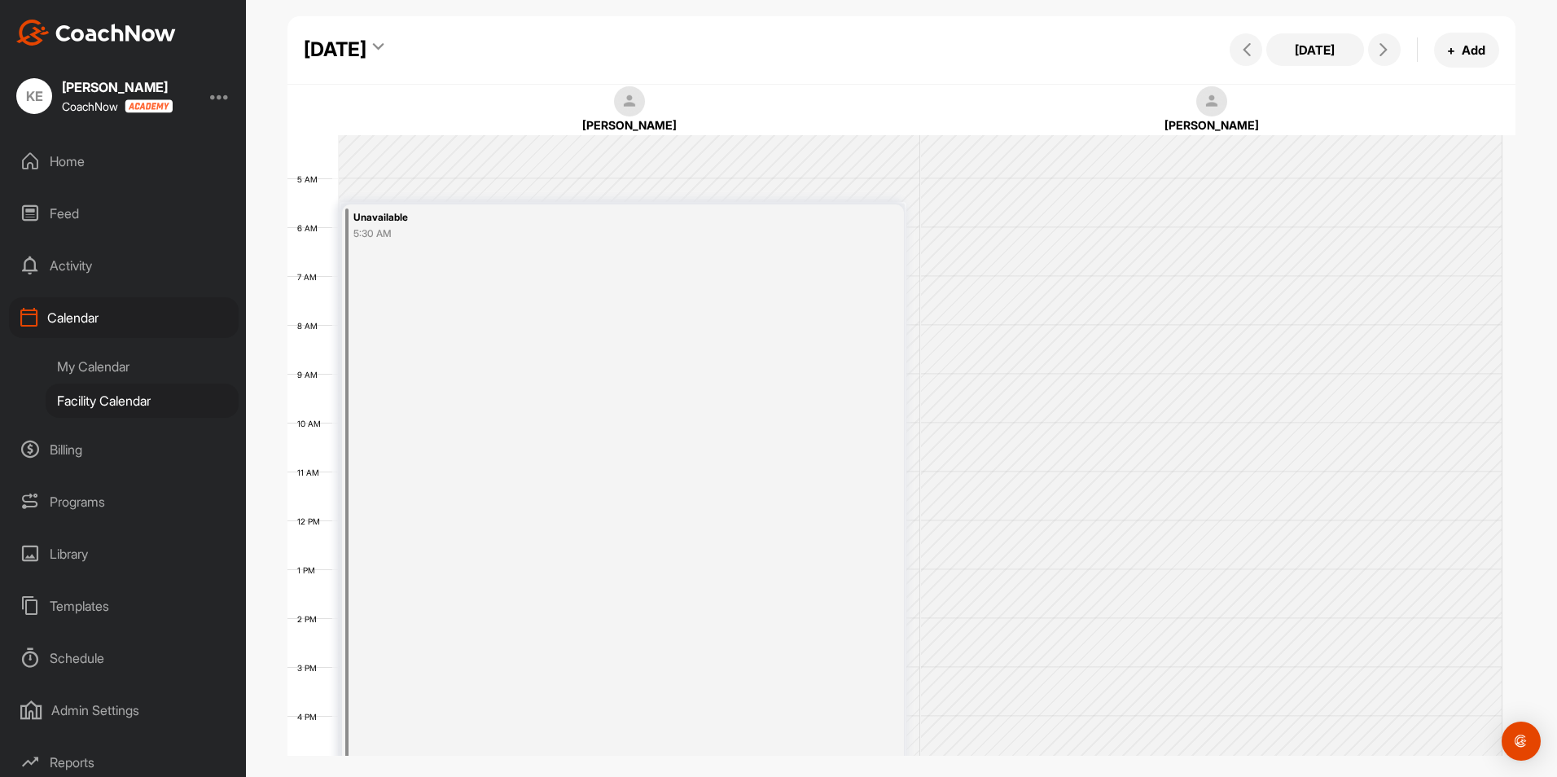
scroll to position [81, 0]
click at [383, 44] on icon at bounding box center [378, 50] width 11 height 16
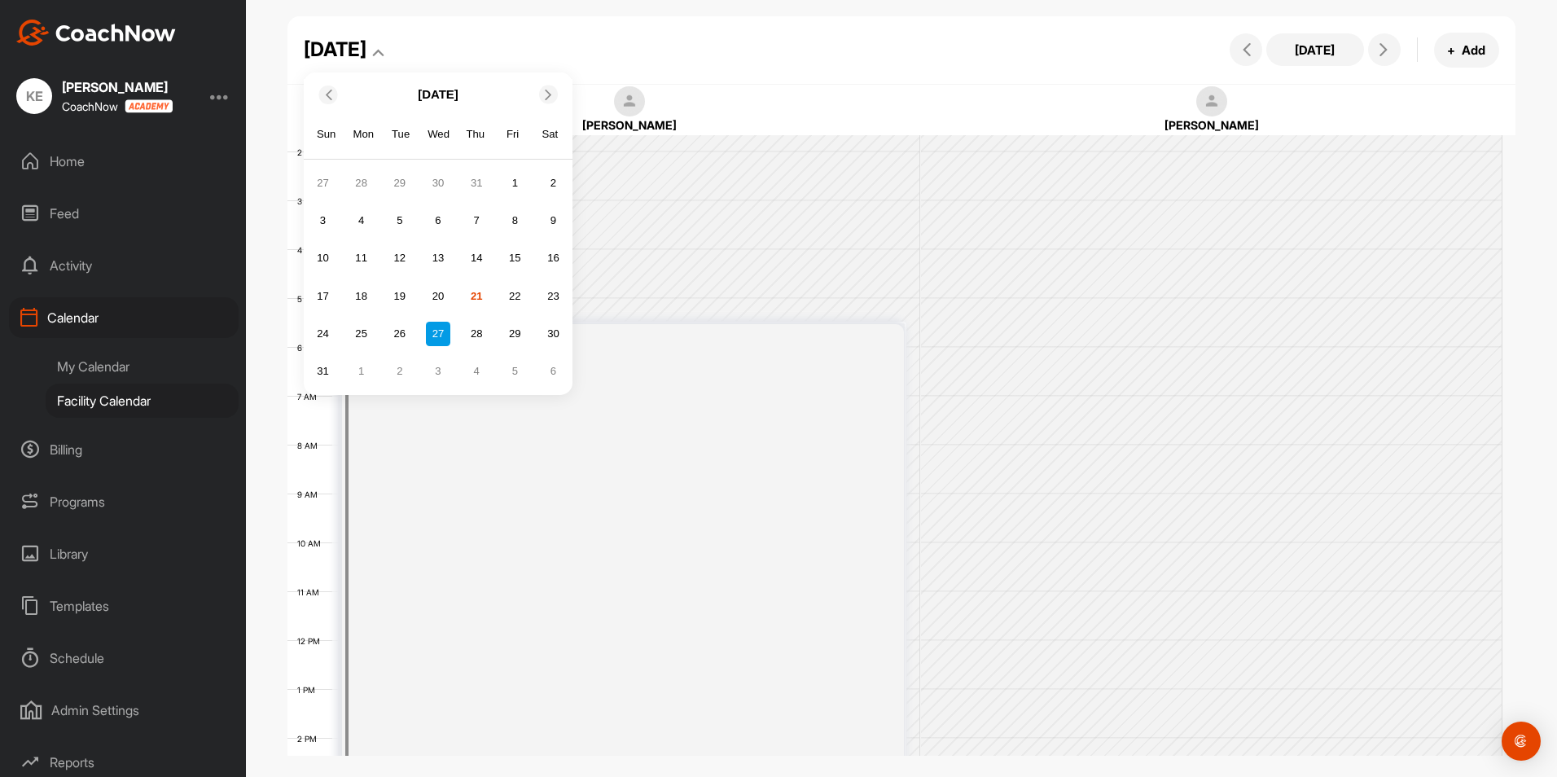
click at [418, 94] on p "[DATE]" at bounding box center [438, 94] width 41 height 19
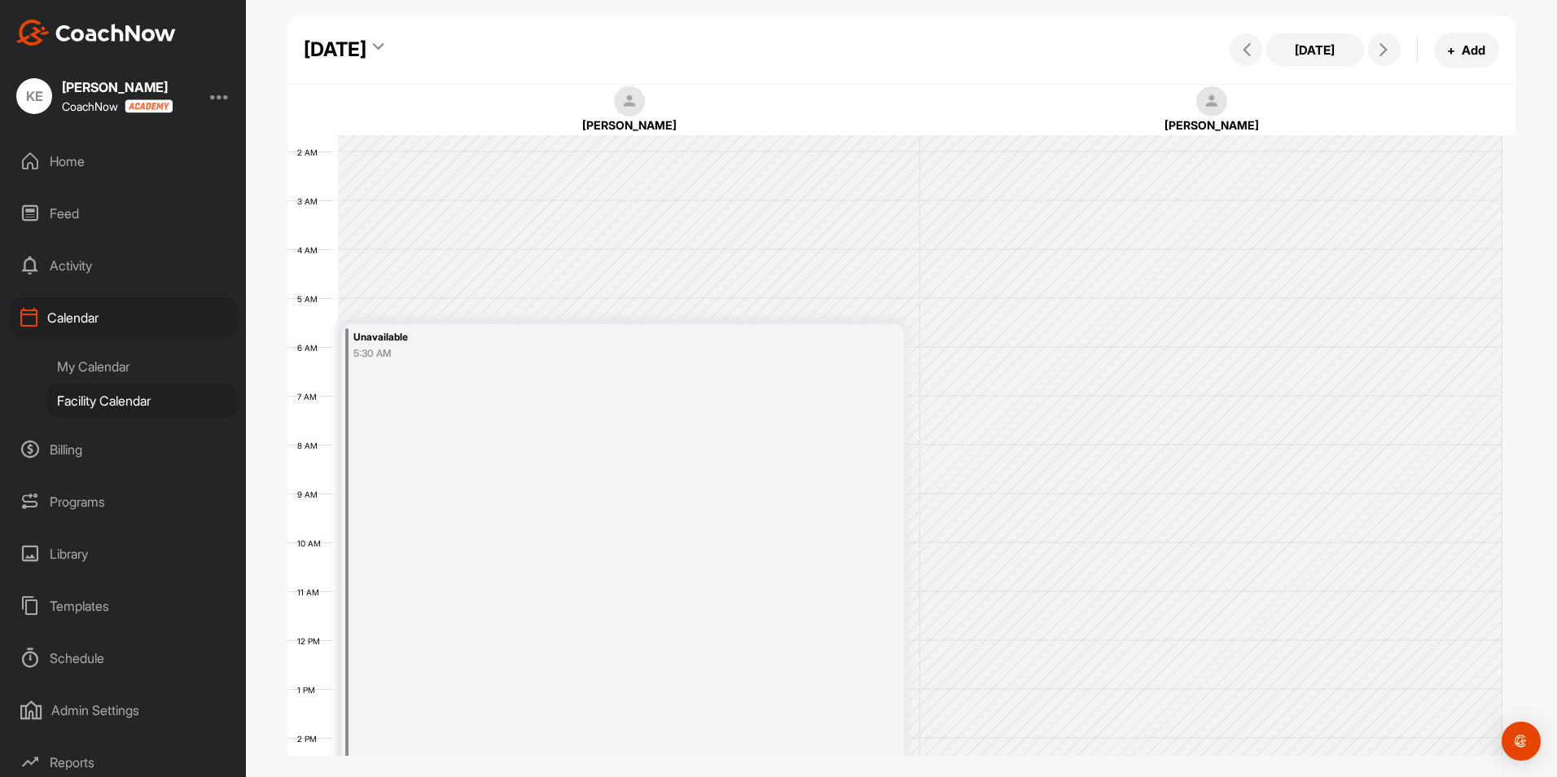
click at [86, 272] on div "Activity" at bounding box center [124, 265] width 230 height 41
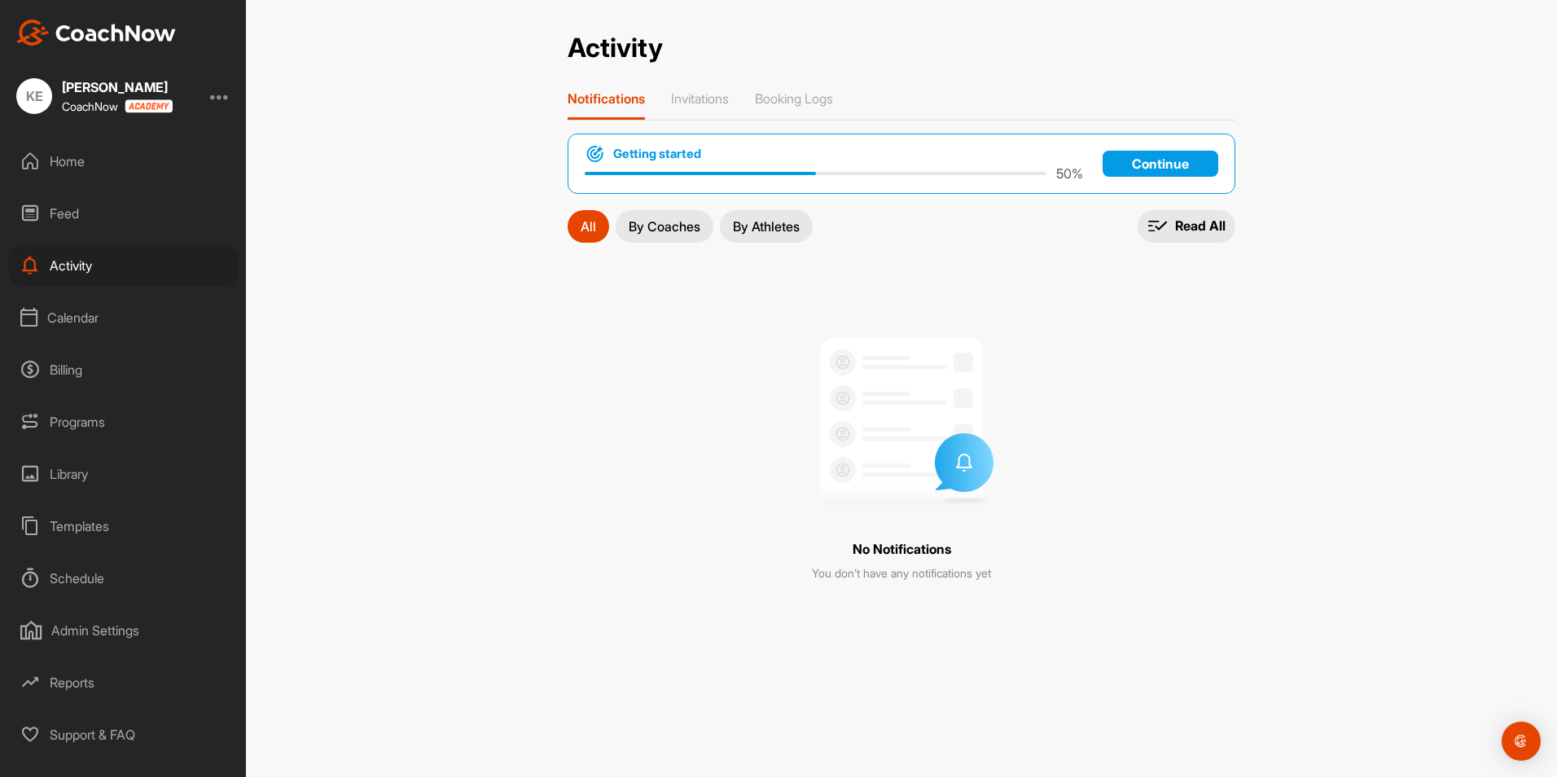
click at [68, 313] on div "Calendar" at bounding box center [124, 317] width 230 height 41
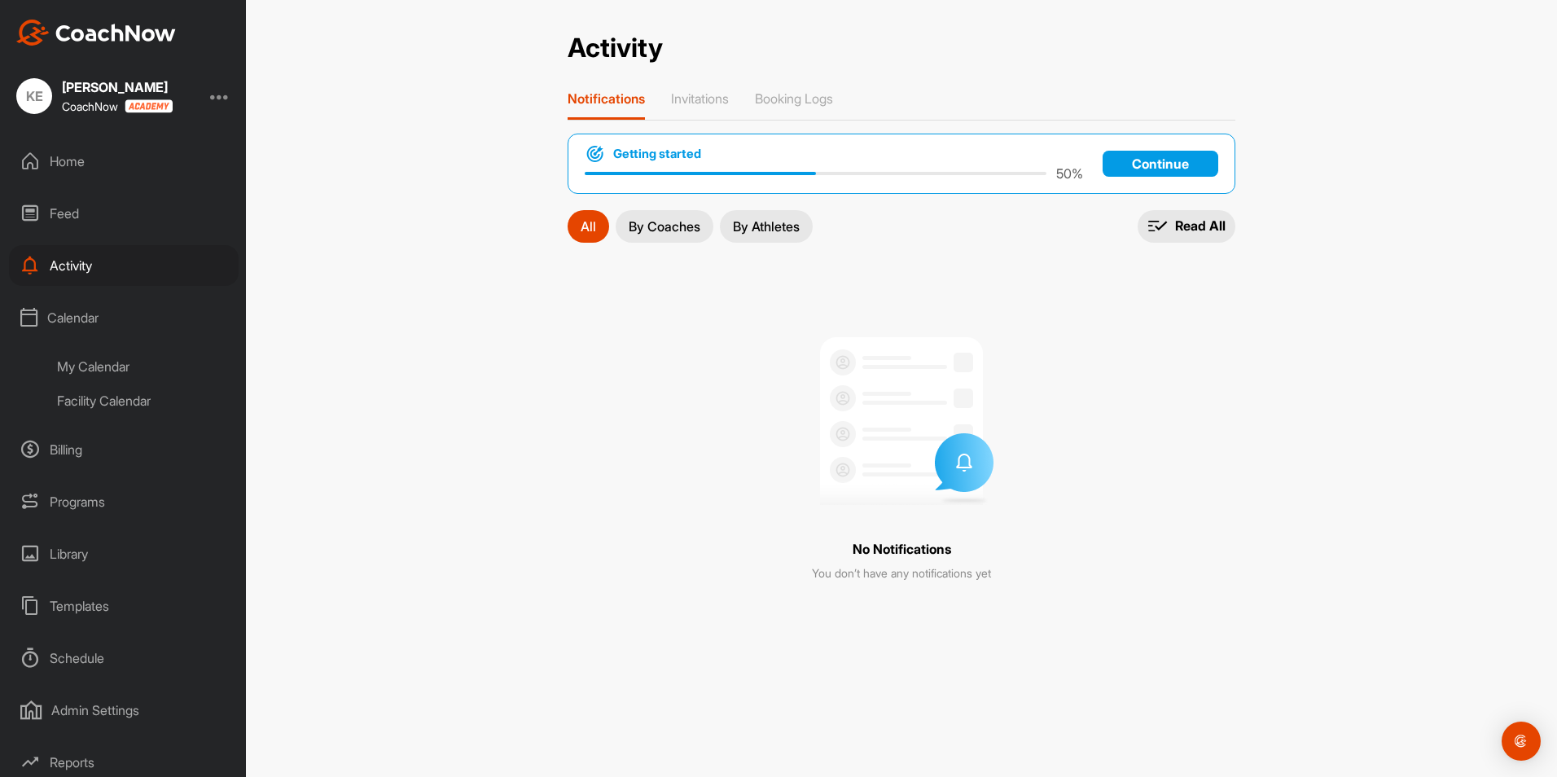
click at [36, 94] on div "KE" at bounding box center [34, 96] width 36 height 36
click at [227, 98] on div at bounding box center [220, 96] width 20 height 20
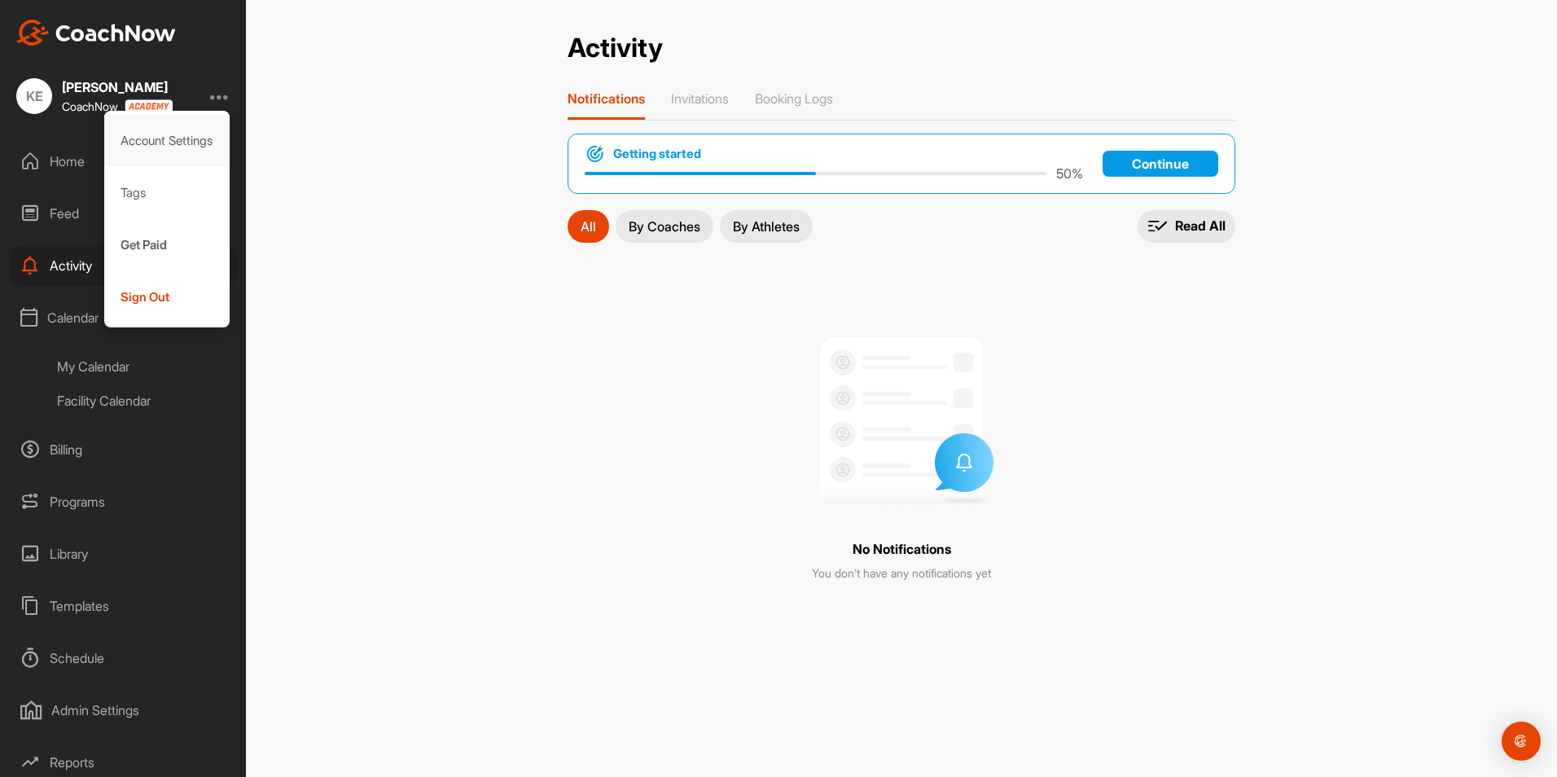
click at [155, 142] on div "Account Settings" at bounding box center [167, 141] width 126 height 52
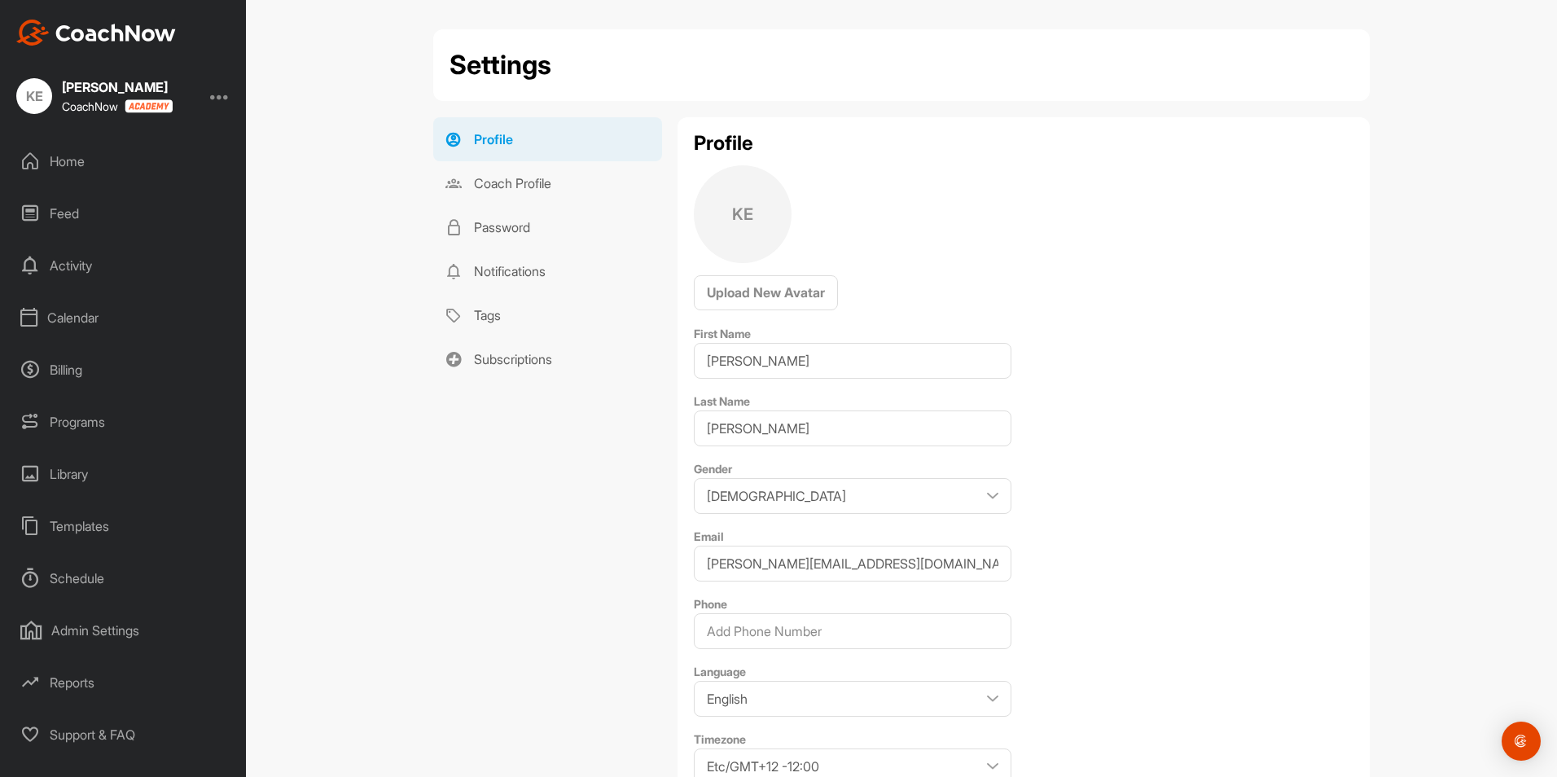
scroll to position [85, 0]
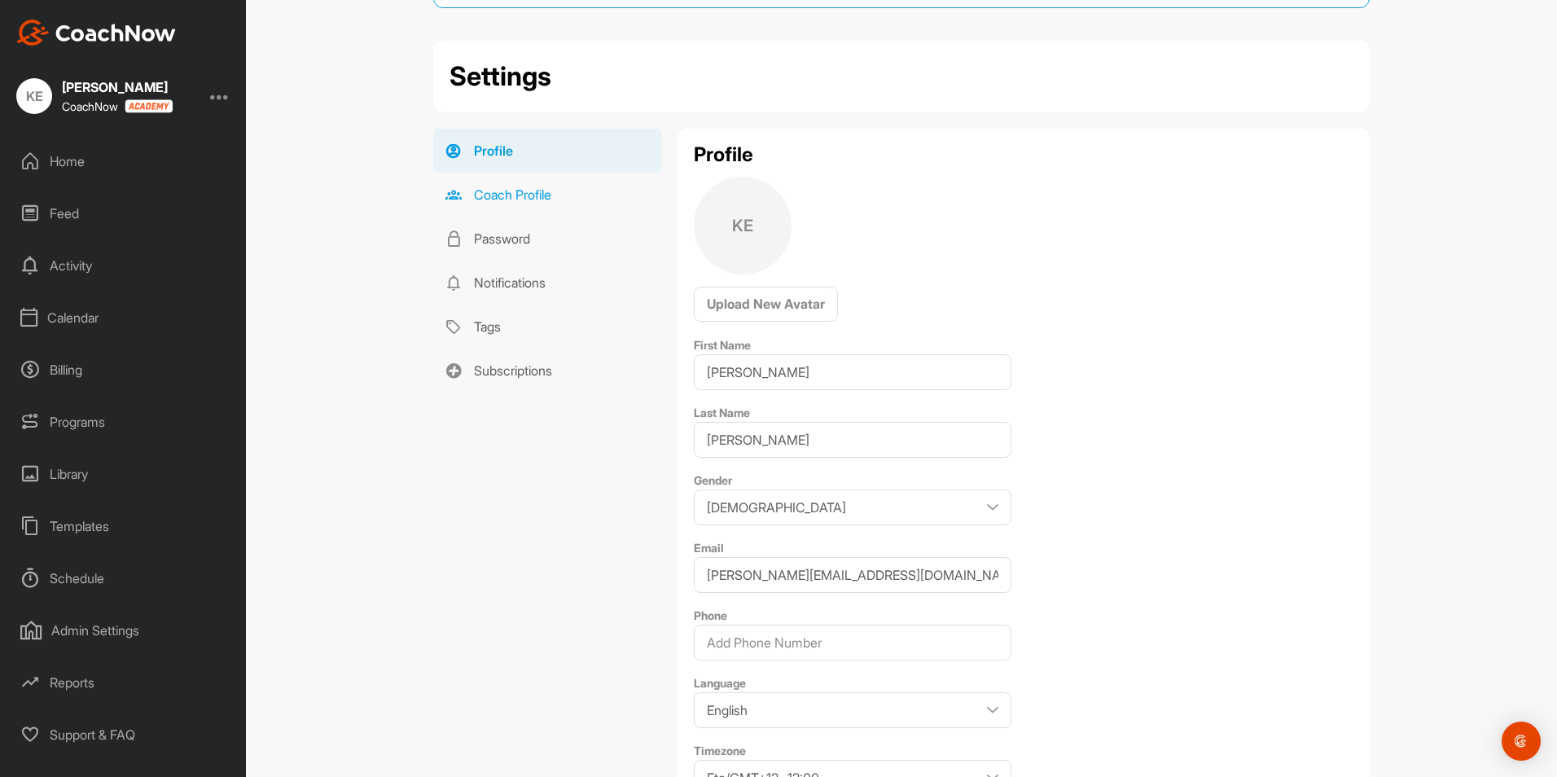
click at [523, 195] on link "Coach Profile" at bounding box center [547, 195] width 229 height 44
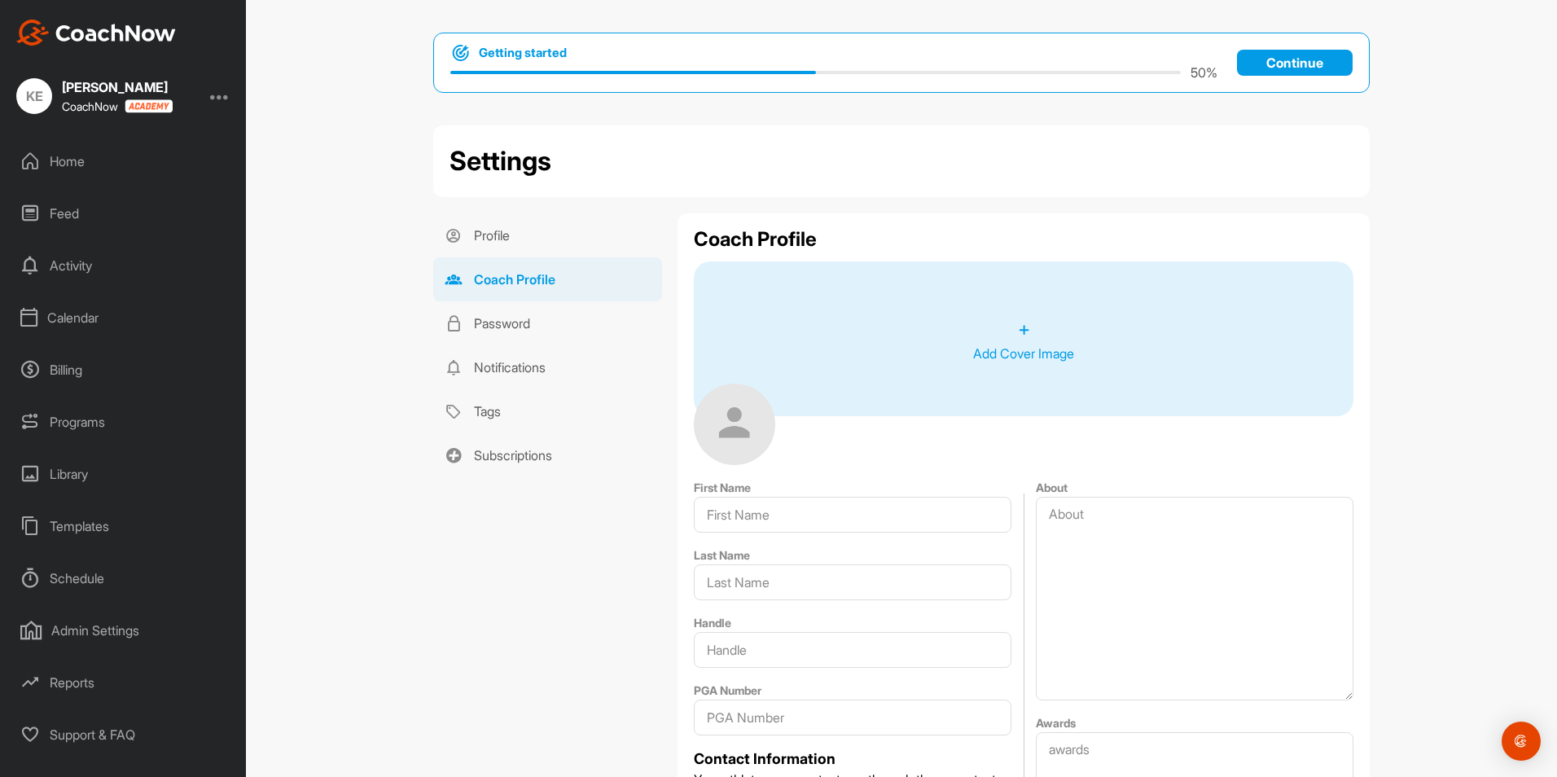
type input "[PERSON_NAME]"
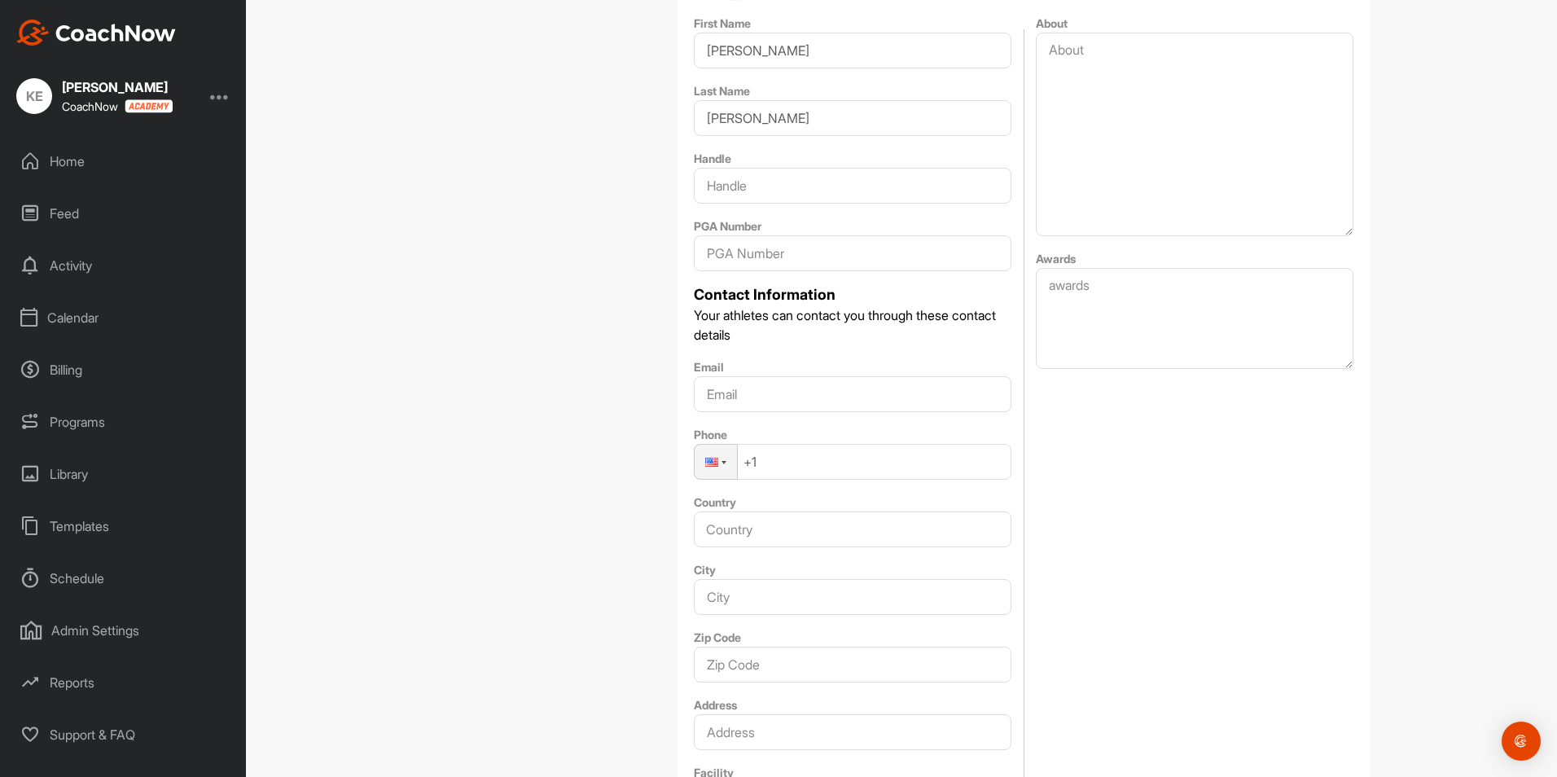
scroll to position [570, 0]
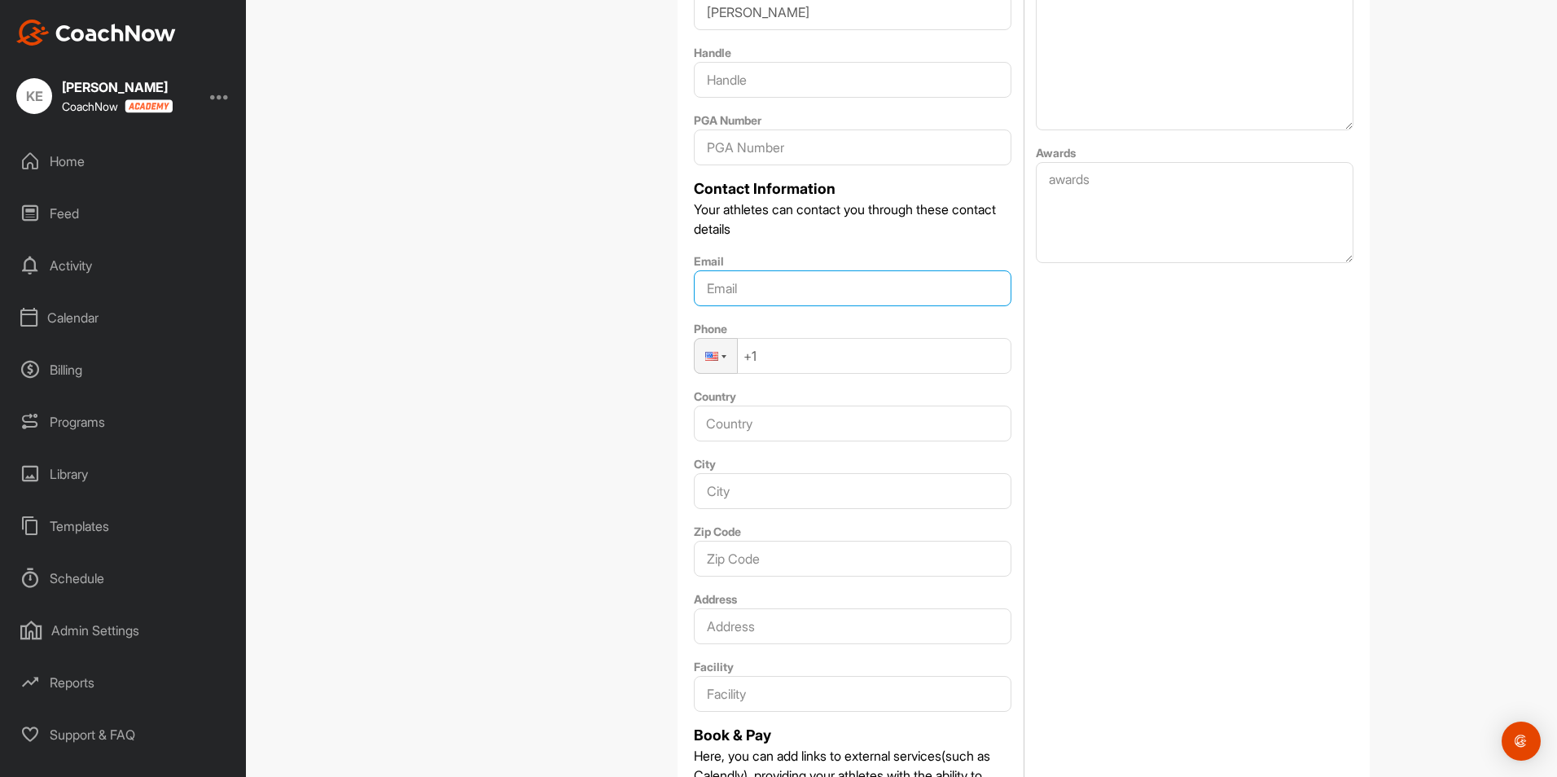
click at [706, 282] on input "Email" at bounding box center [852, 288] width 317 height 36
type input "[PERSON_NAME][EMAIL_ADDRESS][DOMAIN_NAME]"
type input "[GEOGRAPHIC_DATA]"
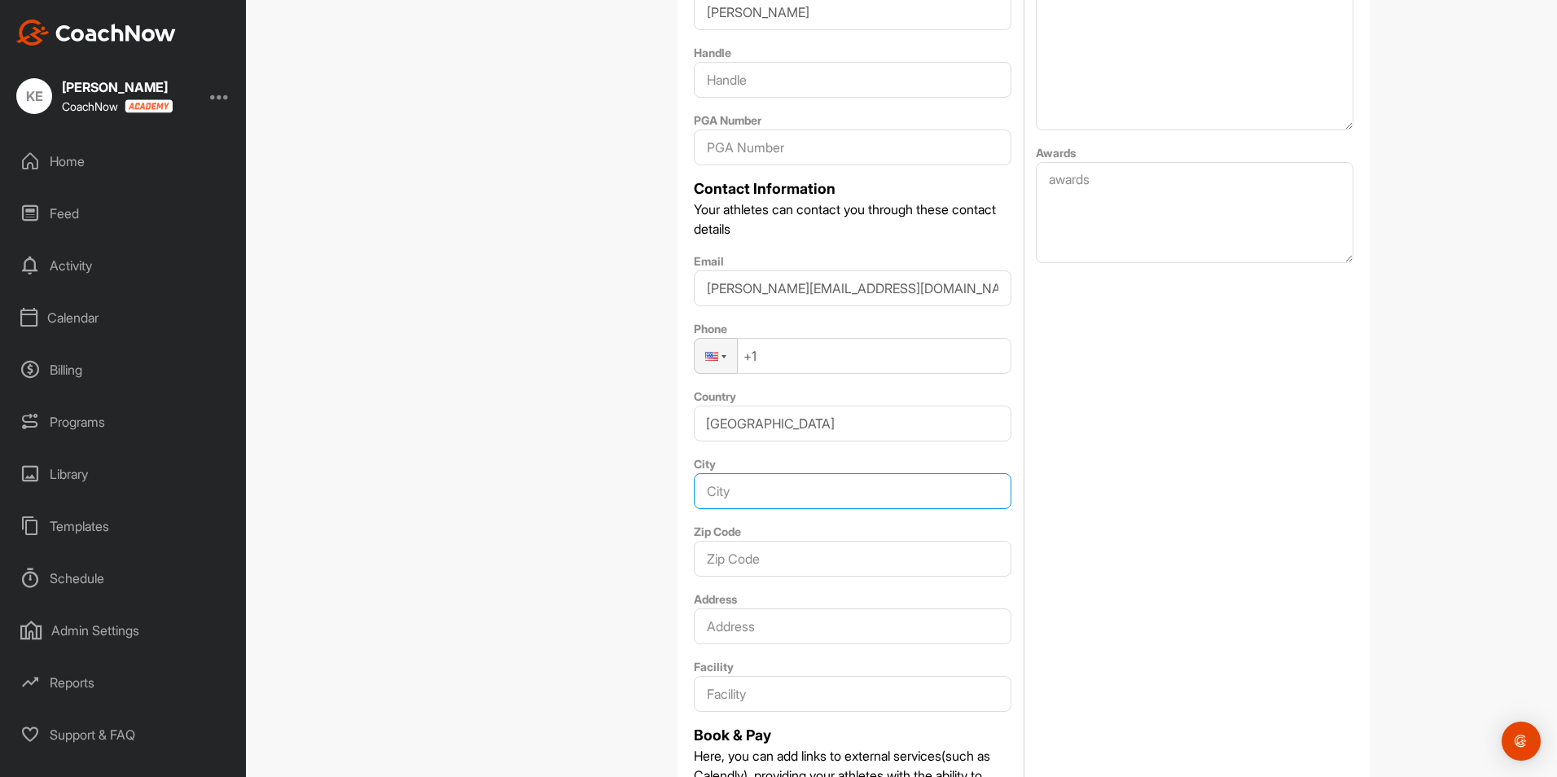
type input "Phoenix"
type input "85018"
type input "[STREET_ADDRESS]"
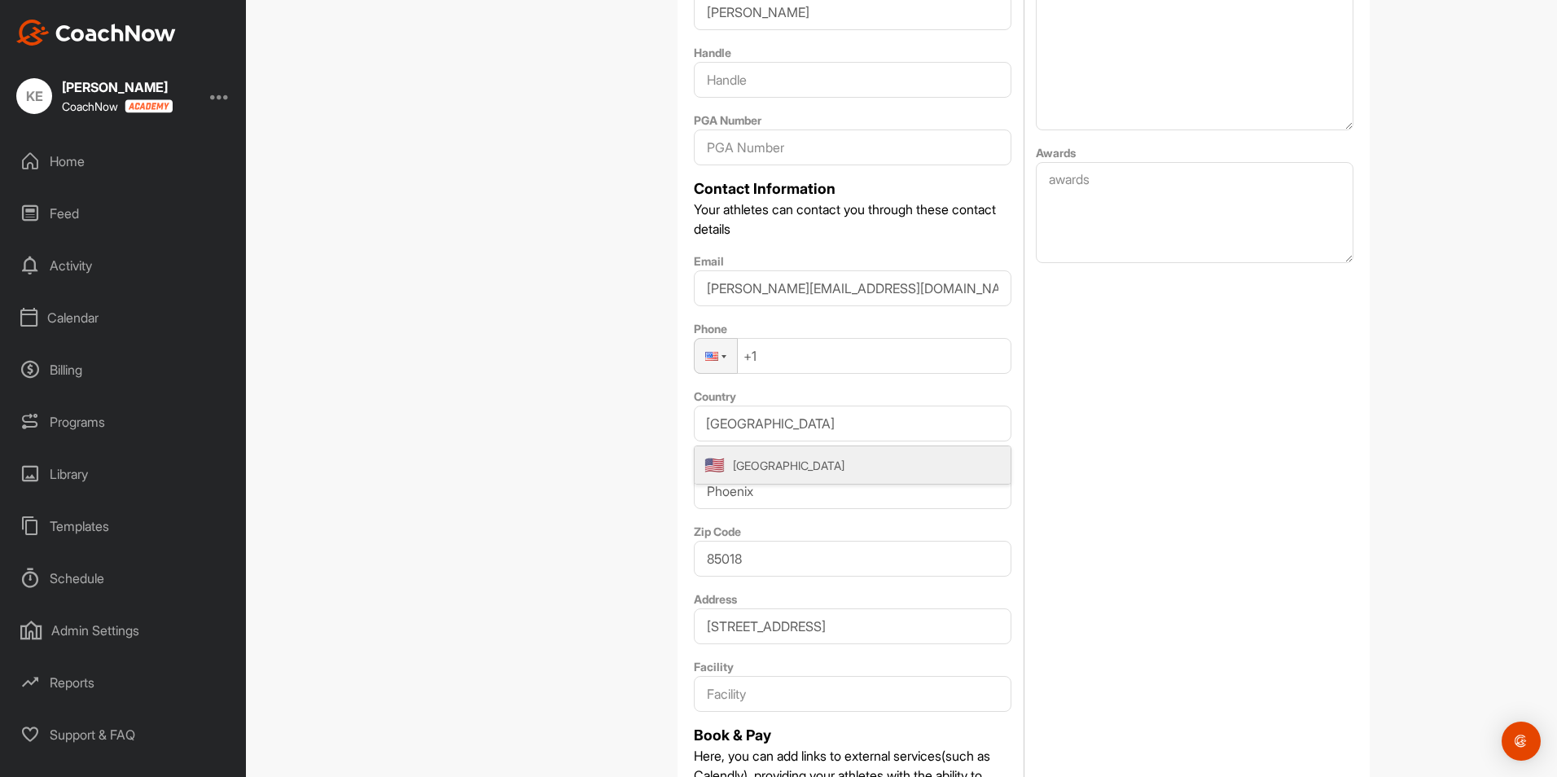
click at [566, 434] on div "Profile Coach Profile Password Notifications Tags Subscriptions" at bounding box center [547, 335] width 228 height 1385
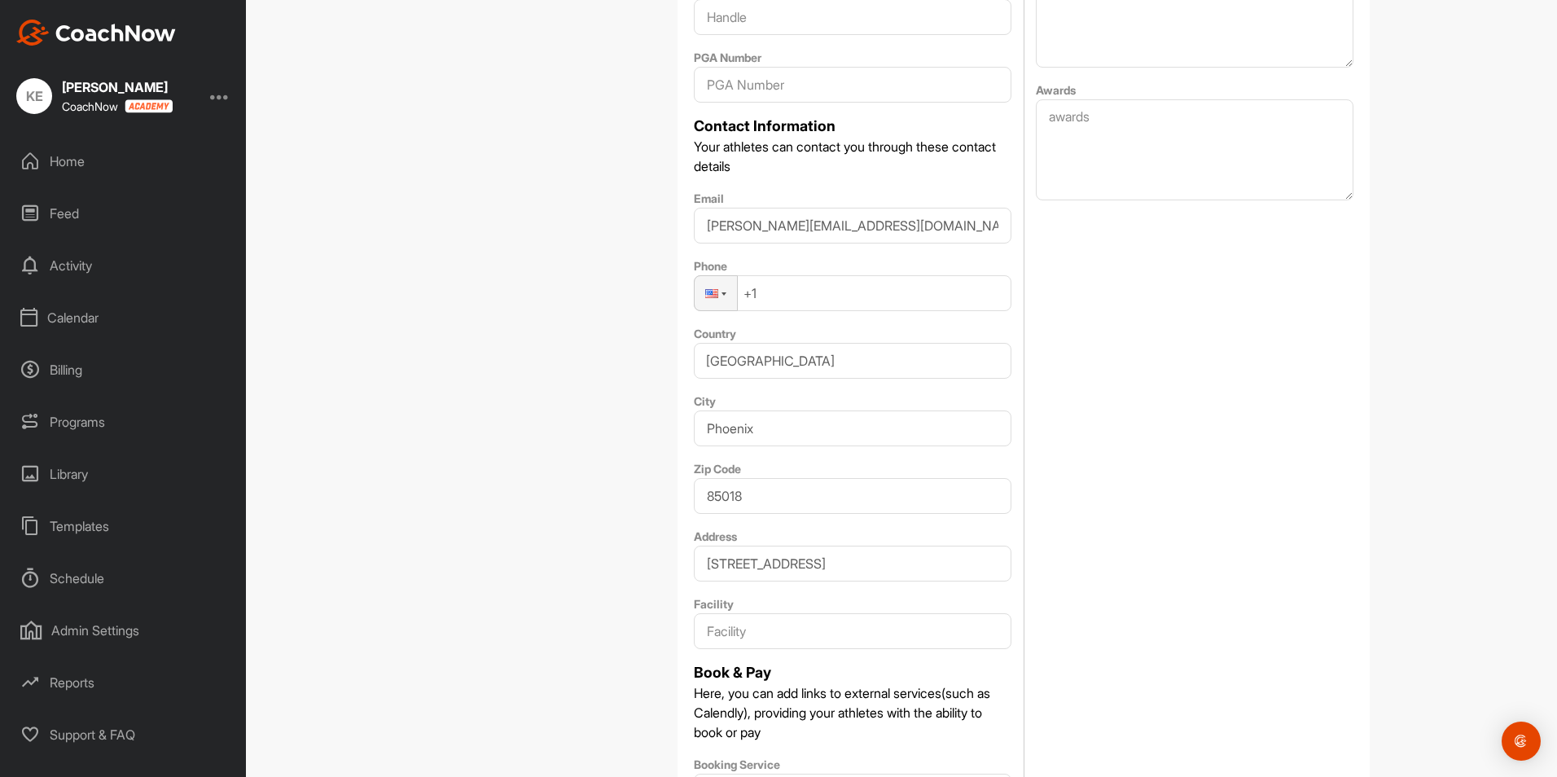
scroll to position [814, 0]
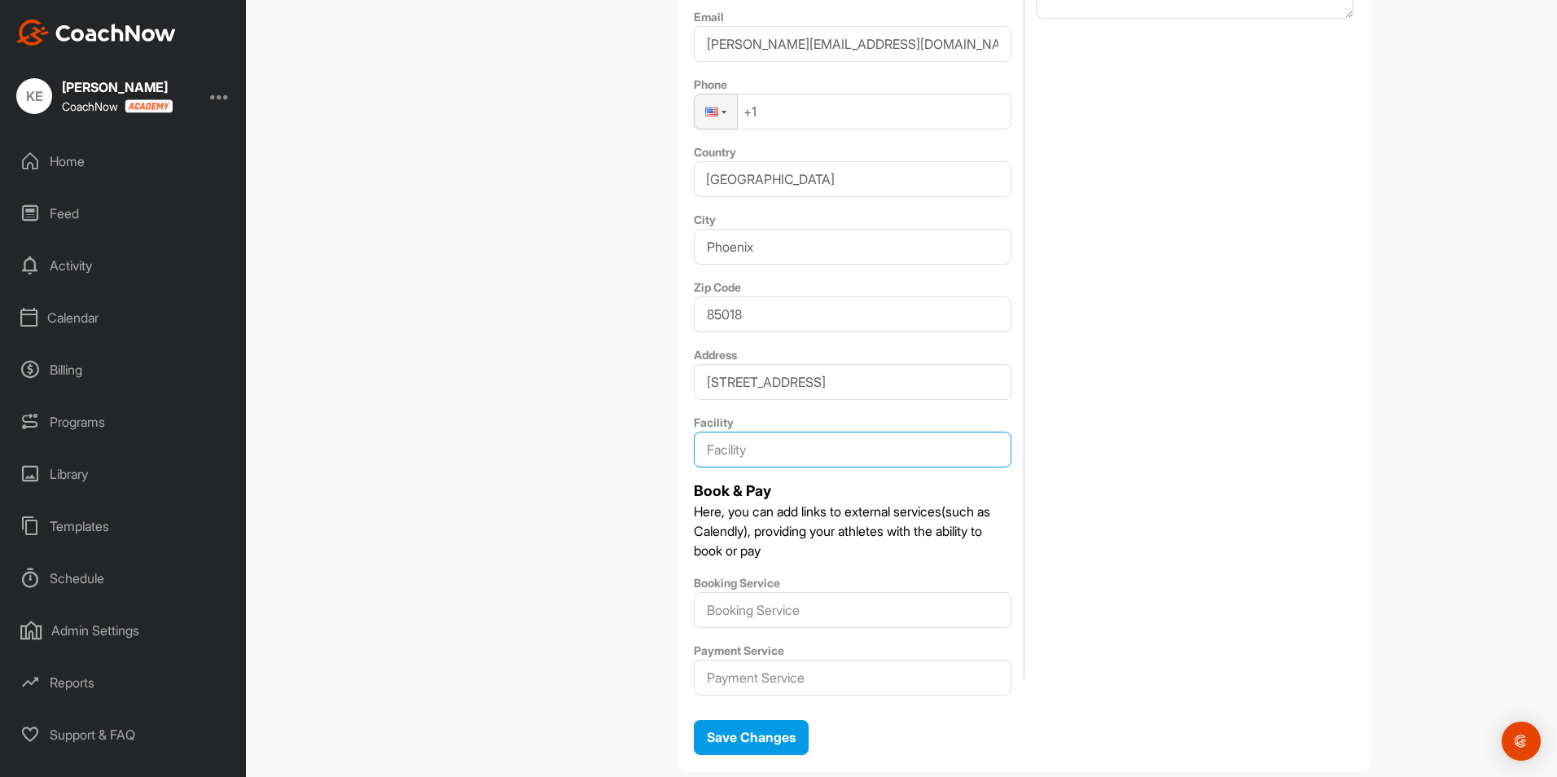
click at [715, 447] on input "Facility" at bounding box center [852, 449] width 317 height 36
type input "[US_STATE] Country Club"
click at [491, 521] on div "Profile Coach Profile Password Notifications Tags Subscriptions" at bounding box center [547, 91] width 228 height 1385
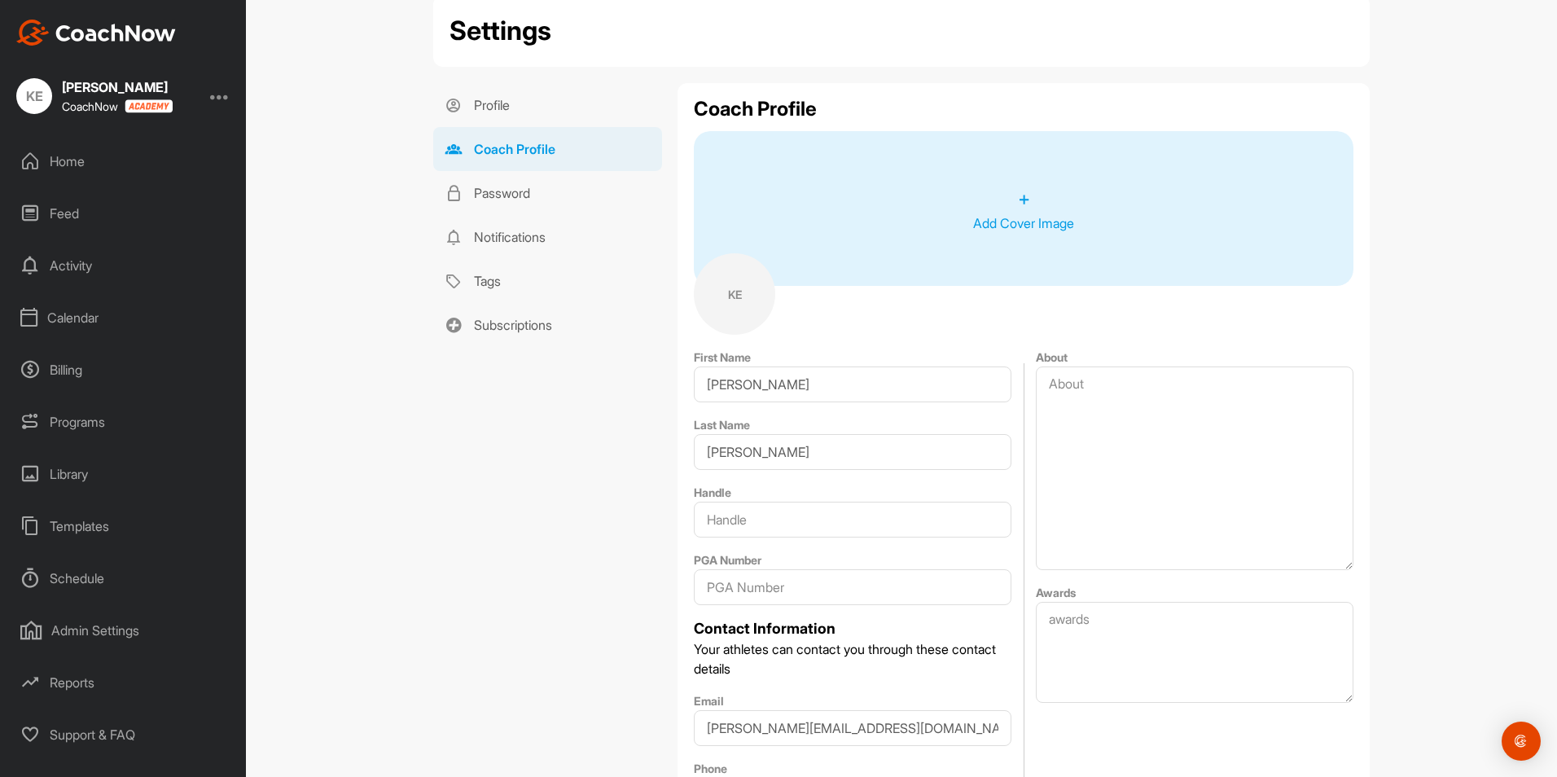
scroll to position [126, 0]
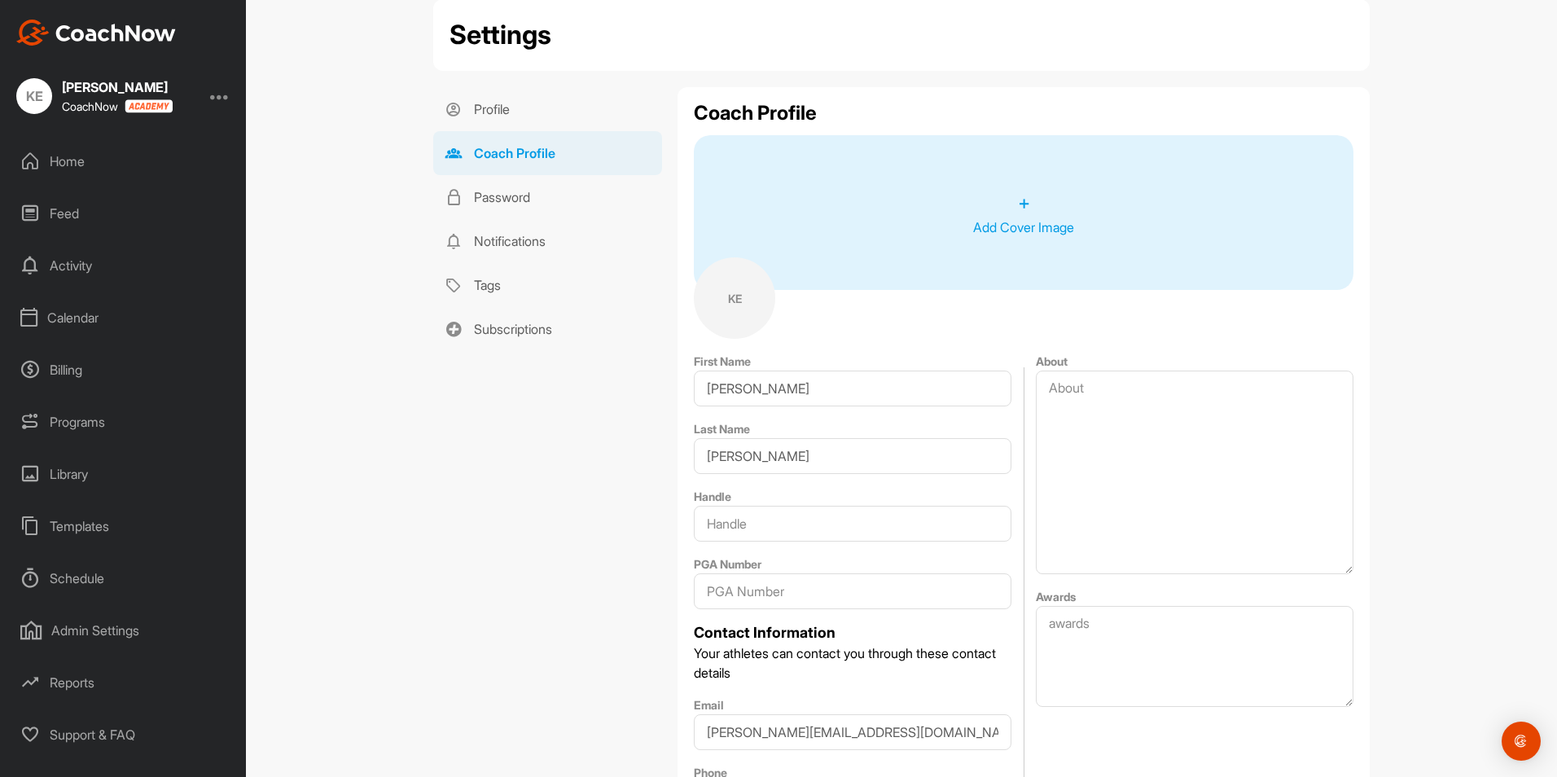
click at [1018, 204] on p "+" at bounding box center [1024, 202] width 12 height 29
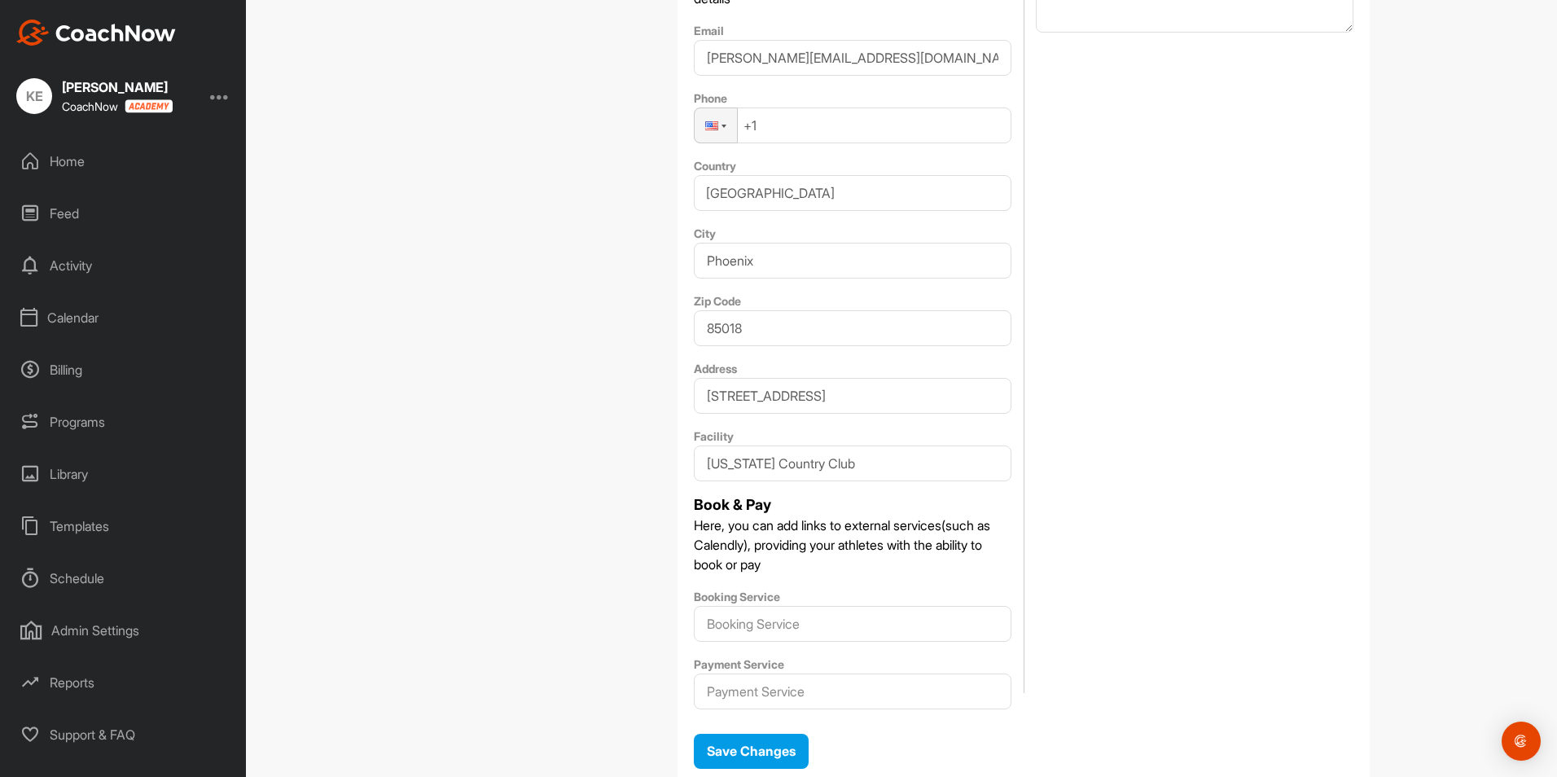
scroll to position [859, 0]
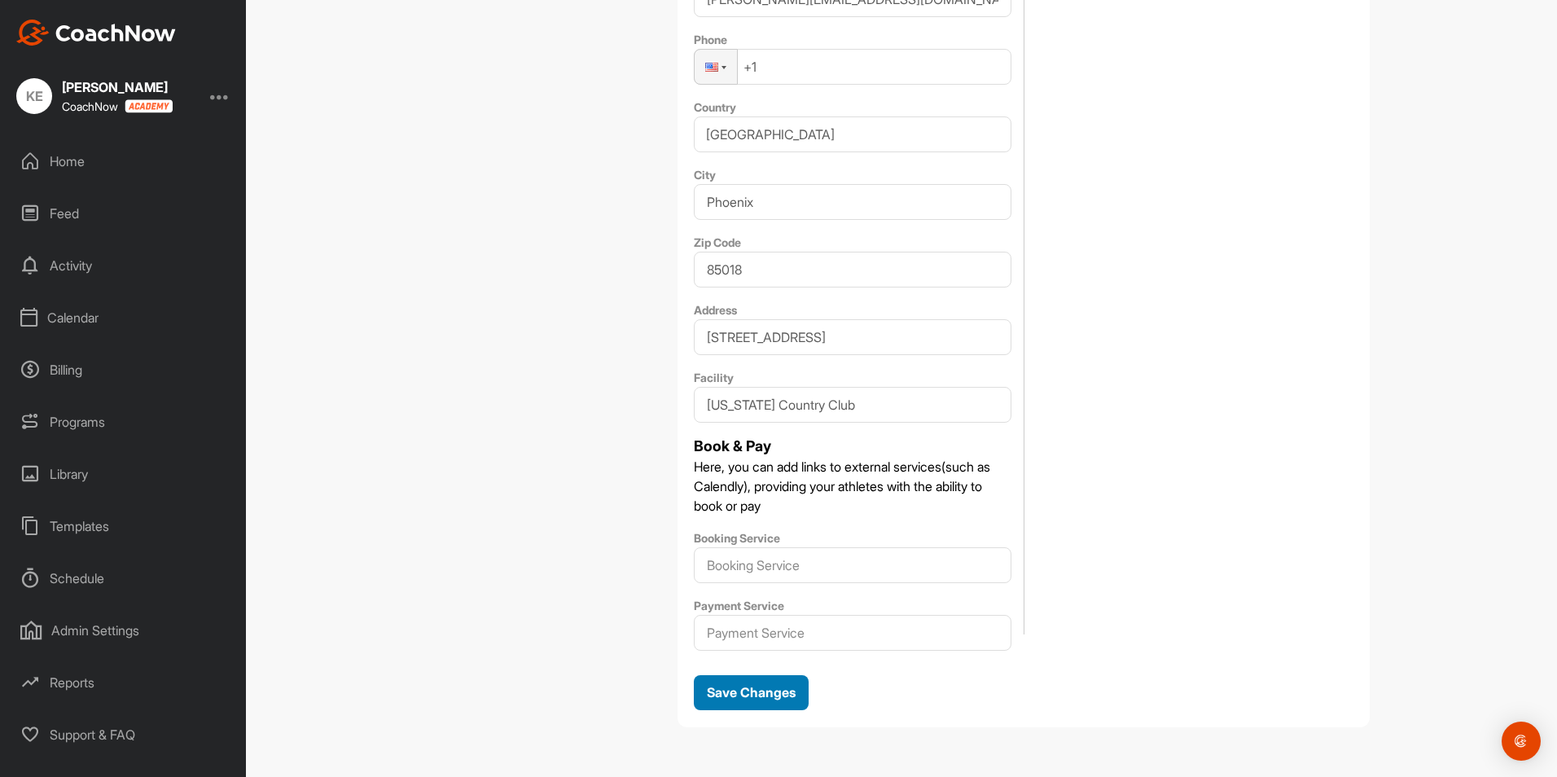
click at [760, 698] on span "Save Changes" at bounding box center [751, 692] width 89 height 16
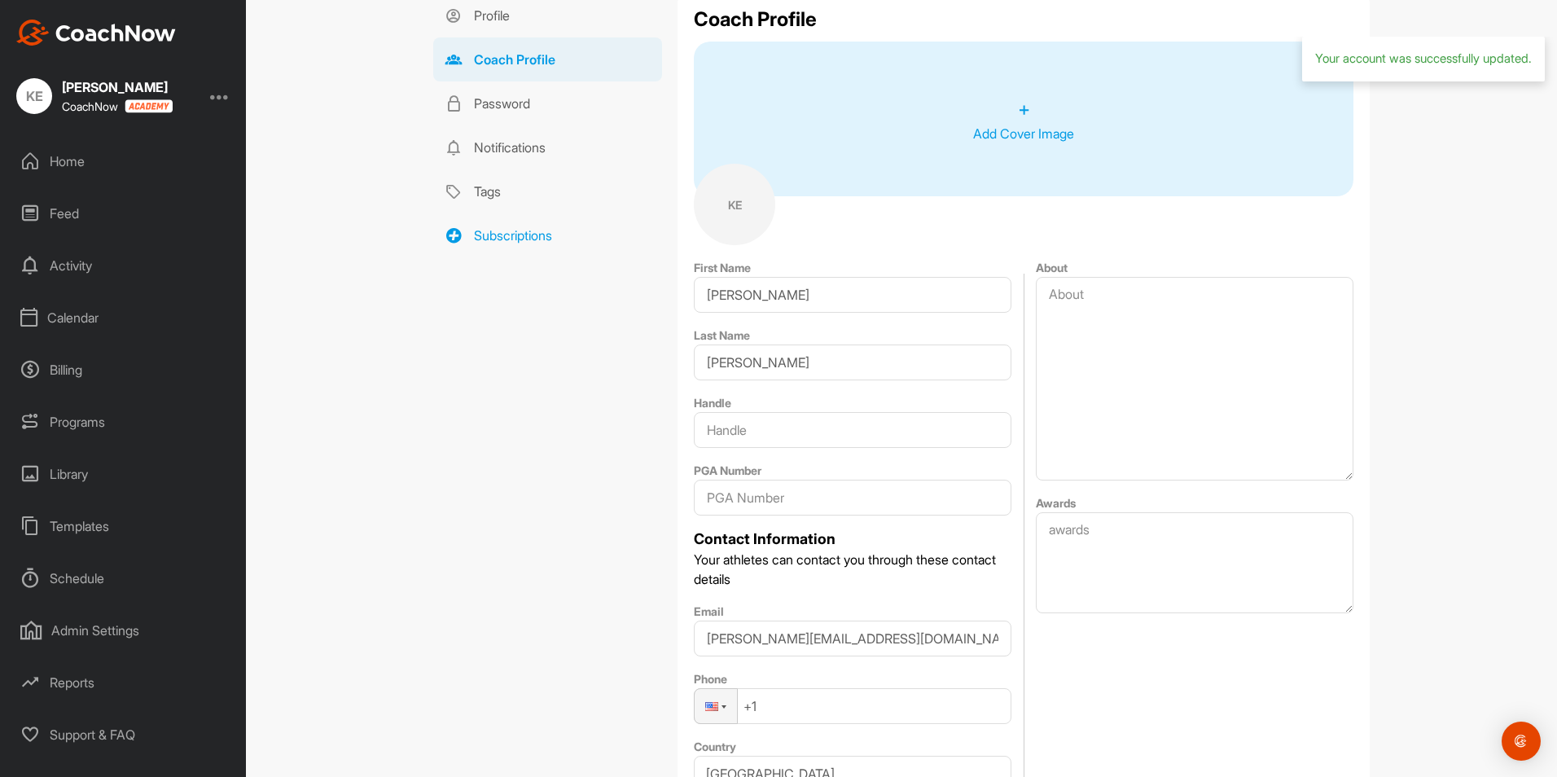
scroll to position [0, 0]
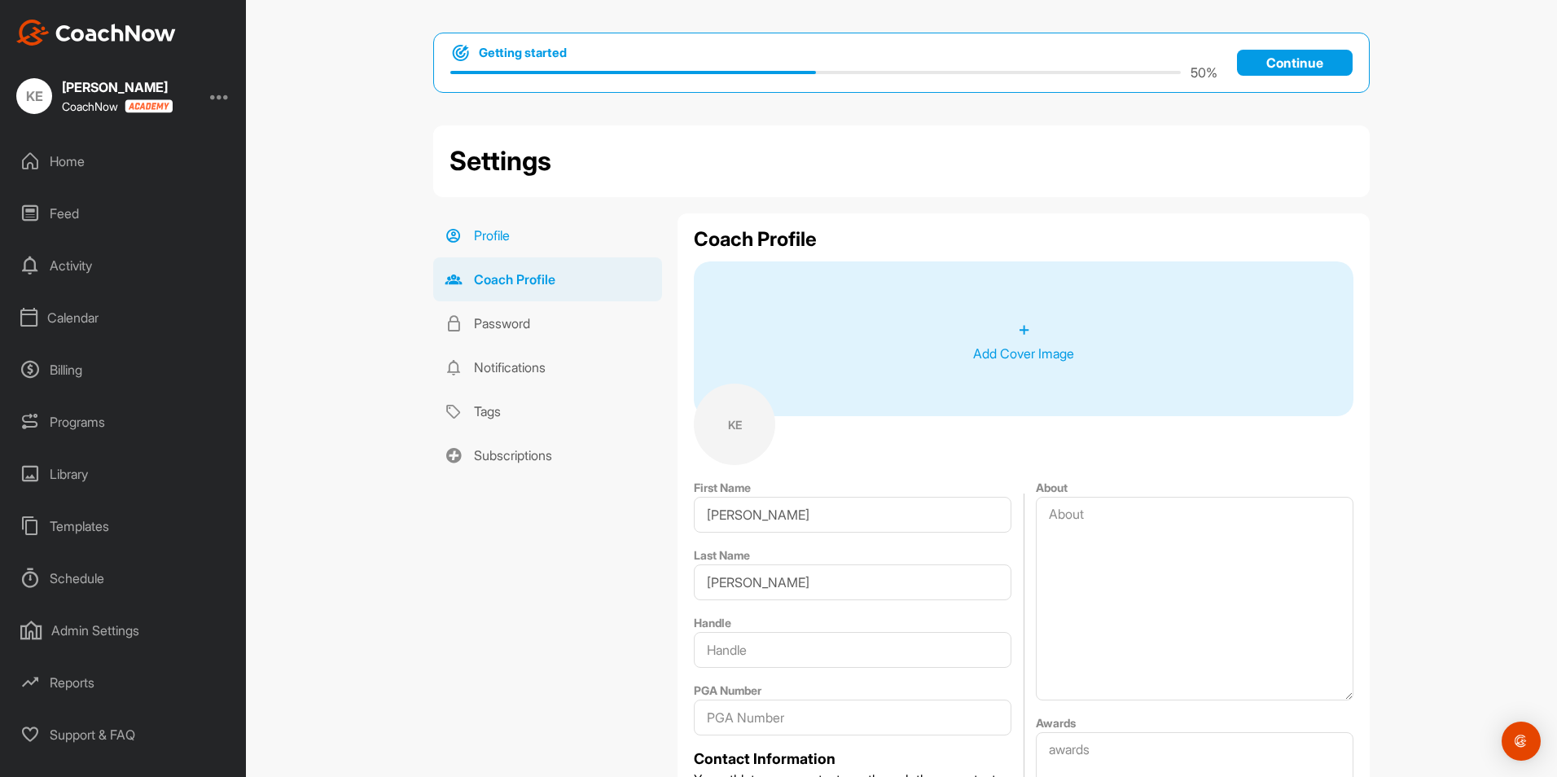
click at [488, 232] on link "Profile" at bounding box center [547, 235] width 229 height 44
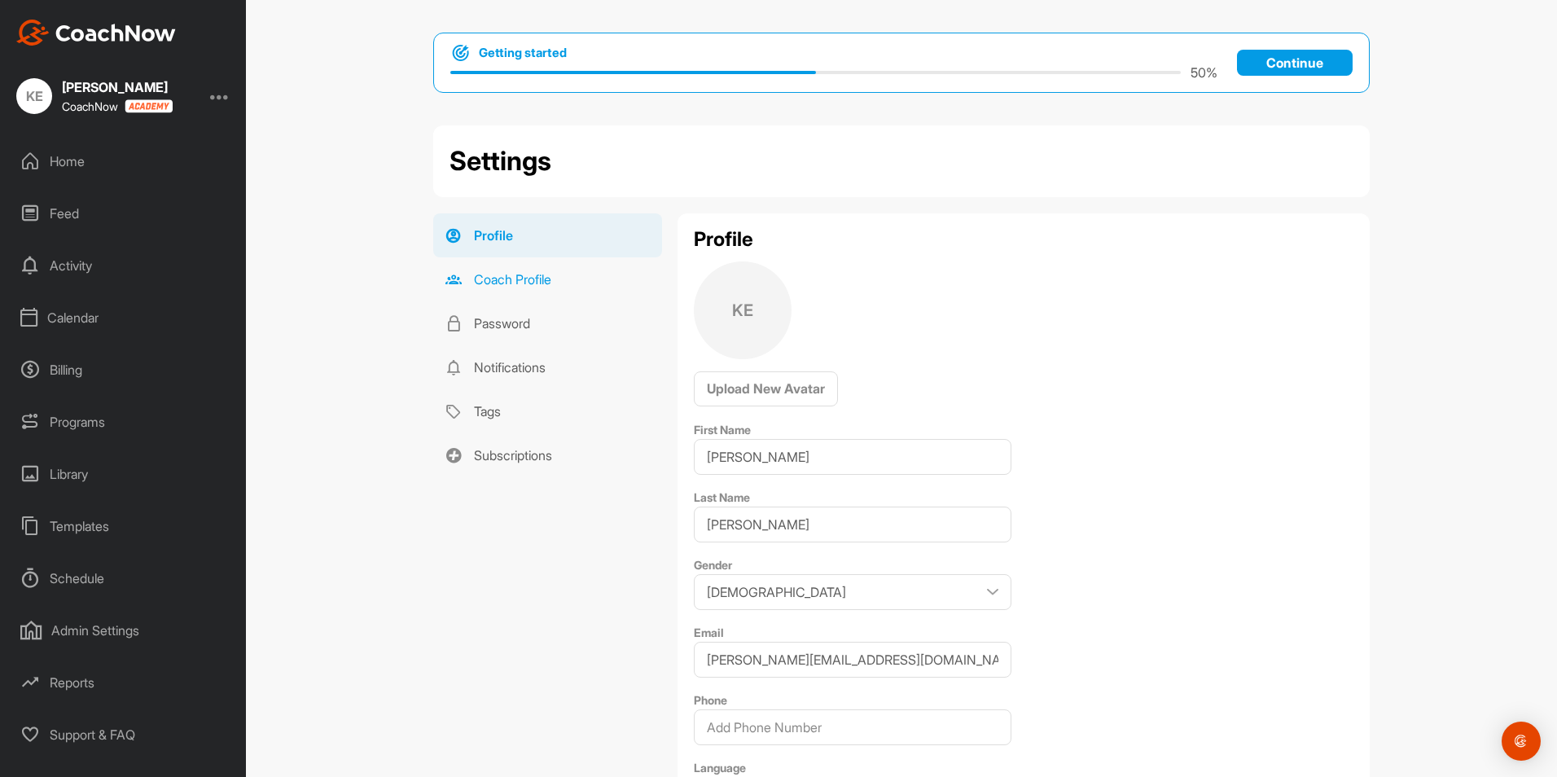
click at [504, 285] on link "Coach Profile" at bounding box center [547, 279] width 229 height 44
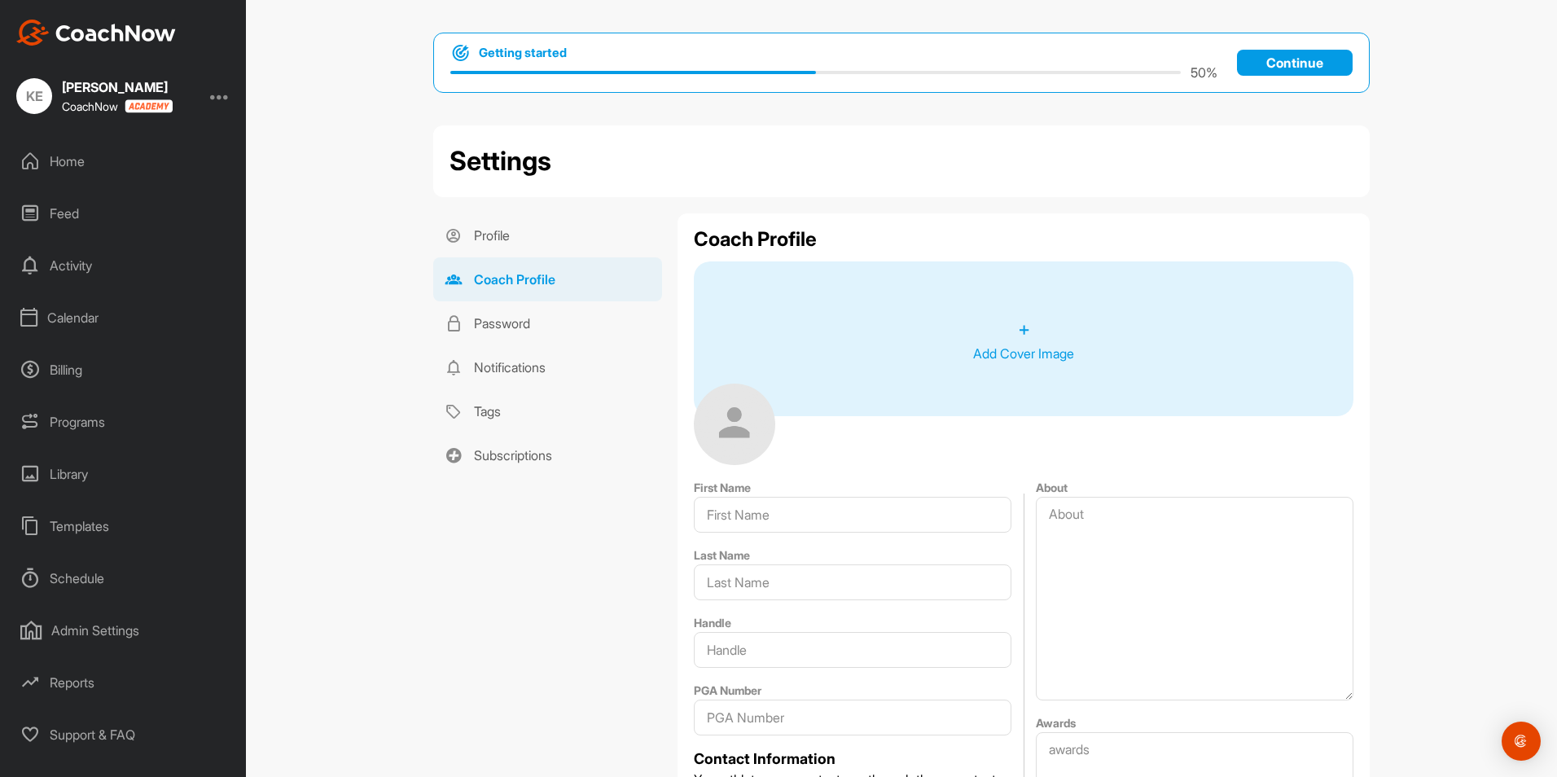
type input "[PERSON_NAME]"
type input "[PERSON_NAME][EMAIL_ADDRESS][DOMAIN_NAME]"
type input "Phoenix"
type input "85018"
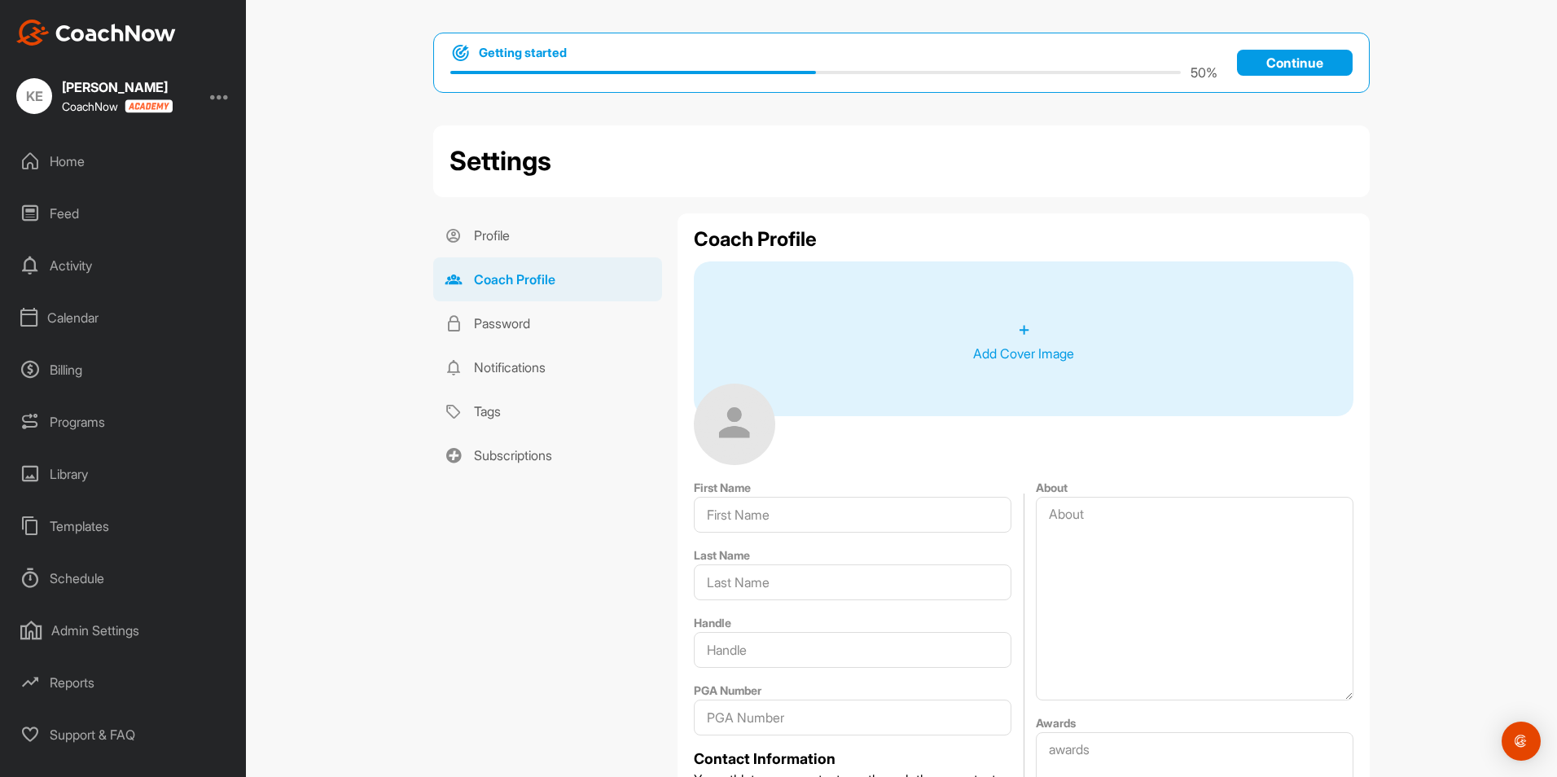
type input "[STREET_ADDRESS]"
type input "[US_STATE] Country Club"
click at [731, 423] on div "KE" at bounding box center [734, 423] width 81 height 81
click at [513, 241] on link "Profile" at bounding box center [547, 235] width 229 height 44
